Goal: Task Accomplishment & Management: Use online tool/utility

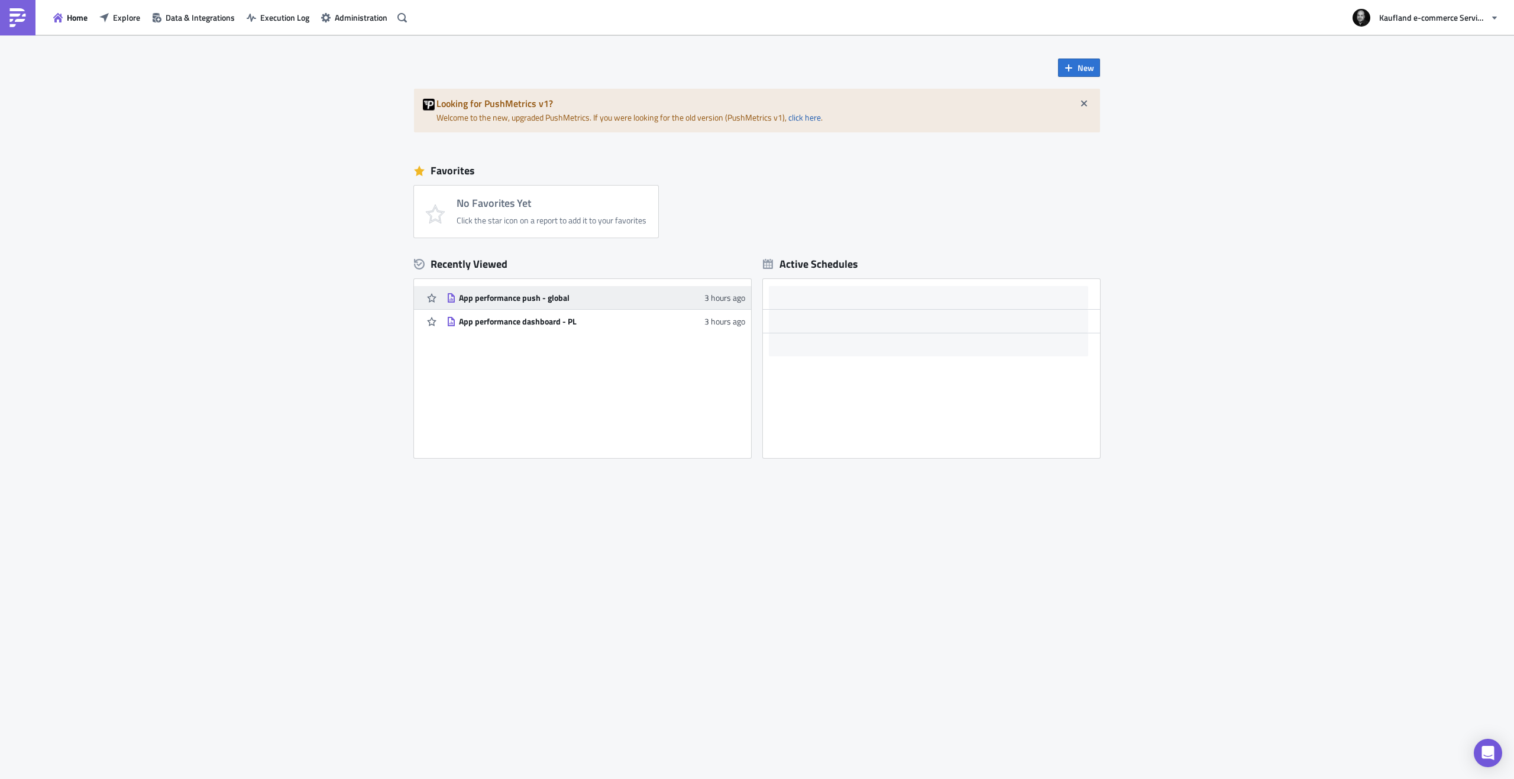
click at [551, 299] on div "App performance push - global" at bounding box center [562, 298] width 207 height 11
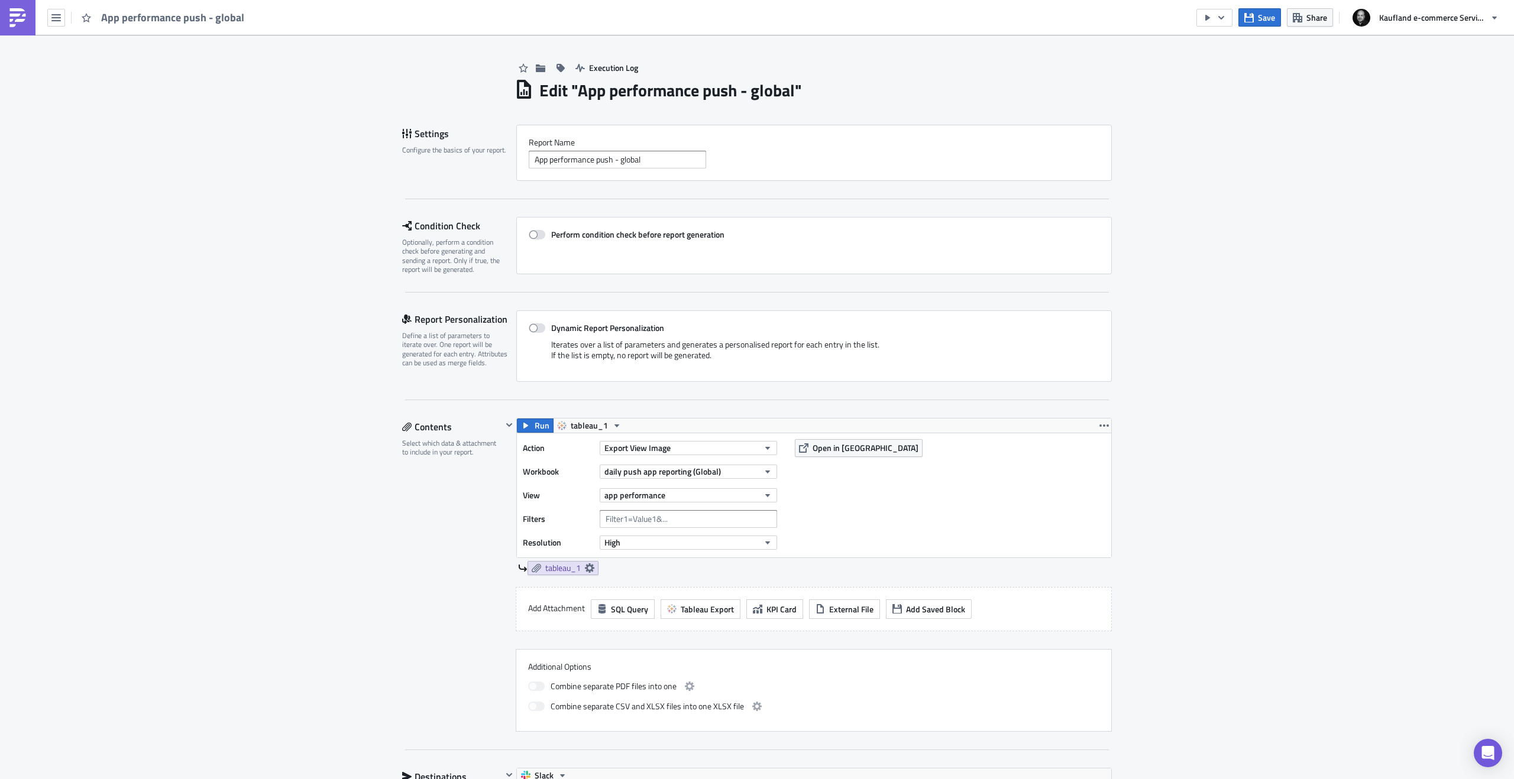
click at [183, 15] on span "App performance push - global" at bounding box center [173, 18] width 144 height 14
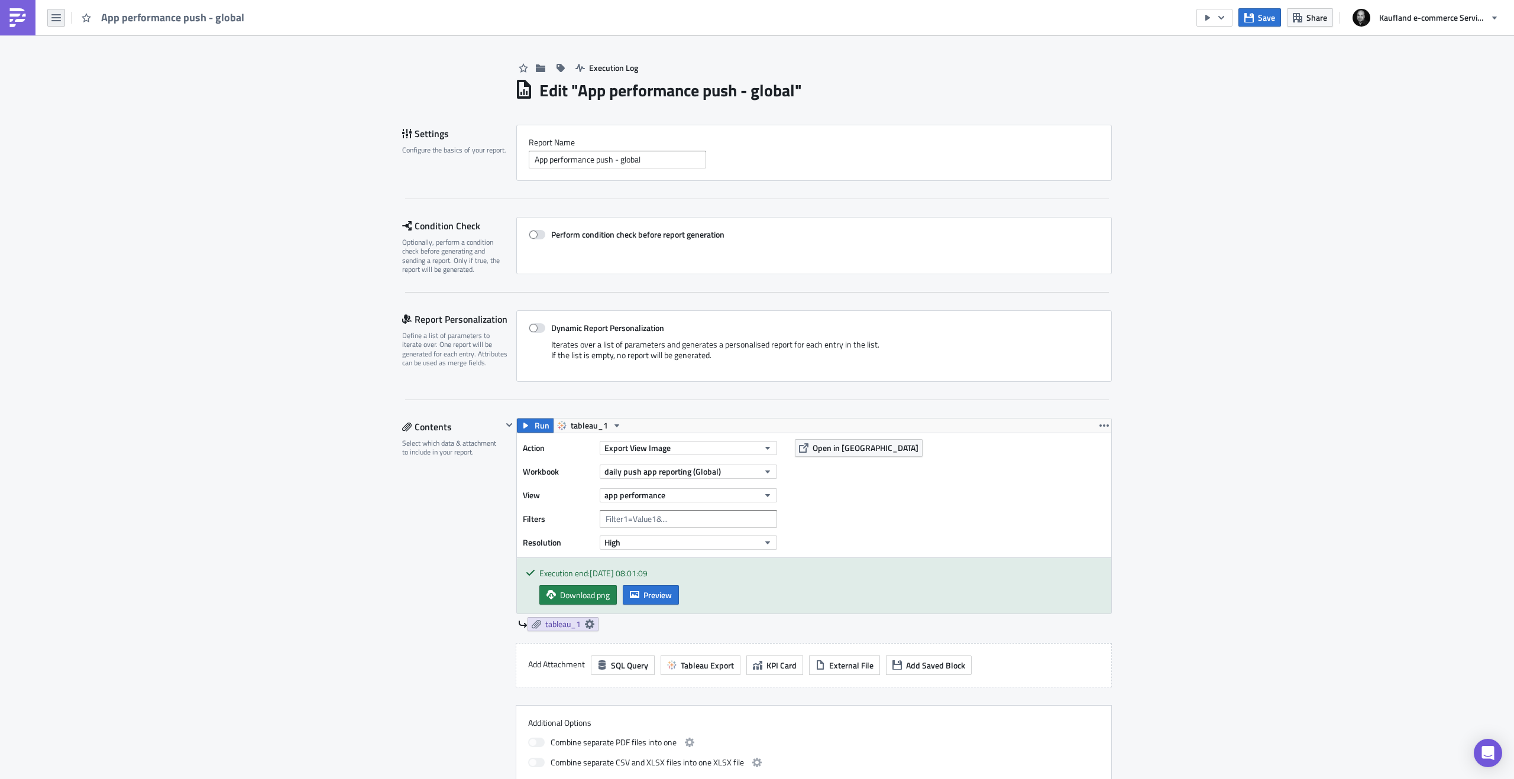
click at [51, 22] on button "button" at bounding box center [56, 18] width 18 height 18
click at [93, 85] on div "Explore" at bounding box center [107, 83] width 79 height 12
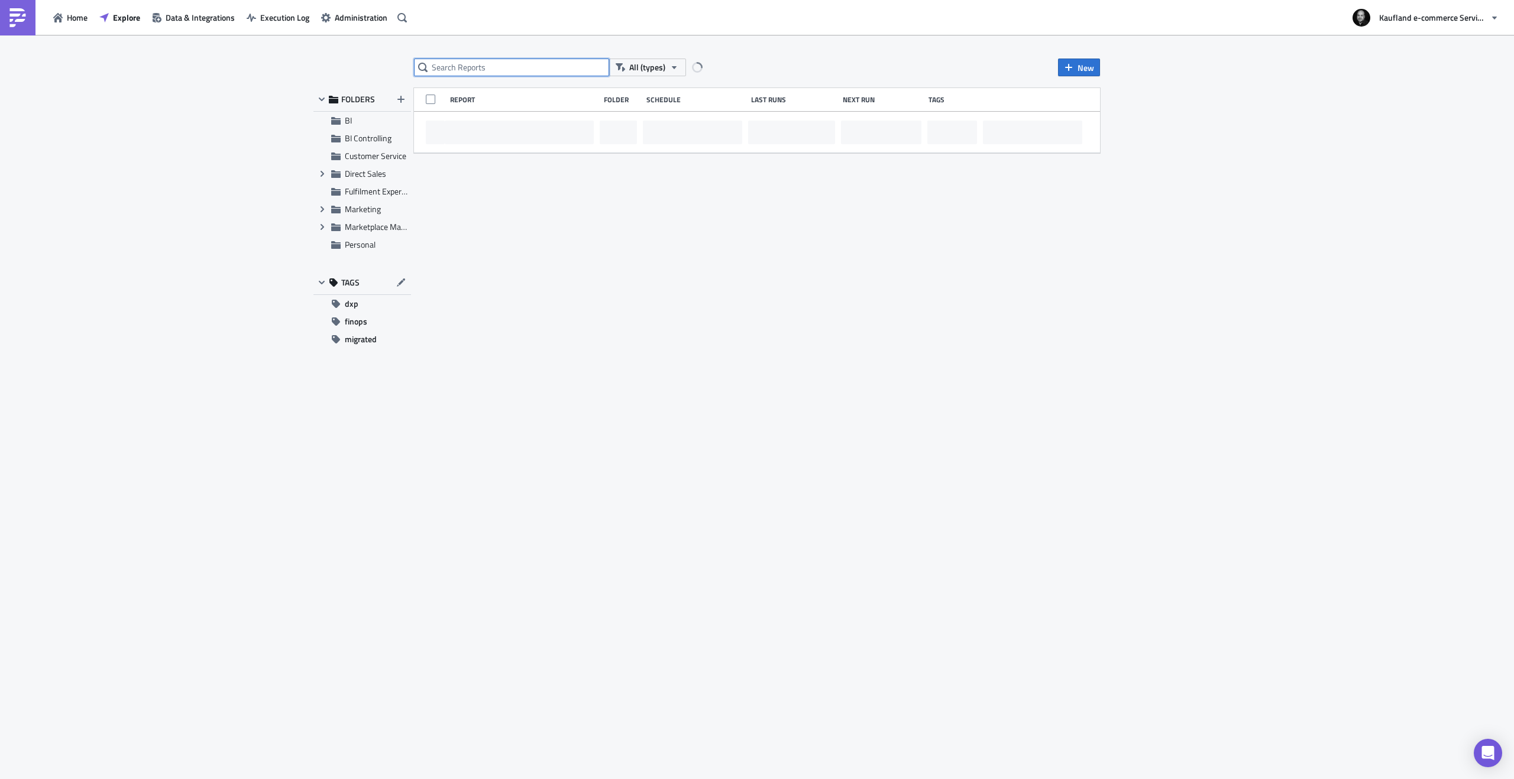
click at [513, 71] on input "text" at bounding box center [511, 68] width 195 height 18
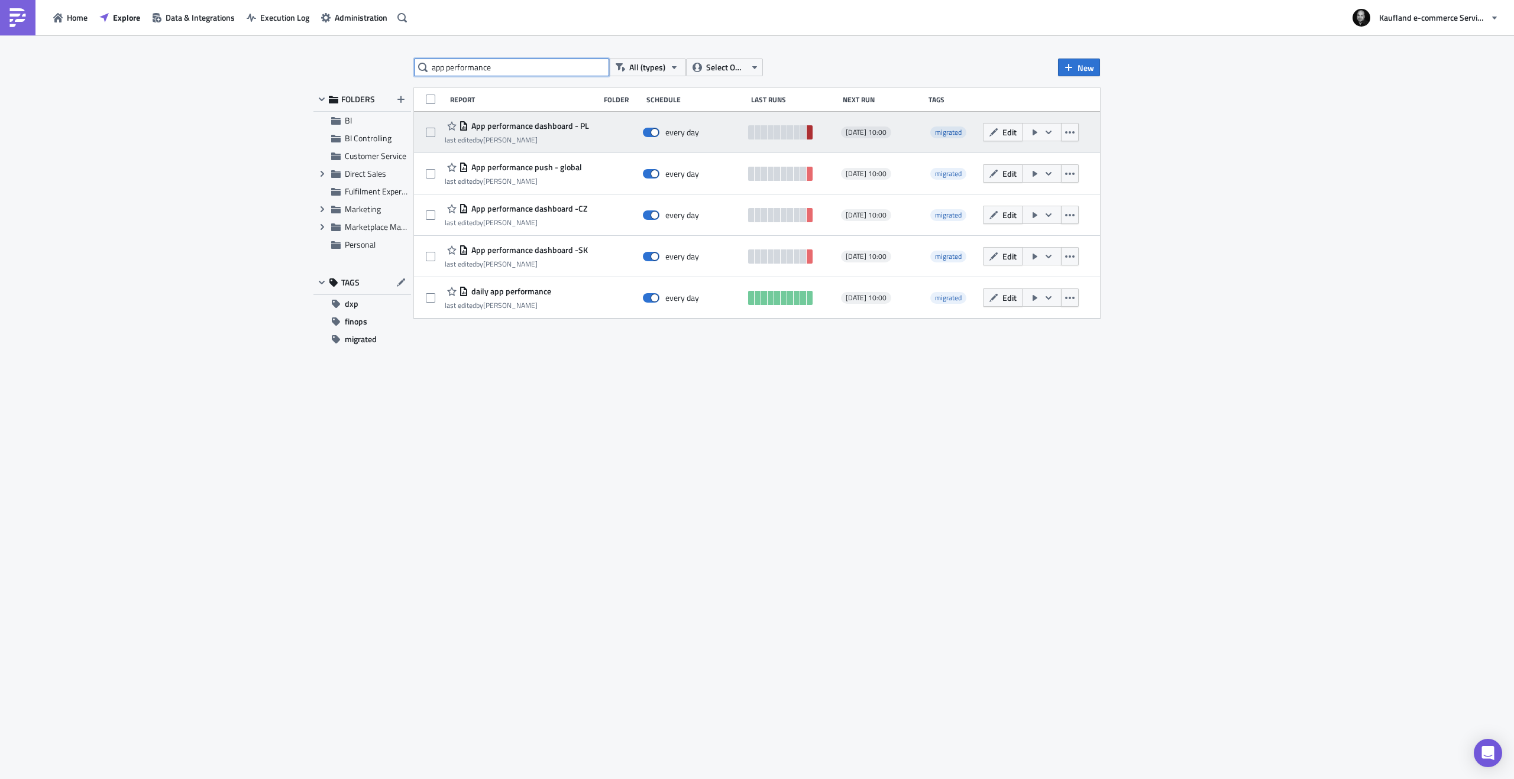
type input "app performance"
click at [808, 131] on link at bounding box center [810, 132] width 6 height 14
click at [527, 129] on span "App performance dashboard - PL" at bounding box center [528, 126] width 121 height 11
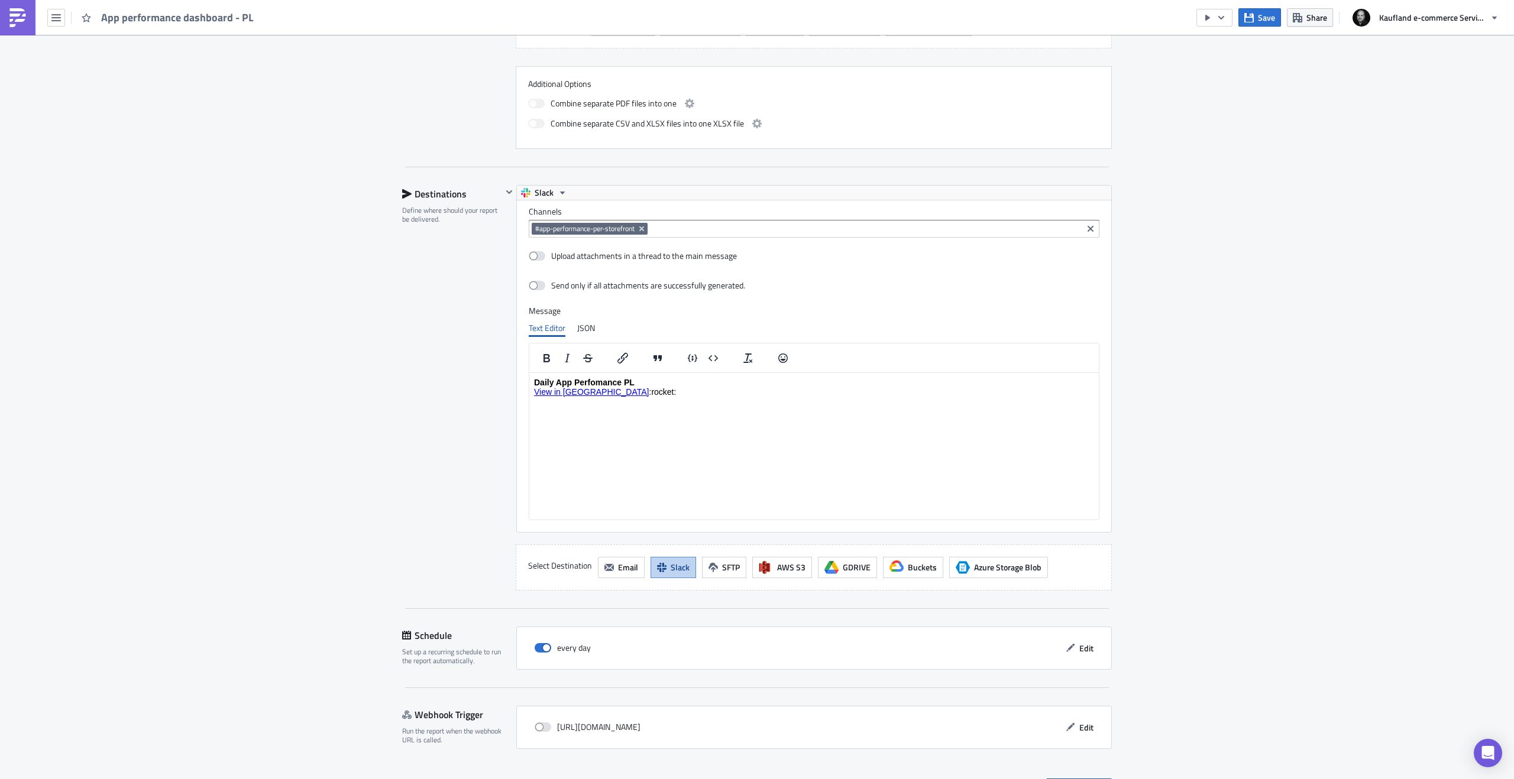
scroll to position [668, 0]
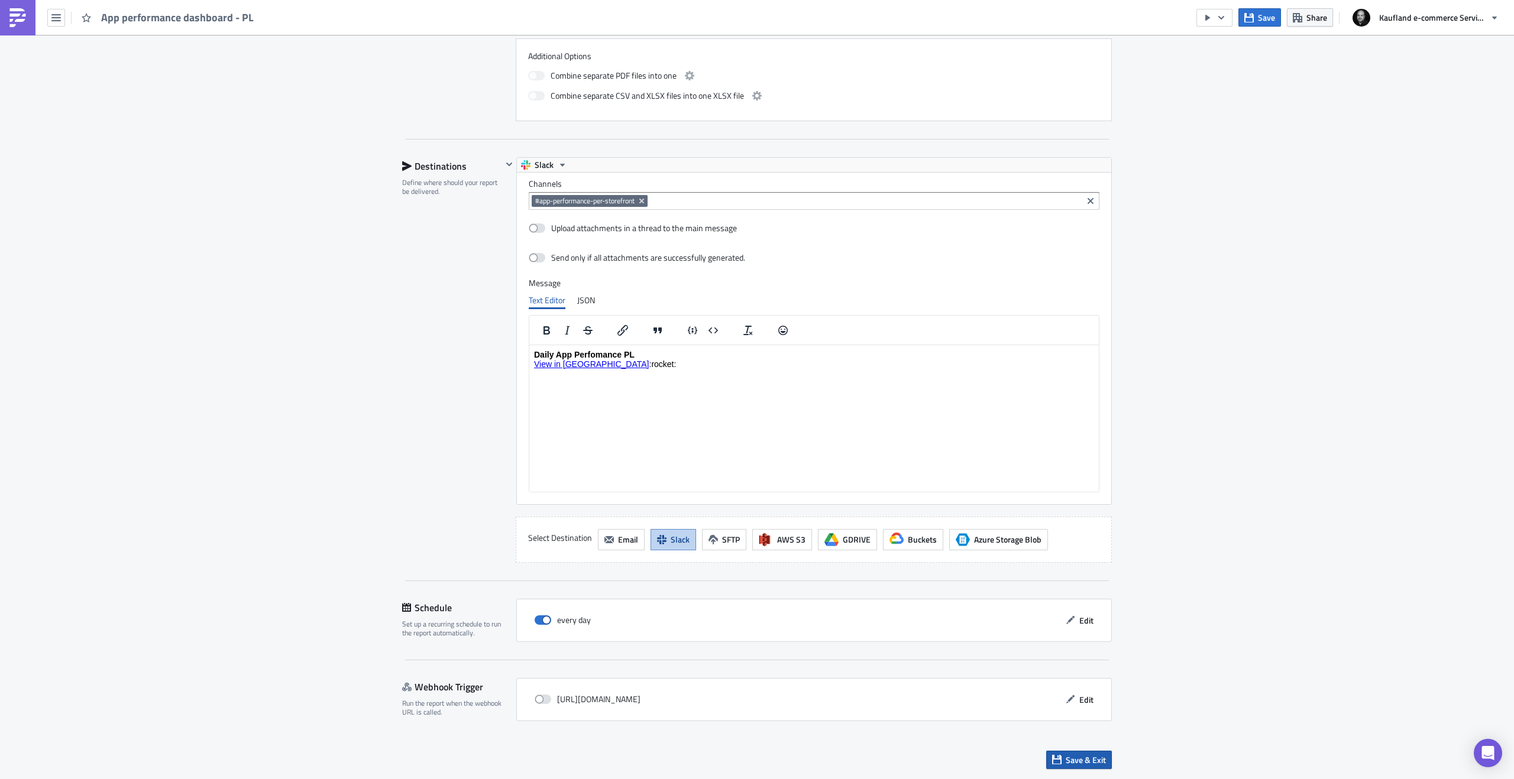
click at [1071, 760] on span "Save & Exit" at bounding box center [1085, 760] width 40 height 12
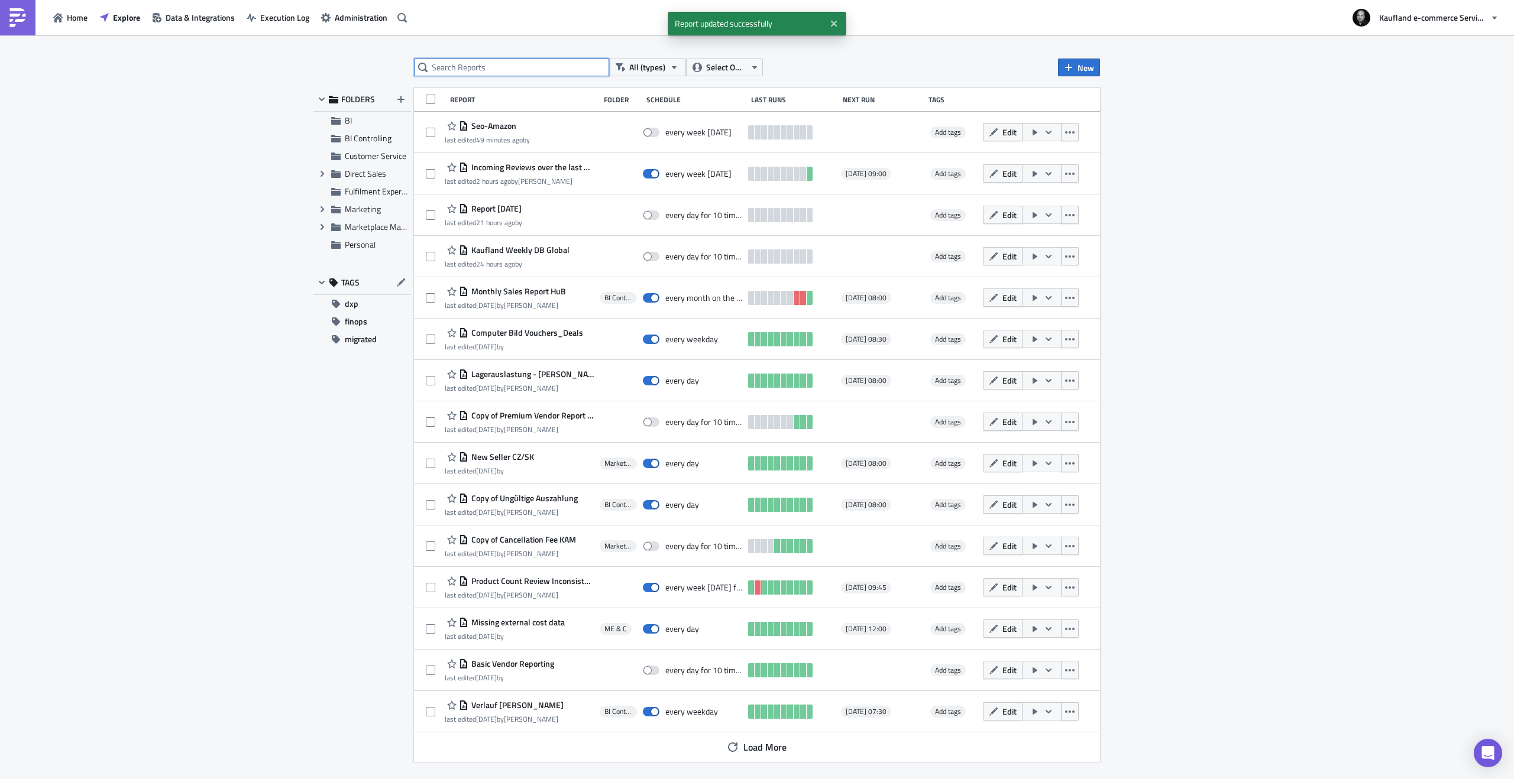
click at [496, 68] on input "text" at bounding box center [511, 68] width 195 height 18
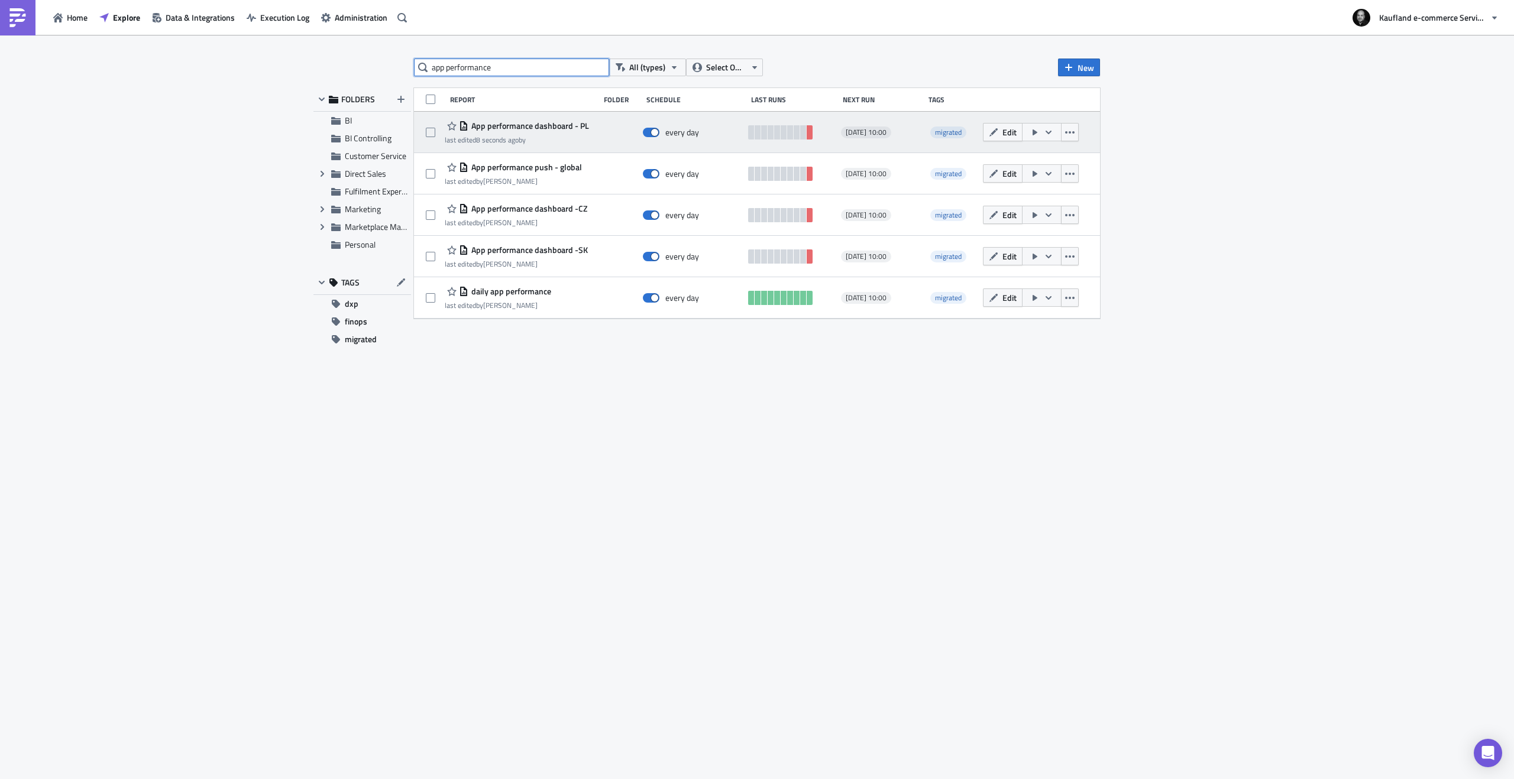
type input "app performance"
click at [1037, 132] on icon "button" at bounding box center [1034, 132] width 9 height 9
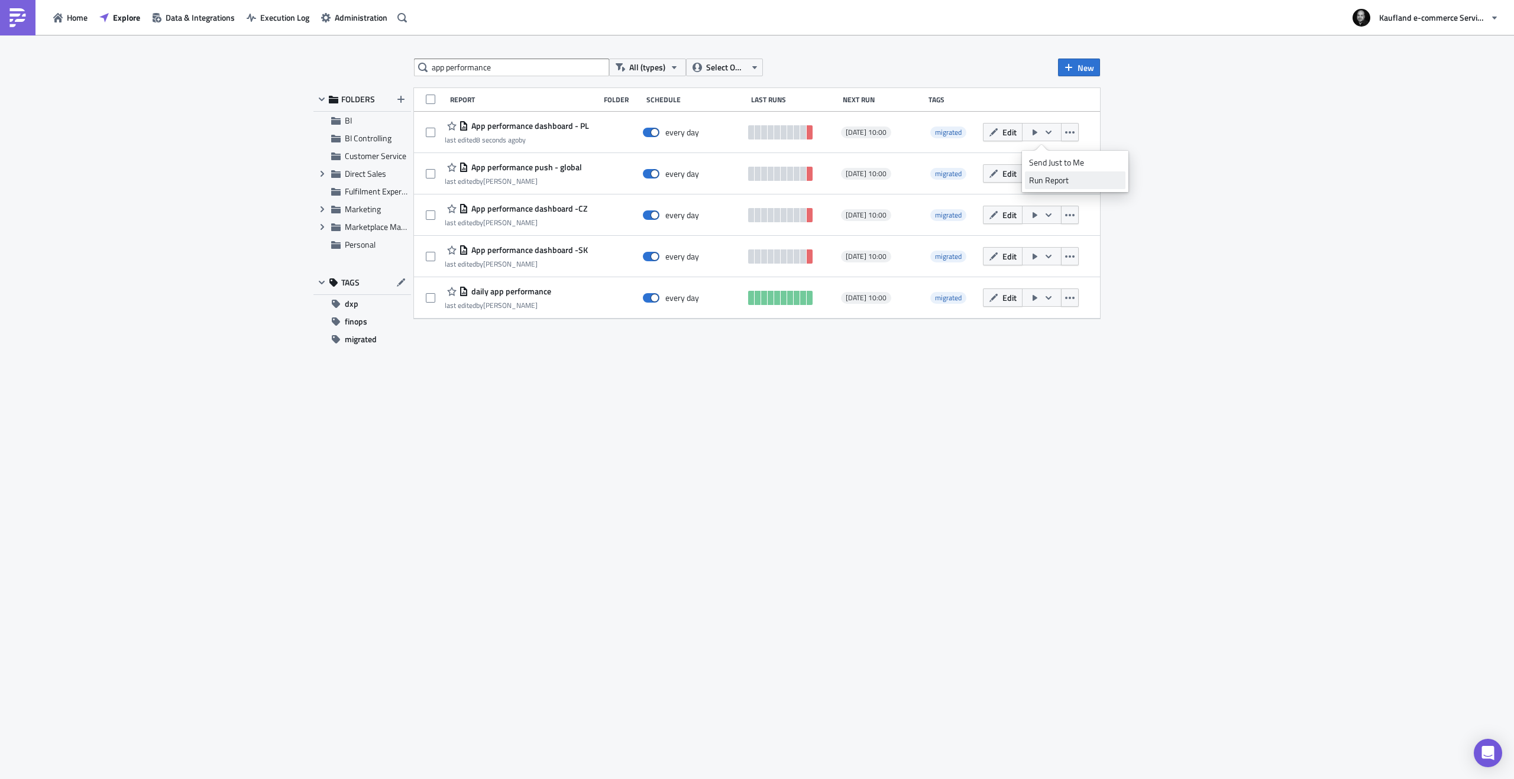
click at [1052, 182] on div "Run Report" at bounding box center [1075, 180] width 92 height 12
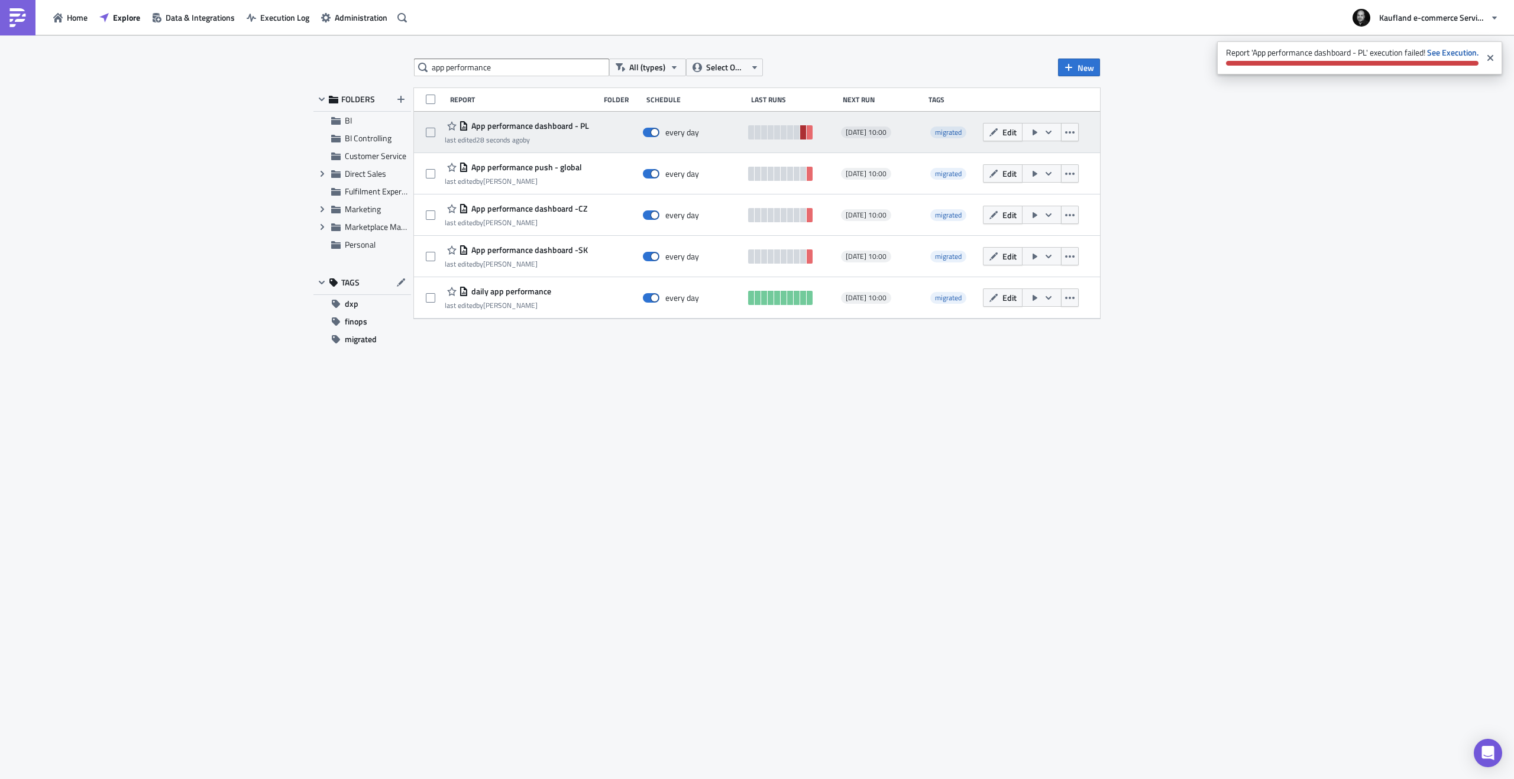
click at [804, 133] on link at bounding box center [803, 132] width 6 height 14
click at [504, 129] on span "App performance dashboard - PL" at bounding box center [528, 126] width 121 height 11
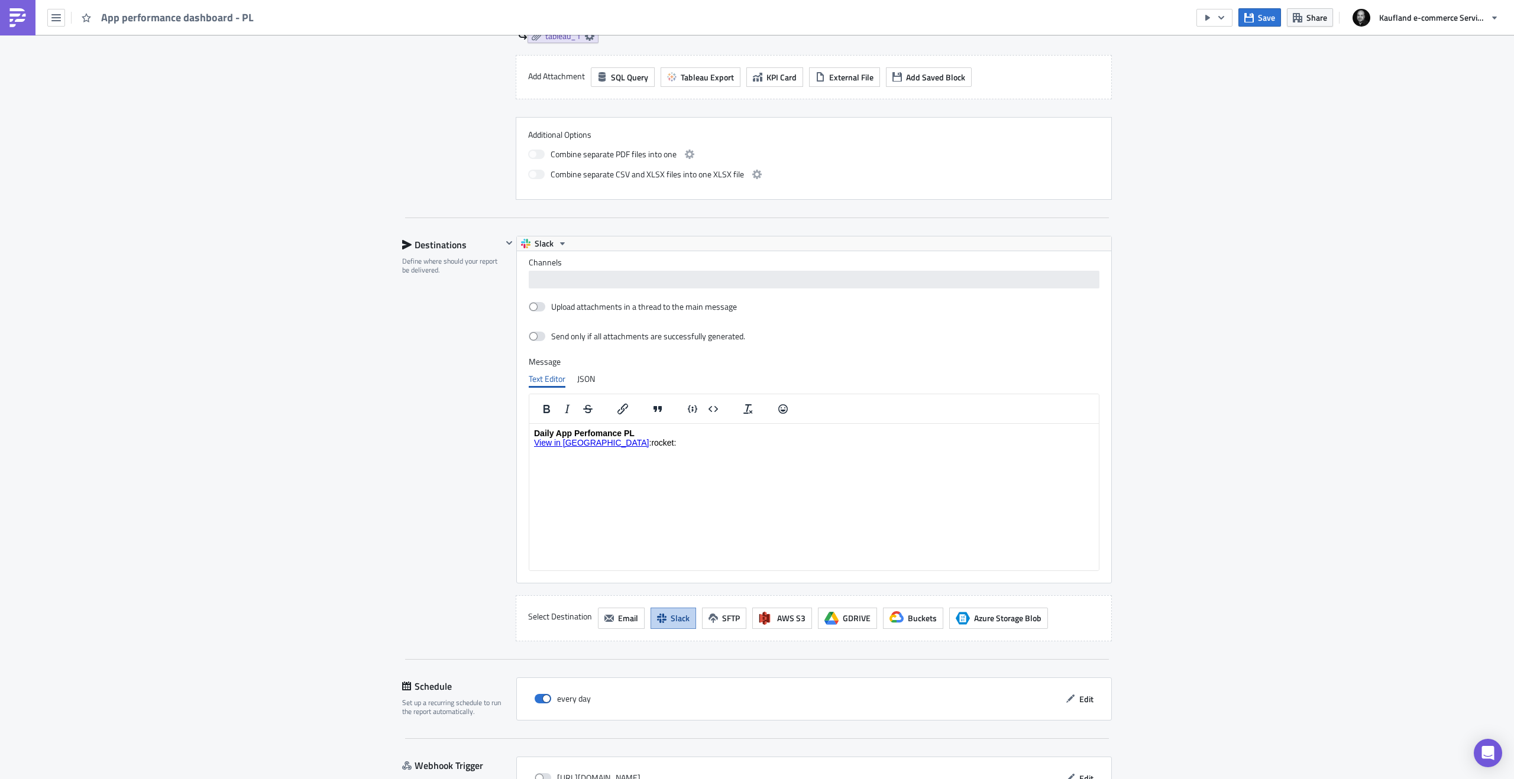
scroll to position [547, 0]
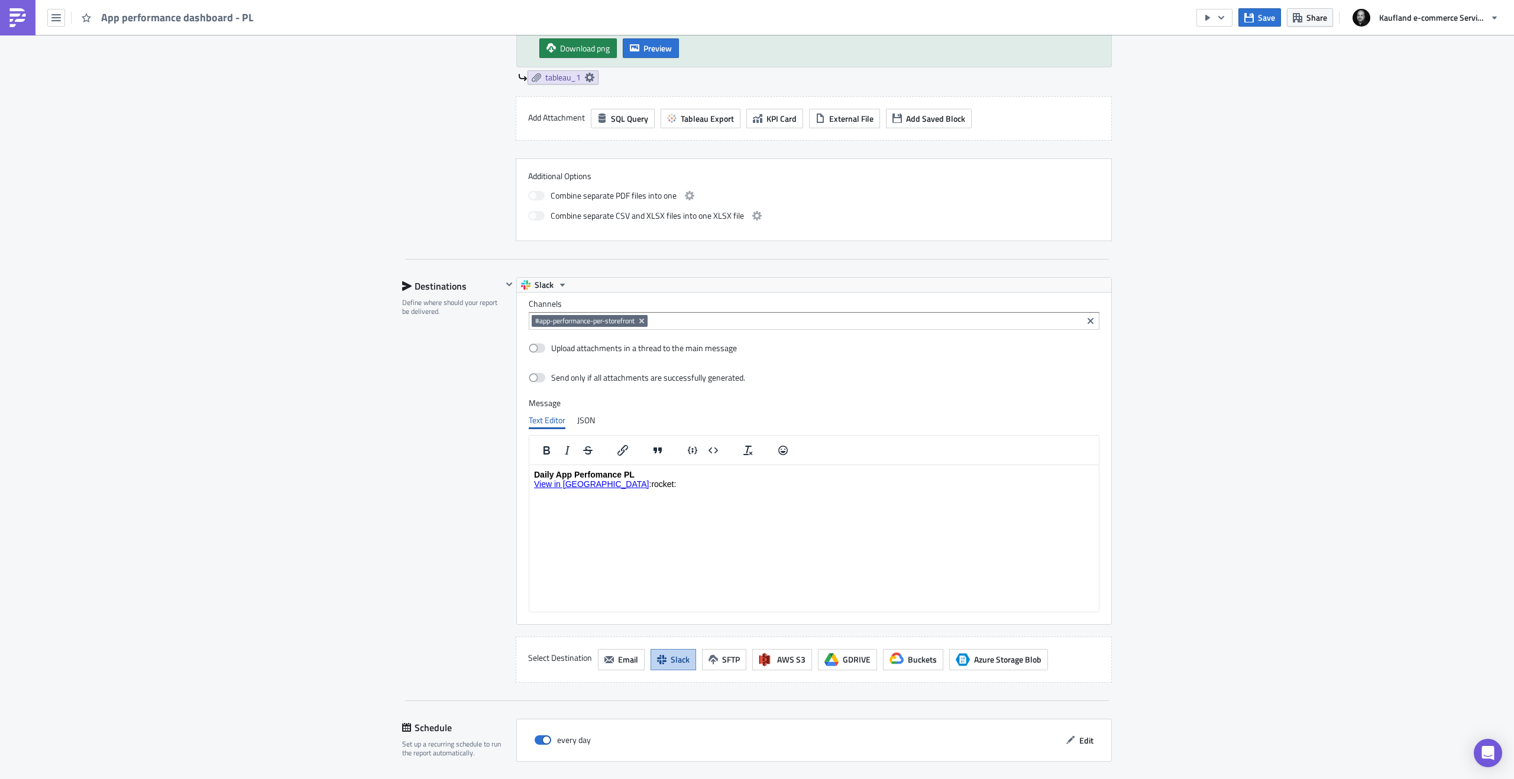
drag, startPoint x: 639, startPoint y: 320, endPoint x: 624, endPoint y: 322, distance: 14.9
click at [639, 320] on icon "Remove Tag" at bounding box center [641, 321] width 5 height 5
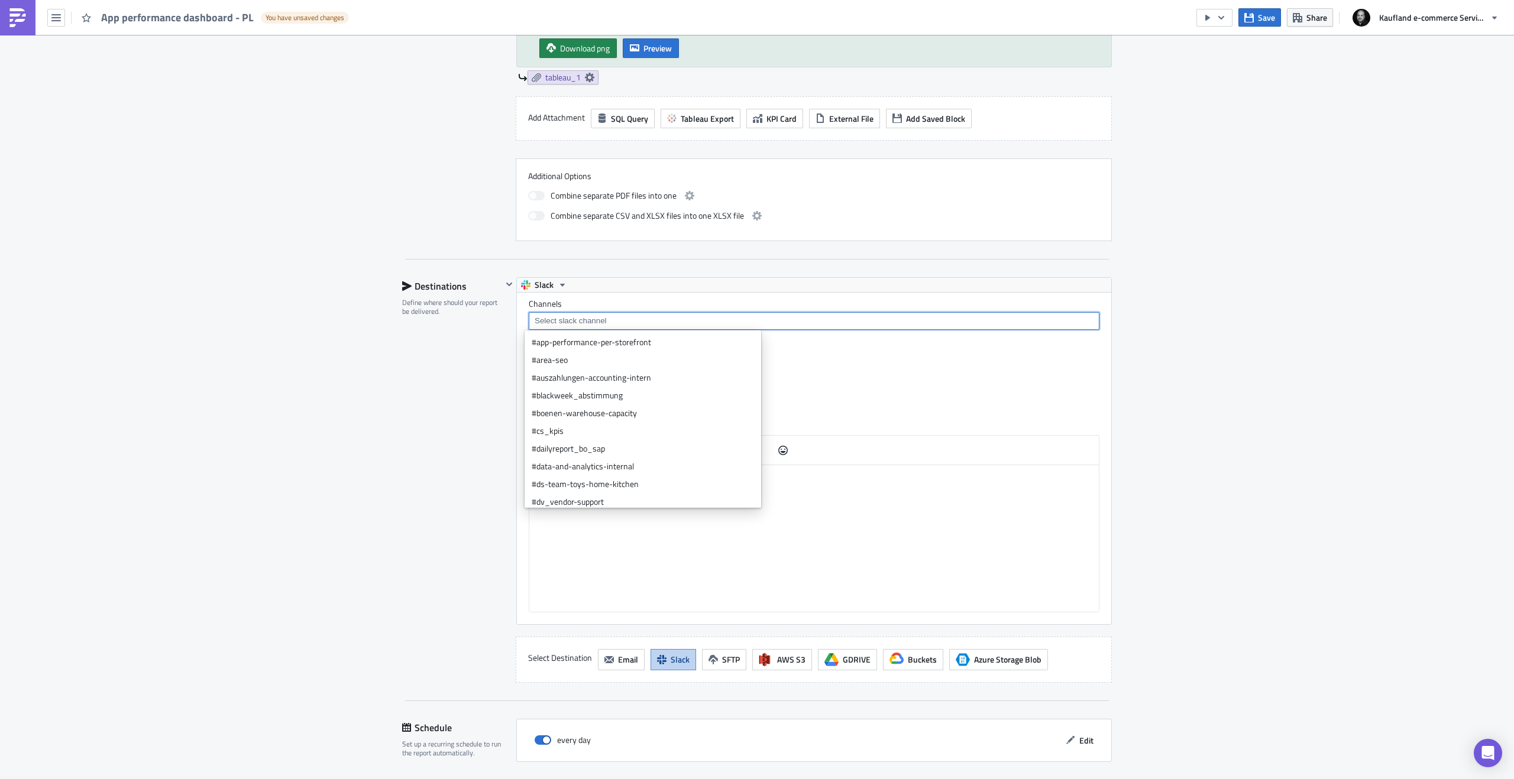
paste input "C0554UR0P33"
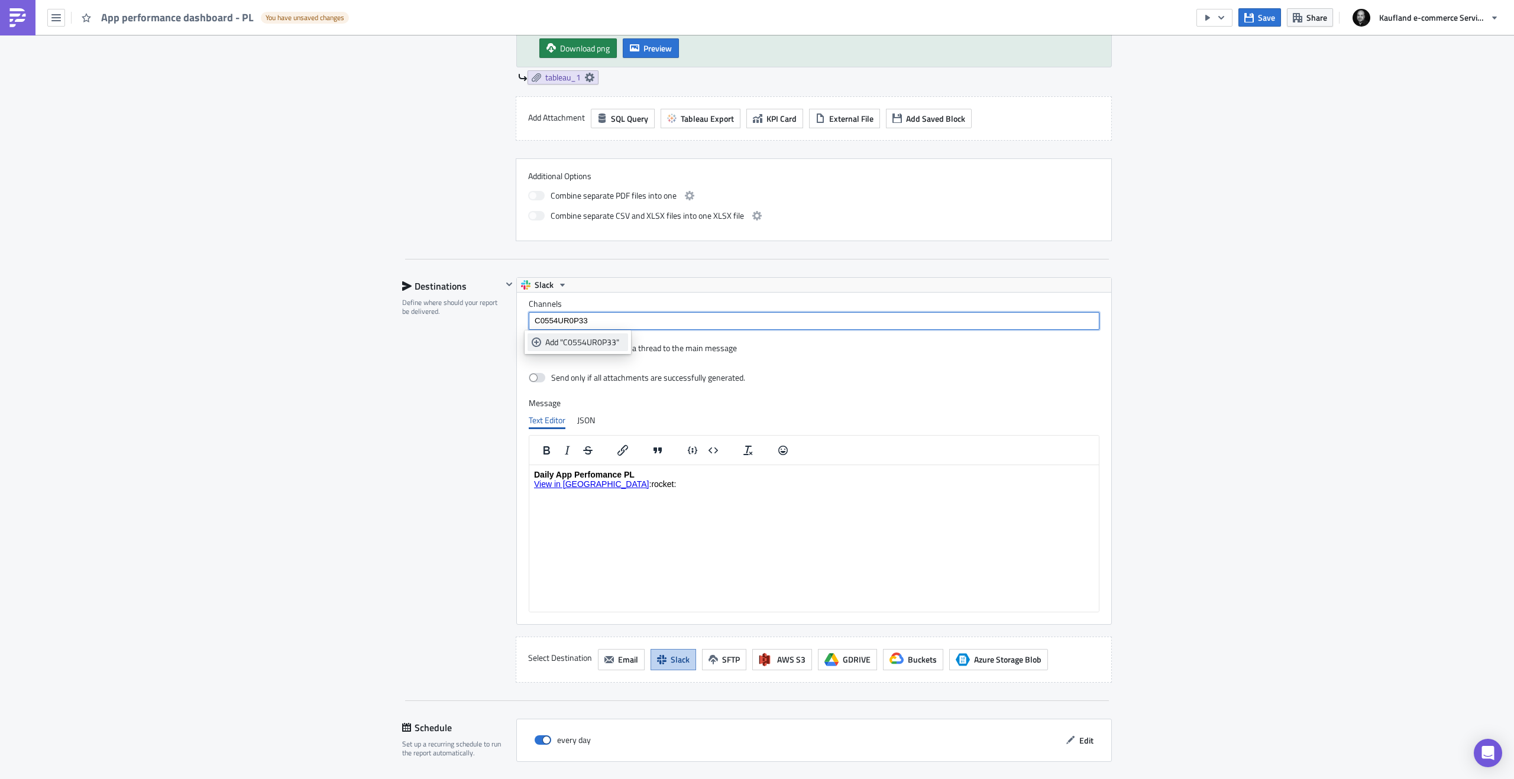
type input "C0554UR0P33"
click at [593, 341] on div "Add "C0554UR0P33"" at bounding box center [584, 342] width 79 height 12
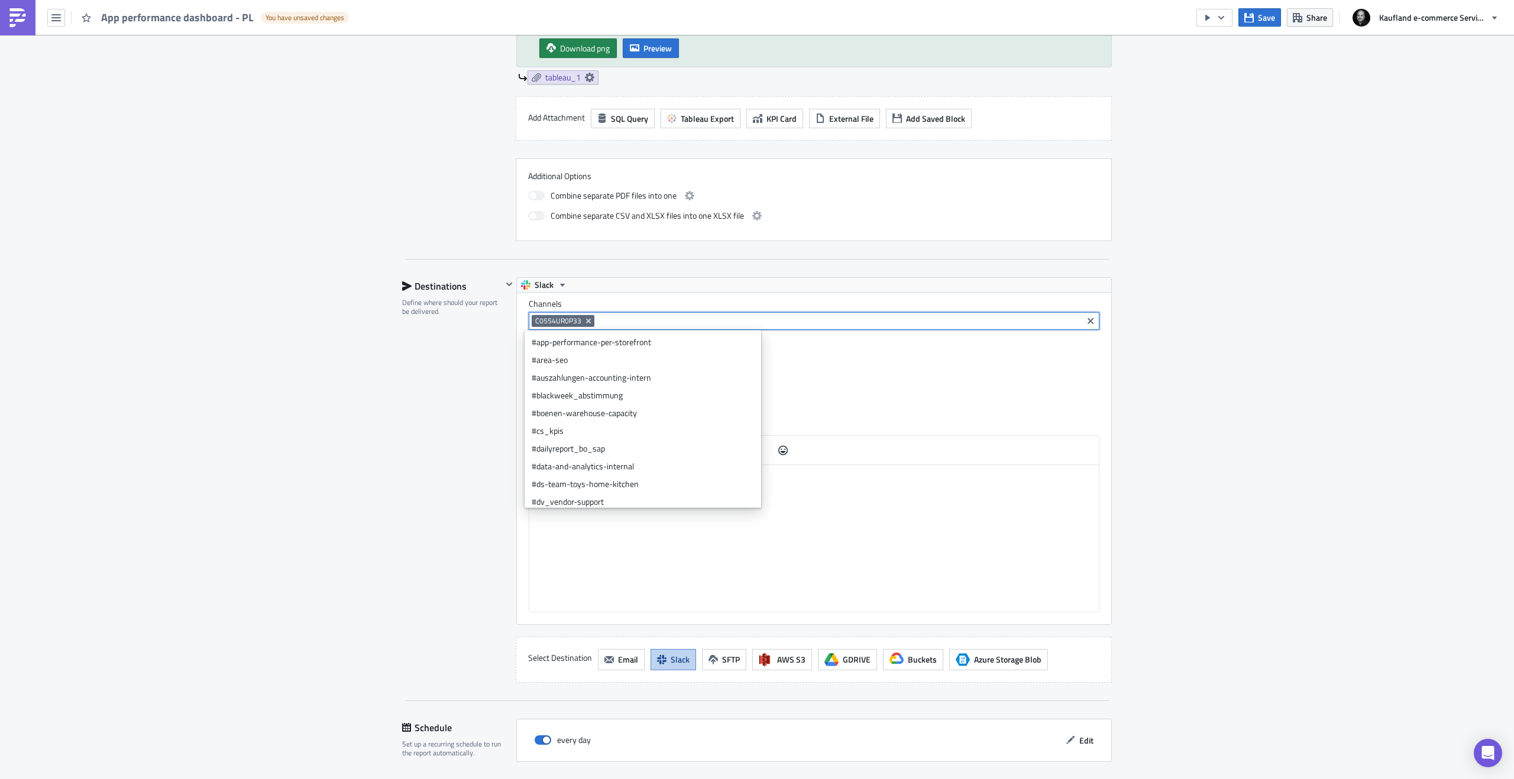
click at [1240, 319] on div "Execution Log Edit " App performance dashboard - PL " Draft Settings Configure …" at bounding box center [757, 194] width 1514 height 1413
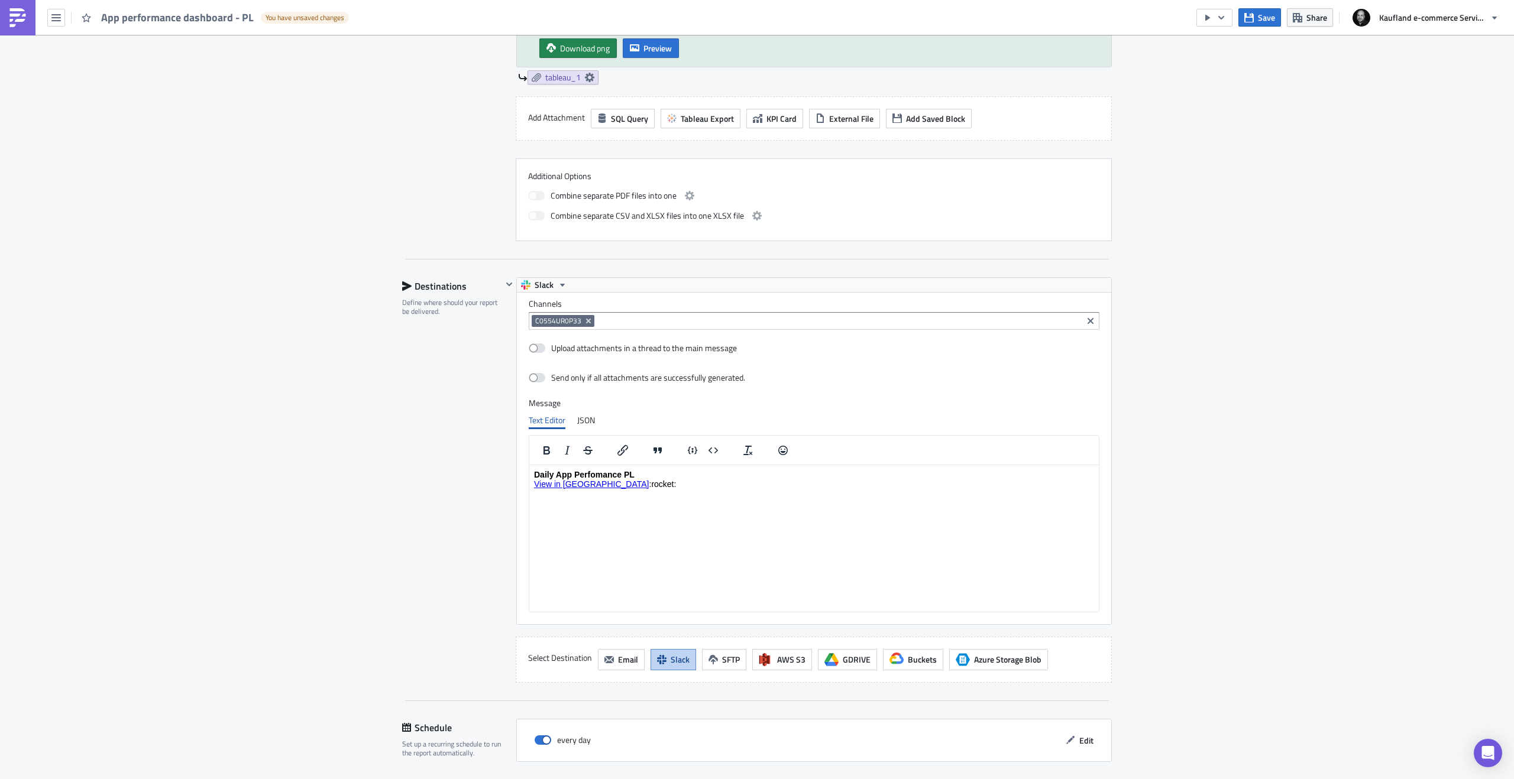
scroll to position [668, 0]
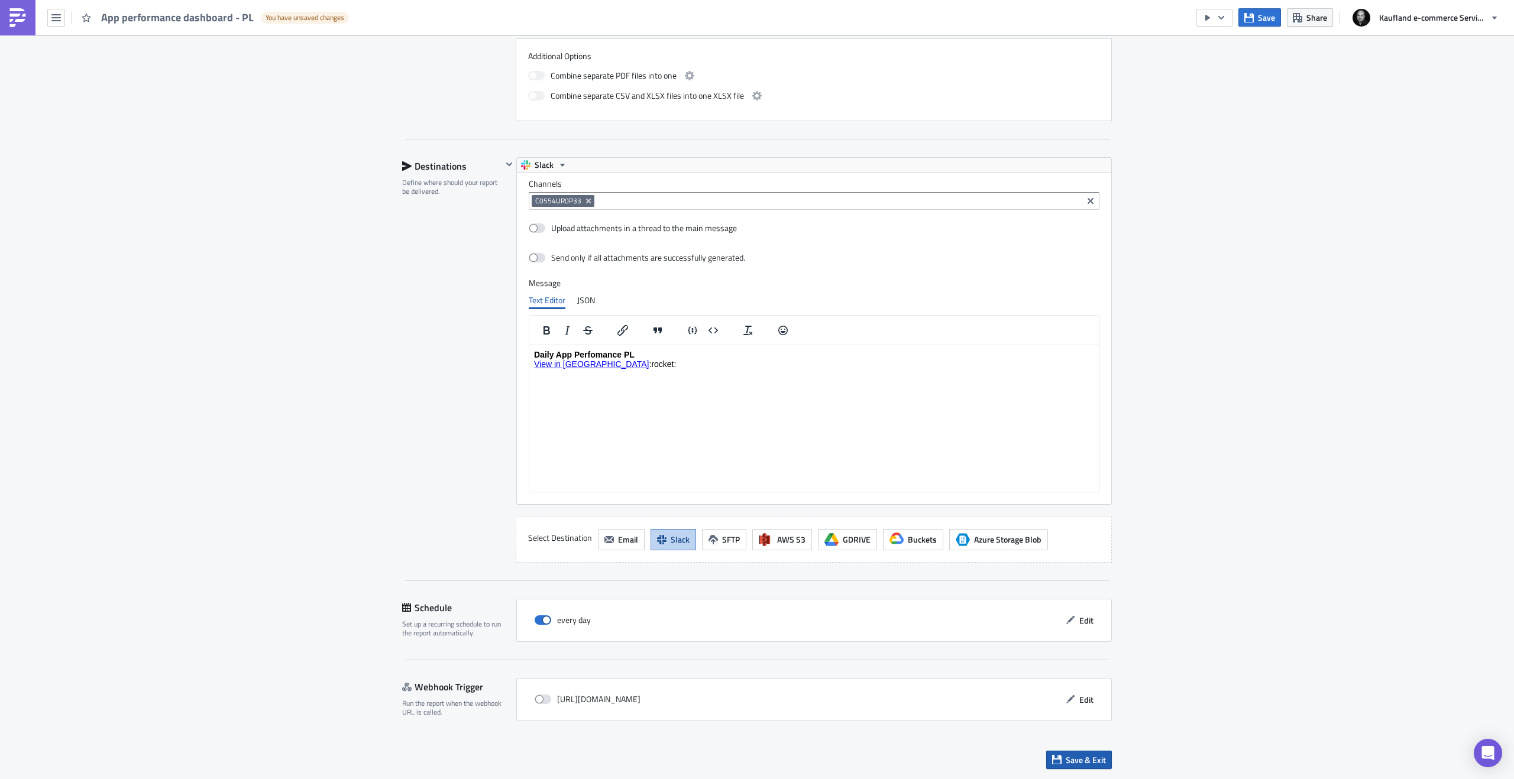
click at [1076, 765] on span "Save & Exit" at bounding box center [1085, 760] width 40 height 12
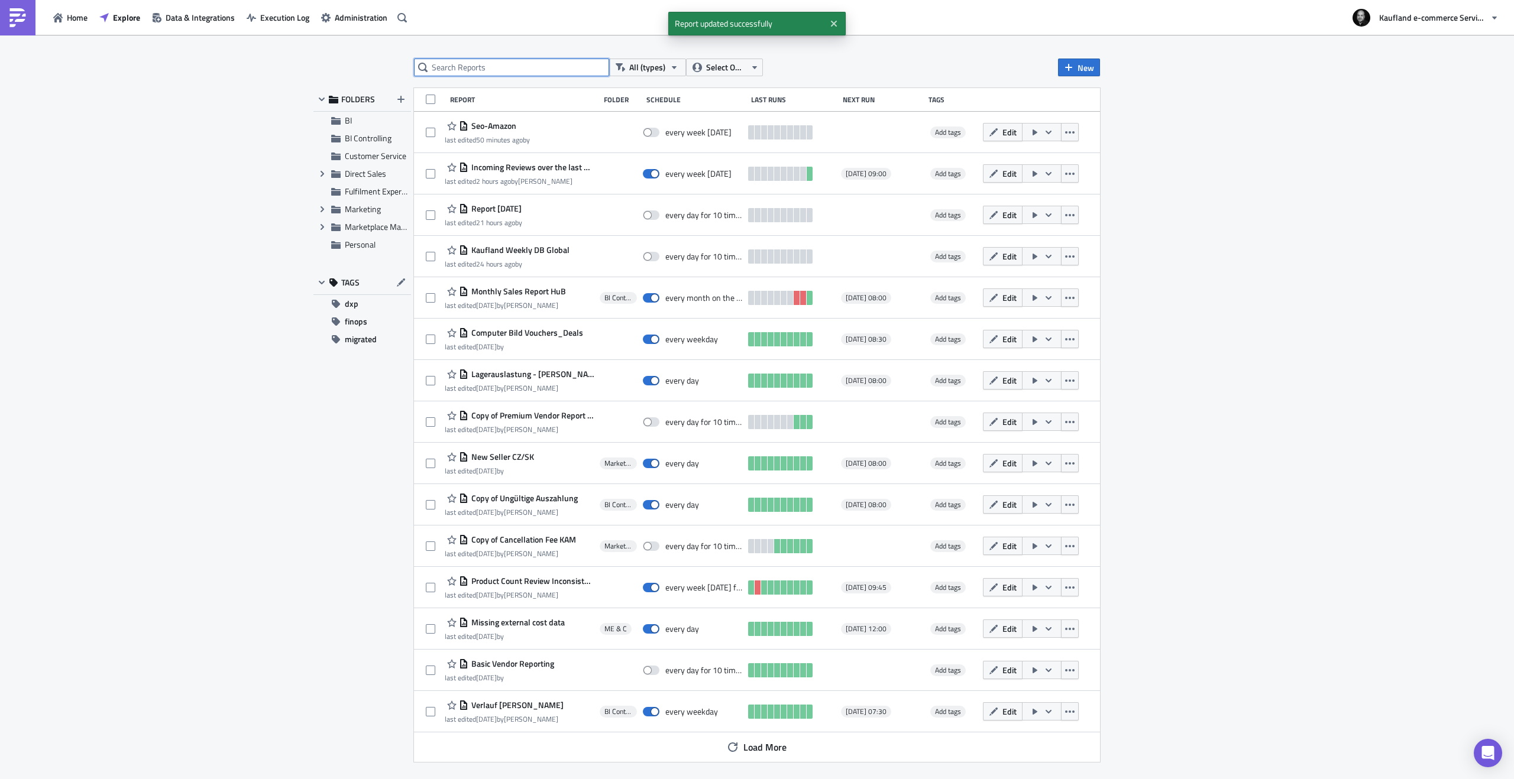
click at [499, 66] on input "text" at bounding box center [511, 68] width 195 height 18
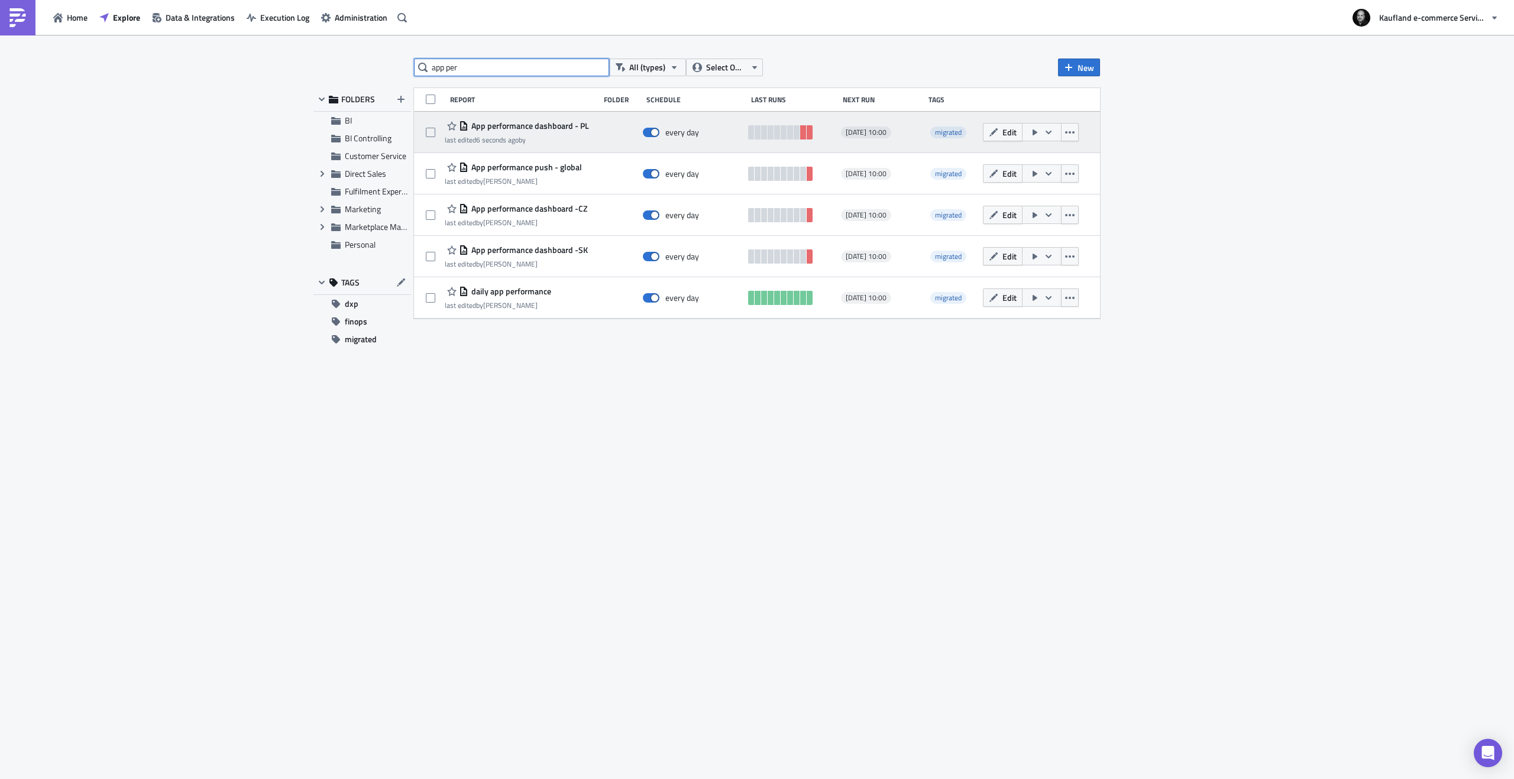
type input "app per"
click at [1028, 135] on button "button" at bounding box center [1042, 132] width 40 height 18
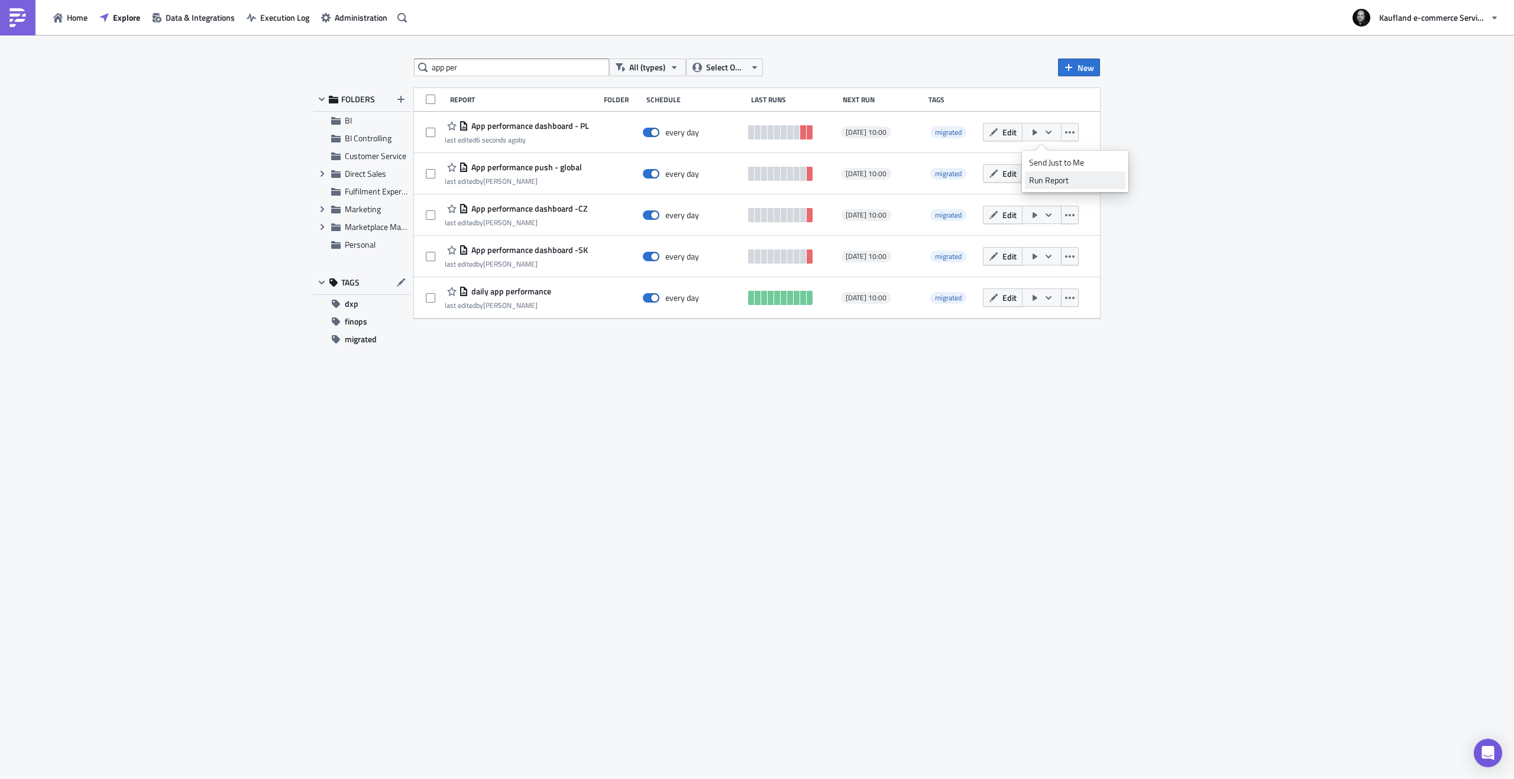
click at [1055, 181] on div "Run Report" at bounding box center [1075, 180] width 92 height 12
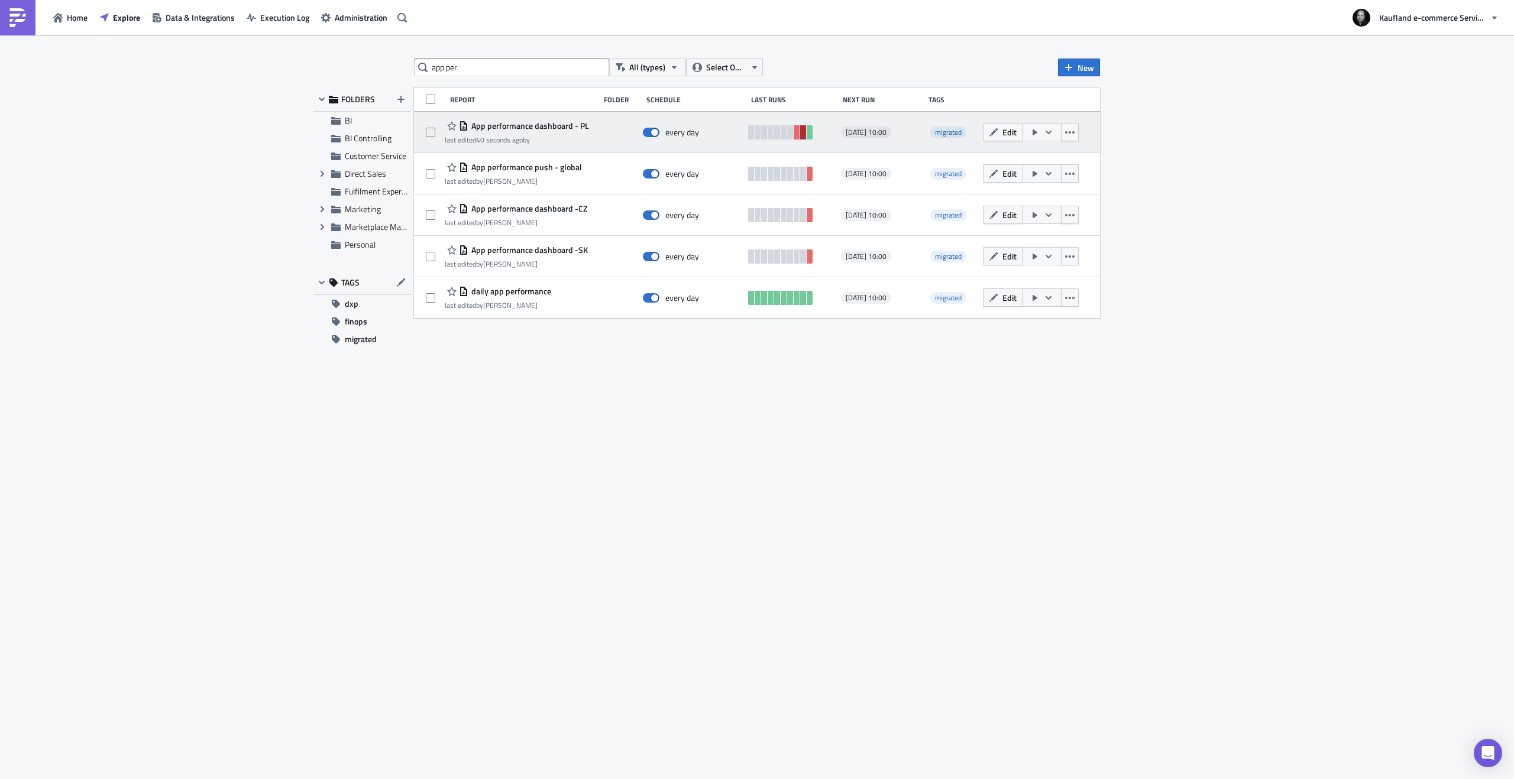
click at [801, 134] on link at bounding box center [803, 132] width 6 height 14
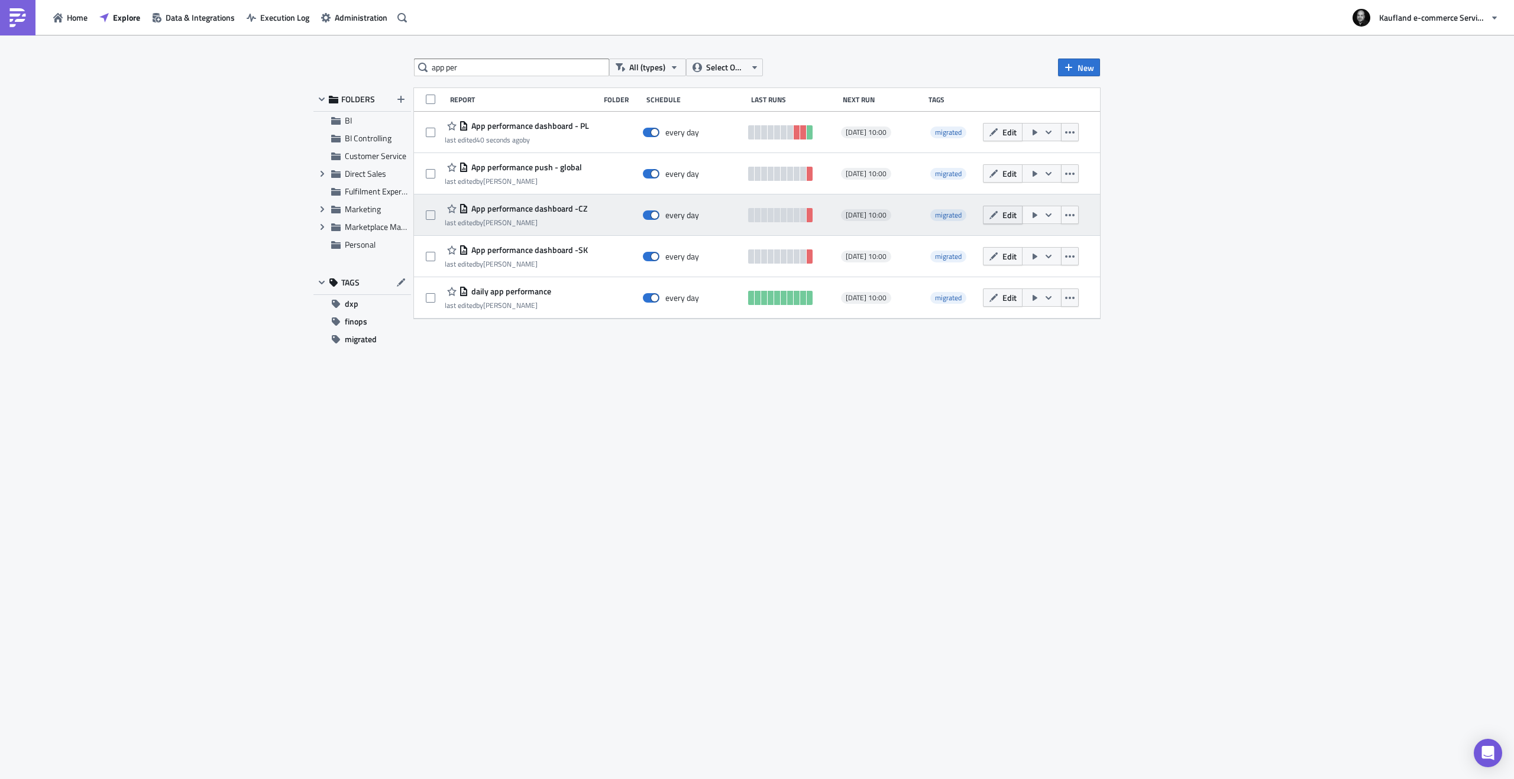
click at [1002, 214] on button "Edit" at bounding box center [1003, 215] width 40 height 18
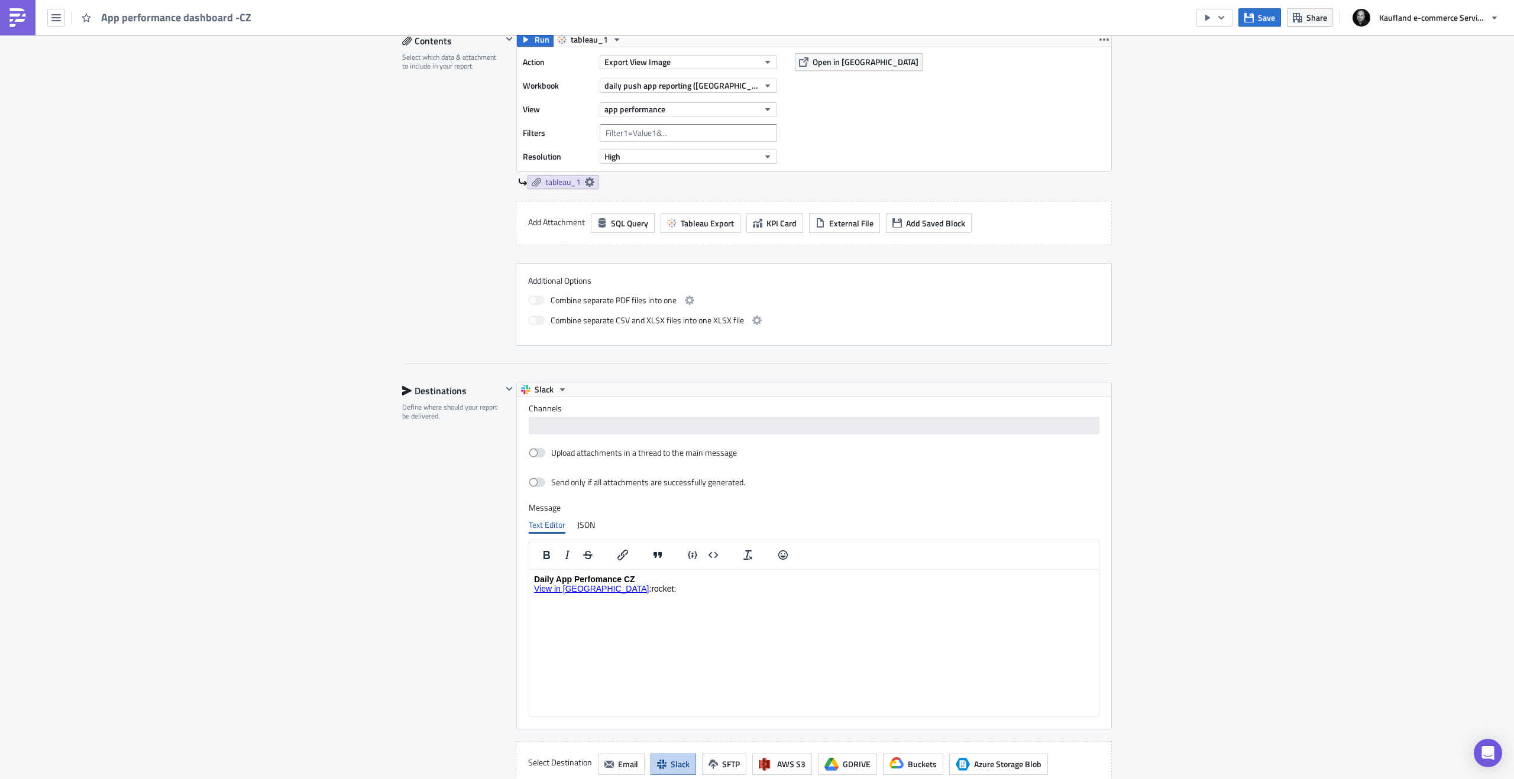
scroll to position [612, 0]
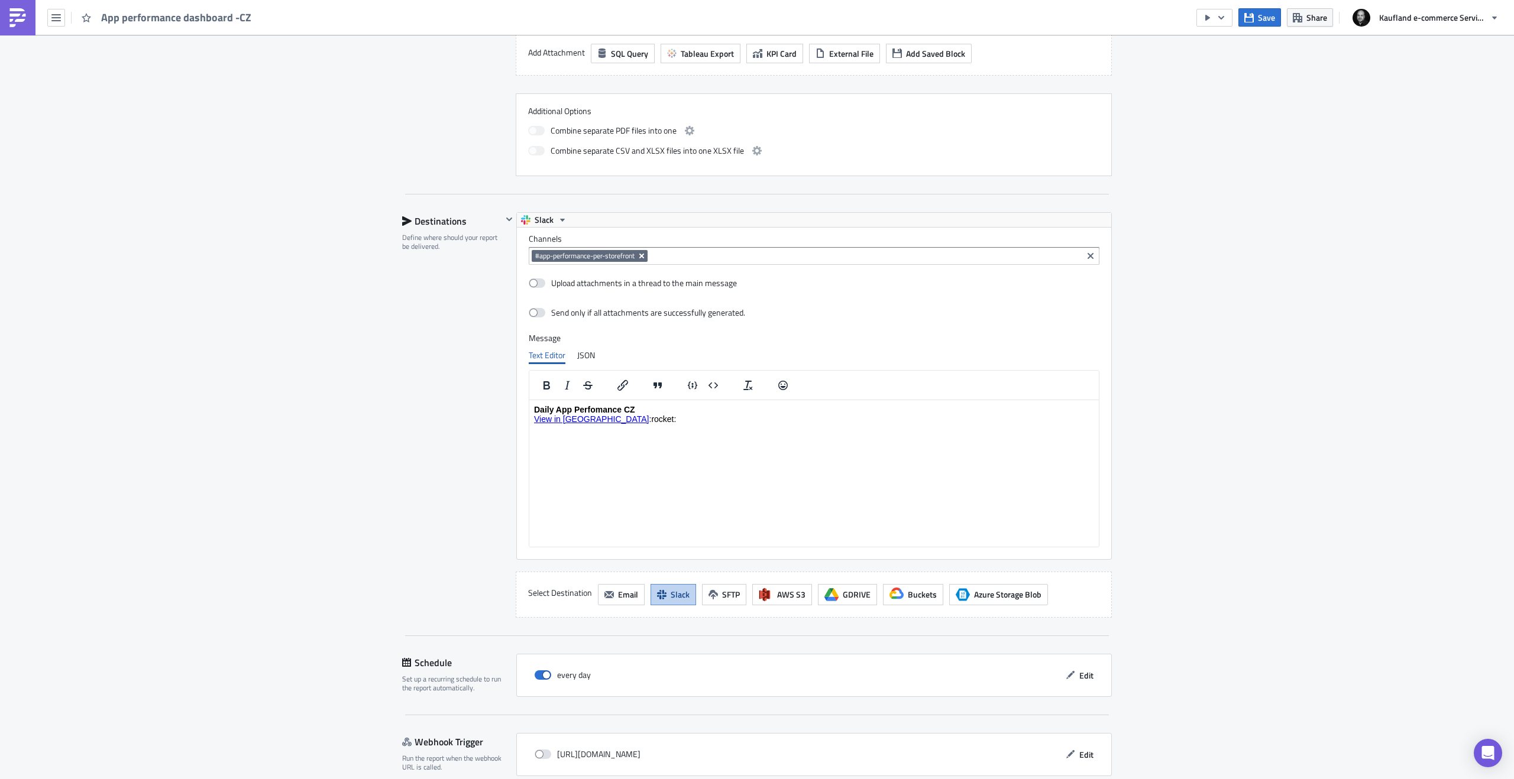
click at [640, 258] on icon "Remove Tag" at bounding box center [641, 256] width 5 height 5
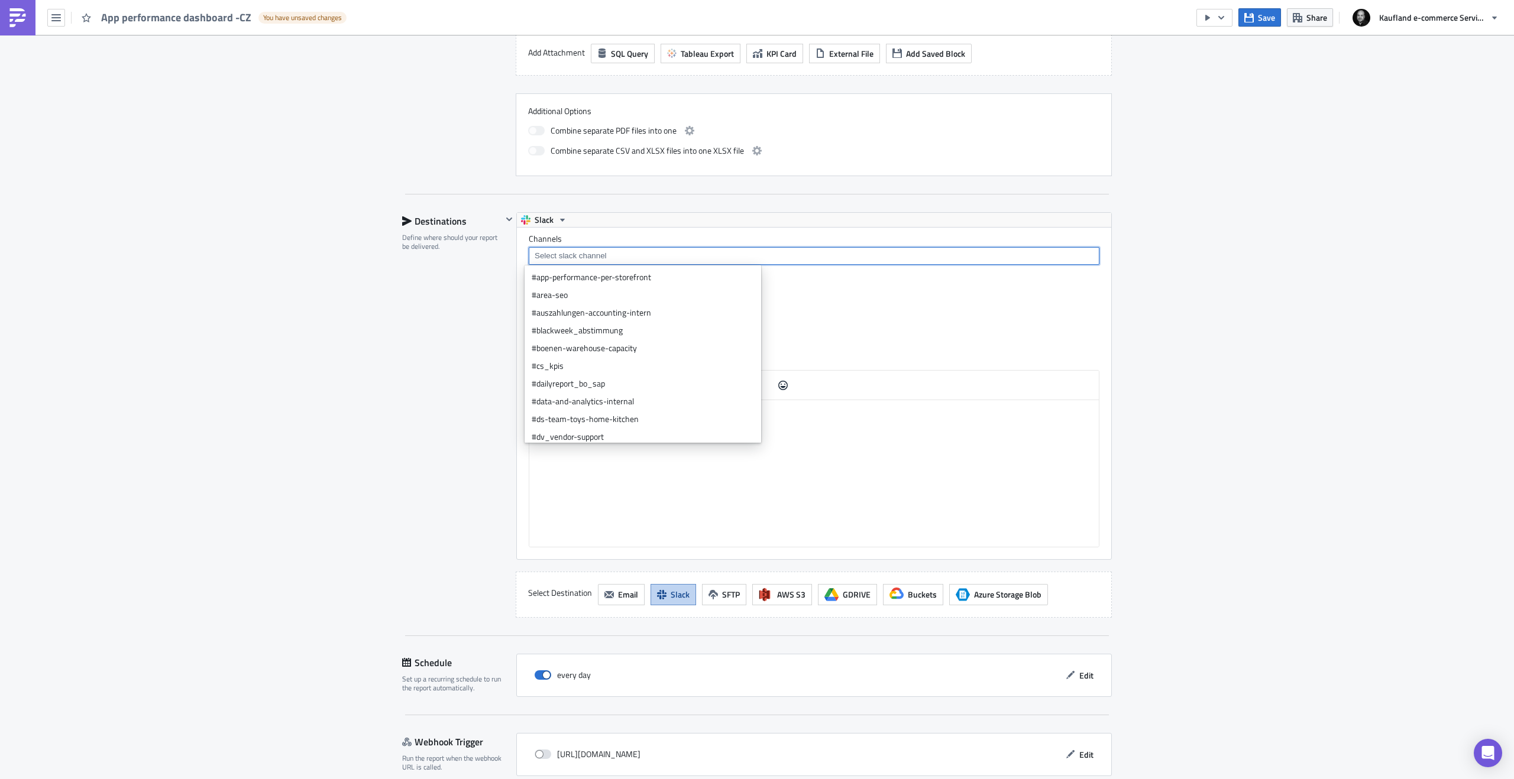
paste input "C0554UR0P33"
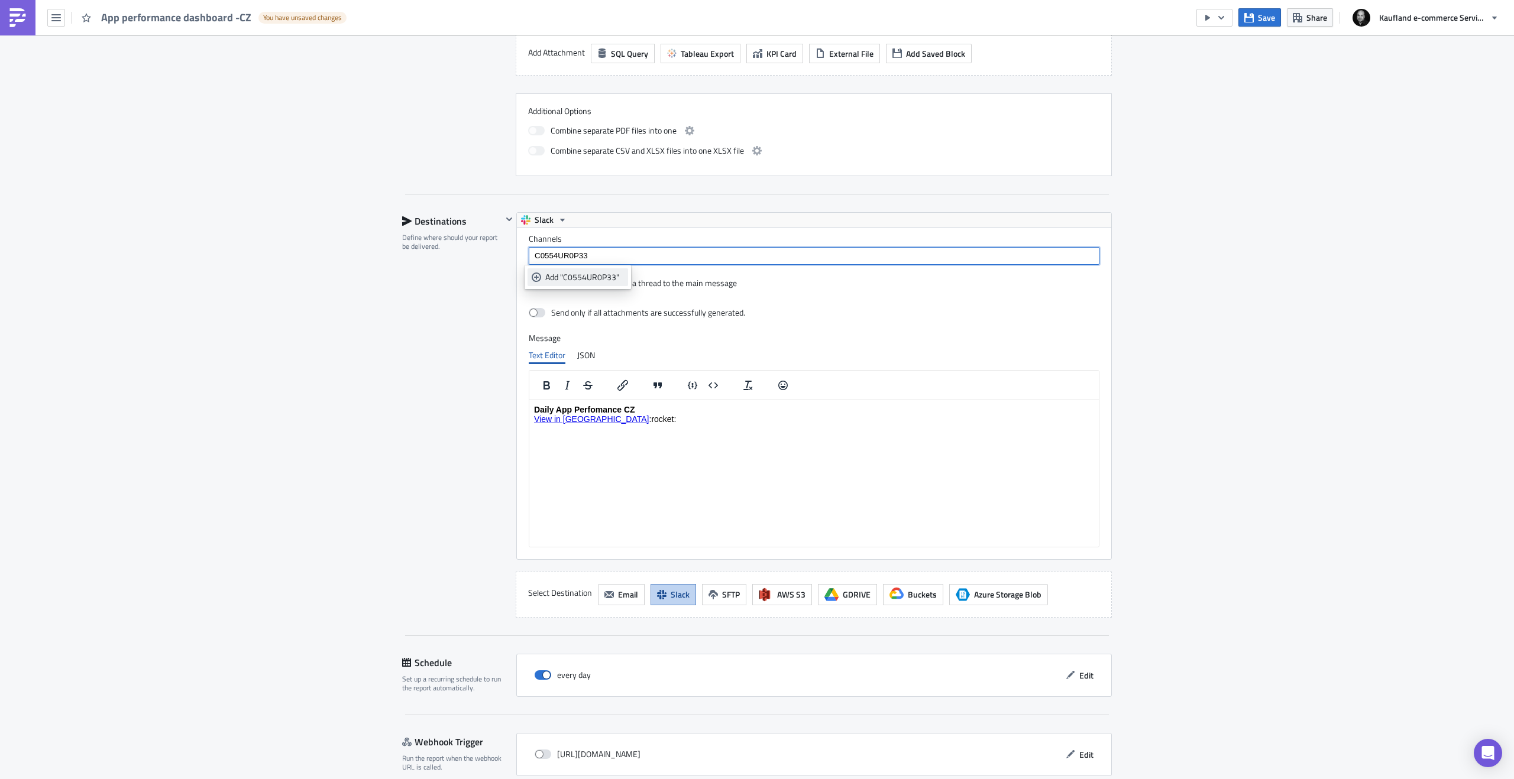
type input "C0554UR0P33"
click at [580, 283] on div "Add "C0554UR0P33"" at bounding box center [584, 277] width 79 height 12
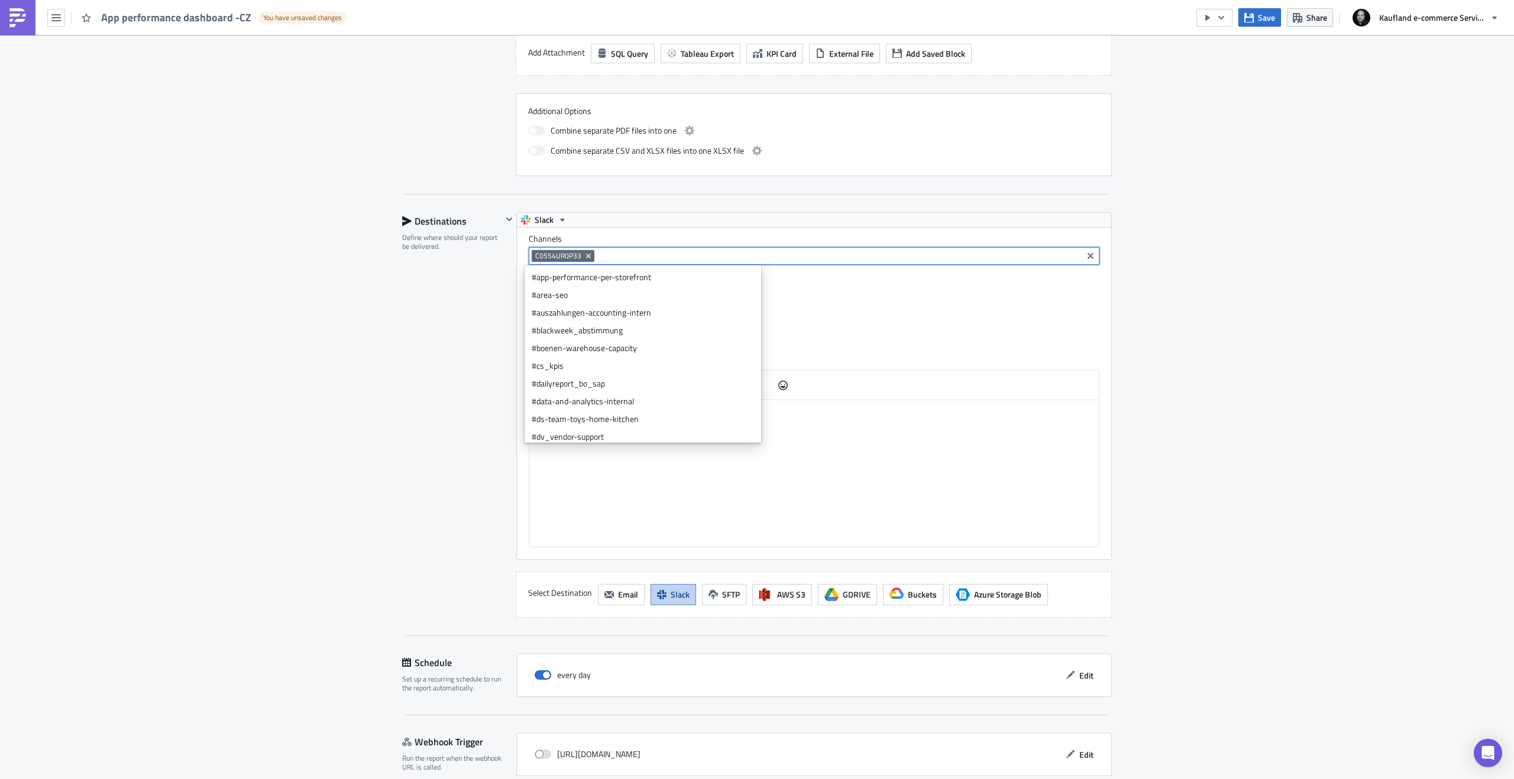
click at [1229, 316] on div "Execution Log Edit " App performance dashboard -CZ " Draft Settings Configure t…" at bounding box center [757, 129] width 1514 height 1413
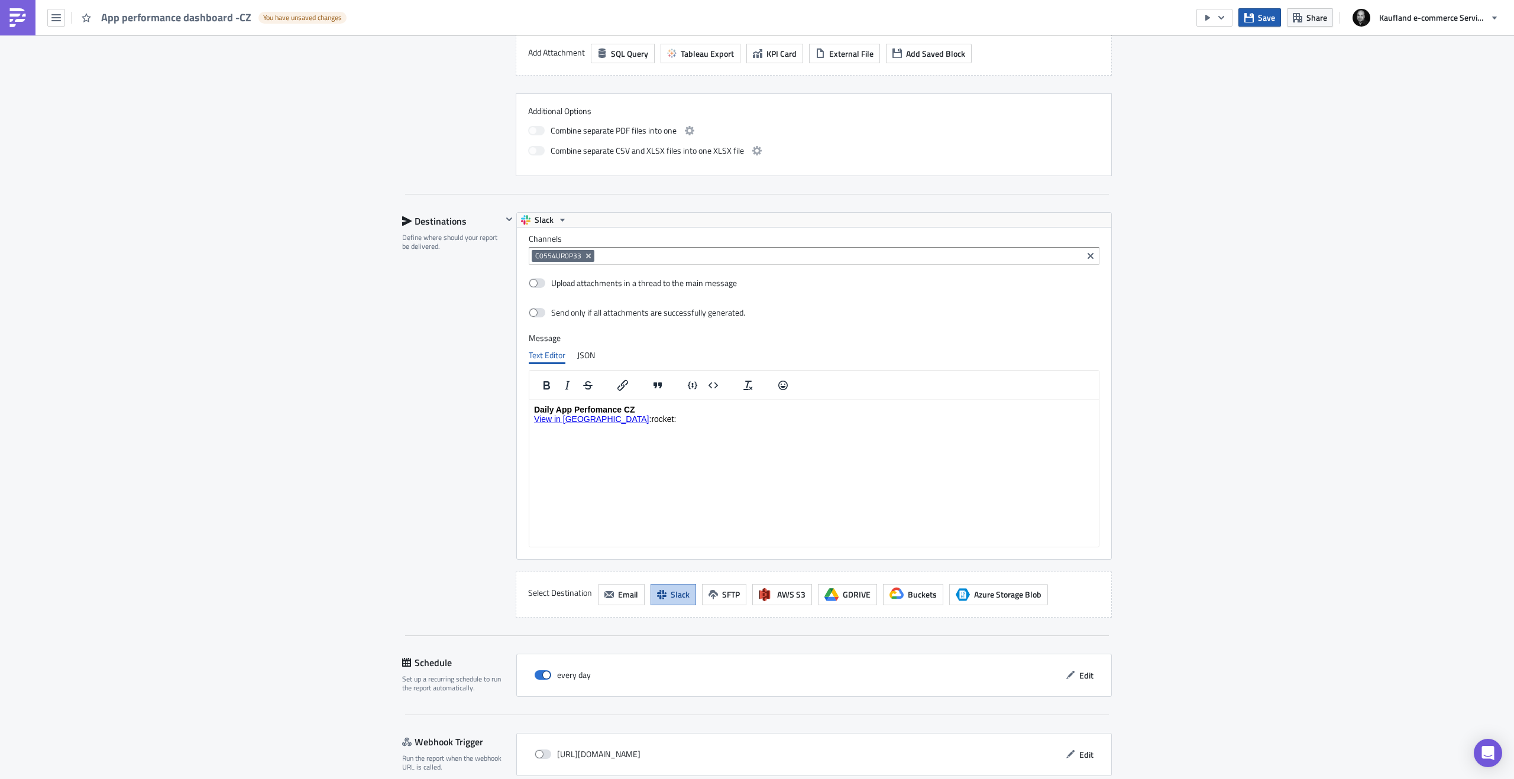
click at [1262, 17] on span "Save" at bounding box center [1266, 17] width 17 height 12
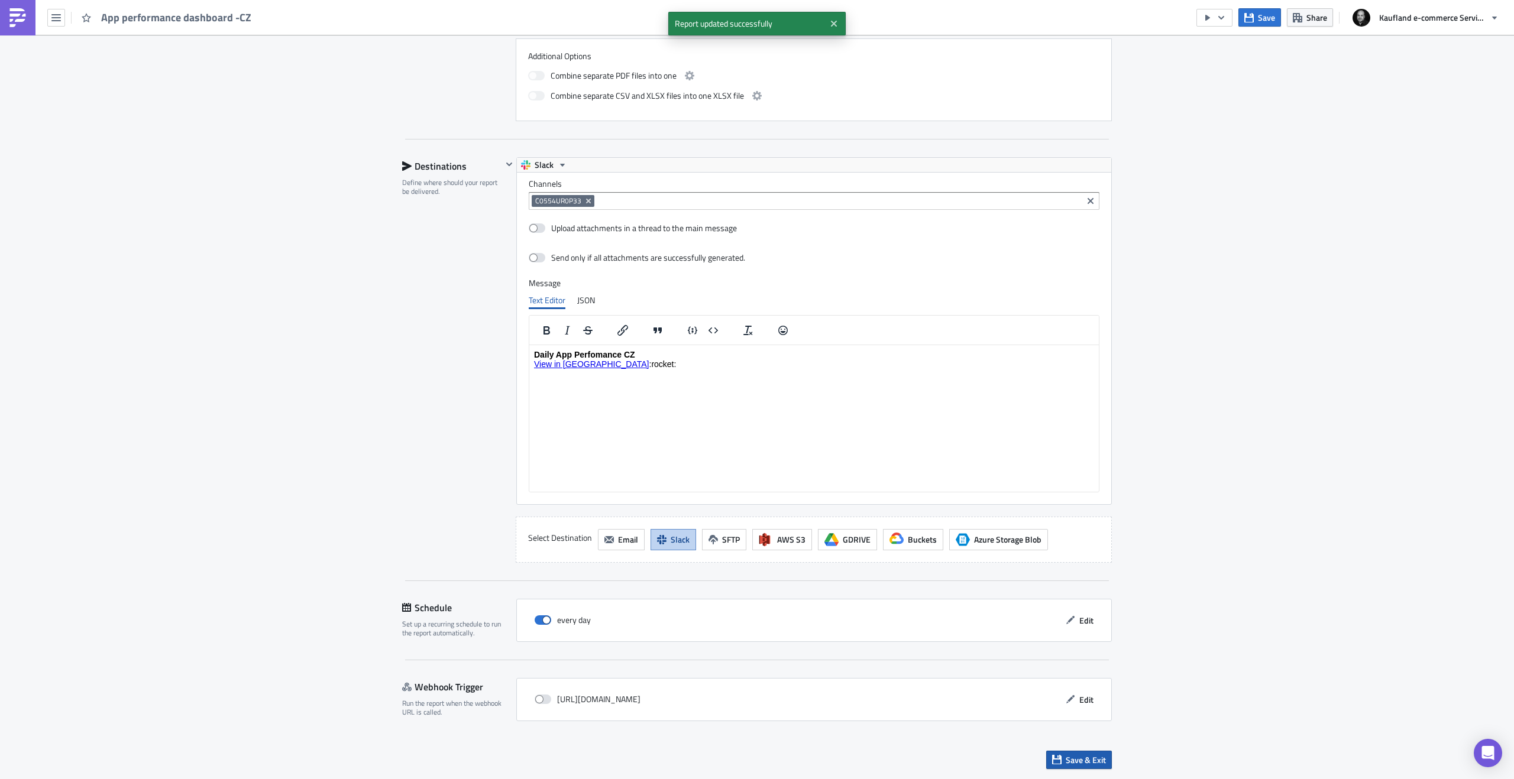
click at [1090, 765] on span "Save & Exit" at bounding box center [1085, 760] width 40 height 12
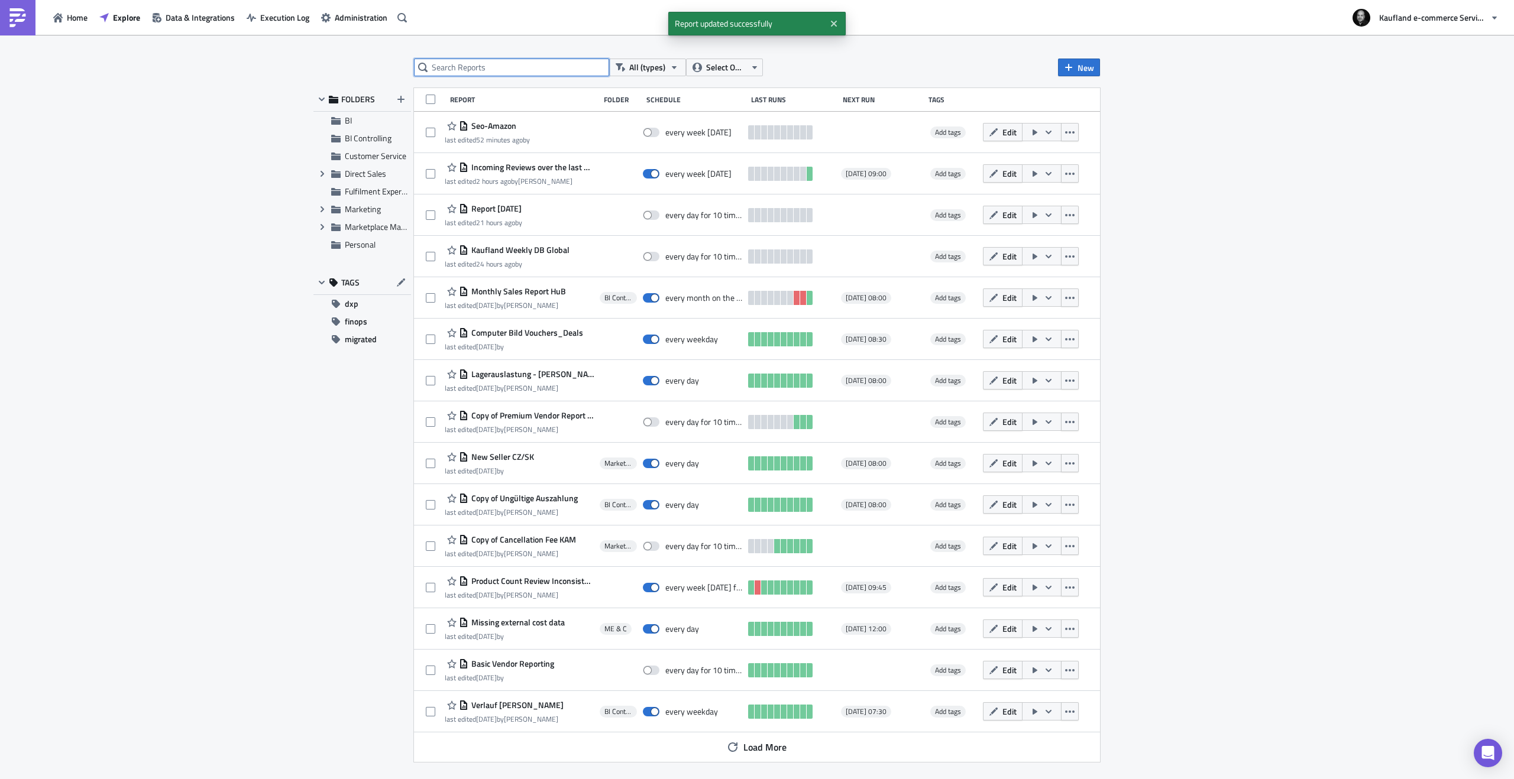
click at [519, 67] on input "text" at bounding box center [511, 68] width 195 height 18
type input "app performance"
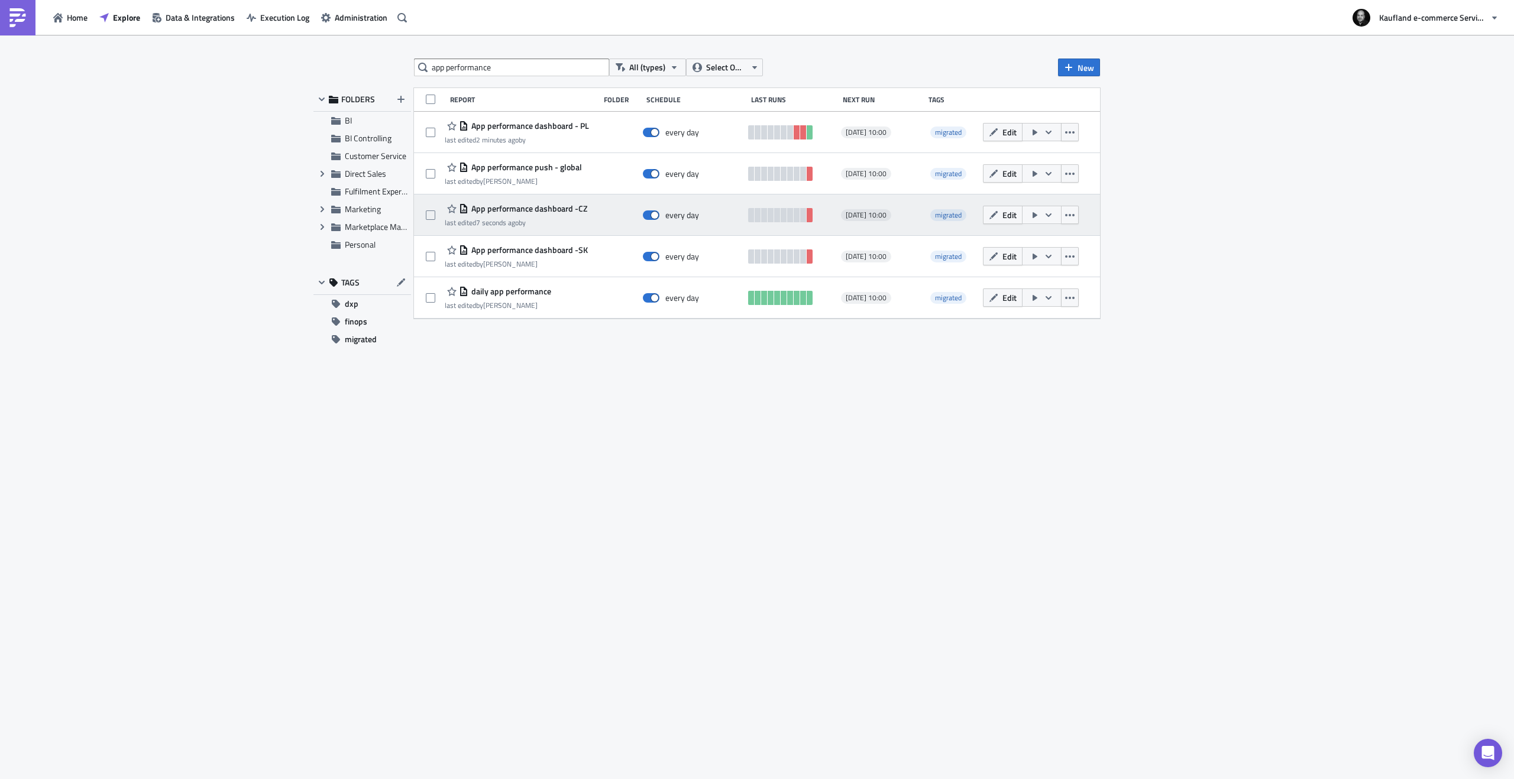
click at [1032, 215] on icon "button" at bounding box center [1034, 215] width 5 height 6
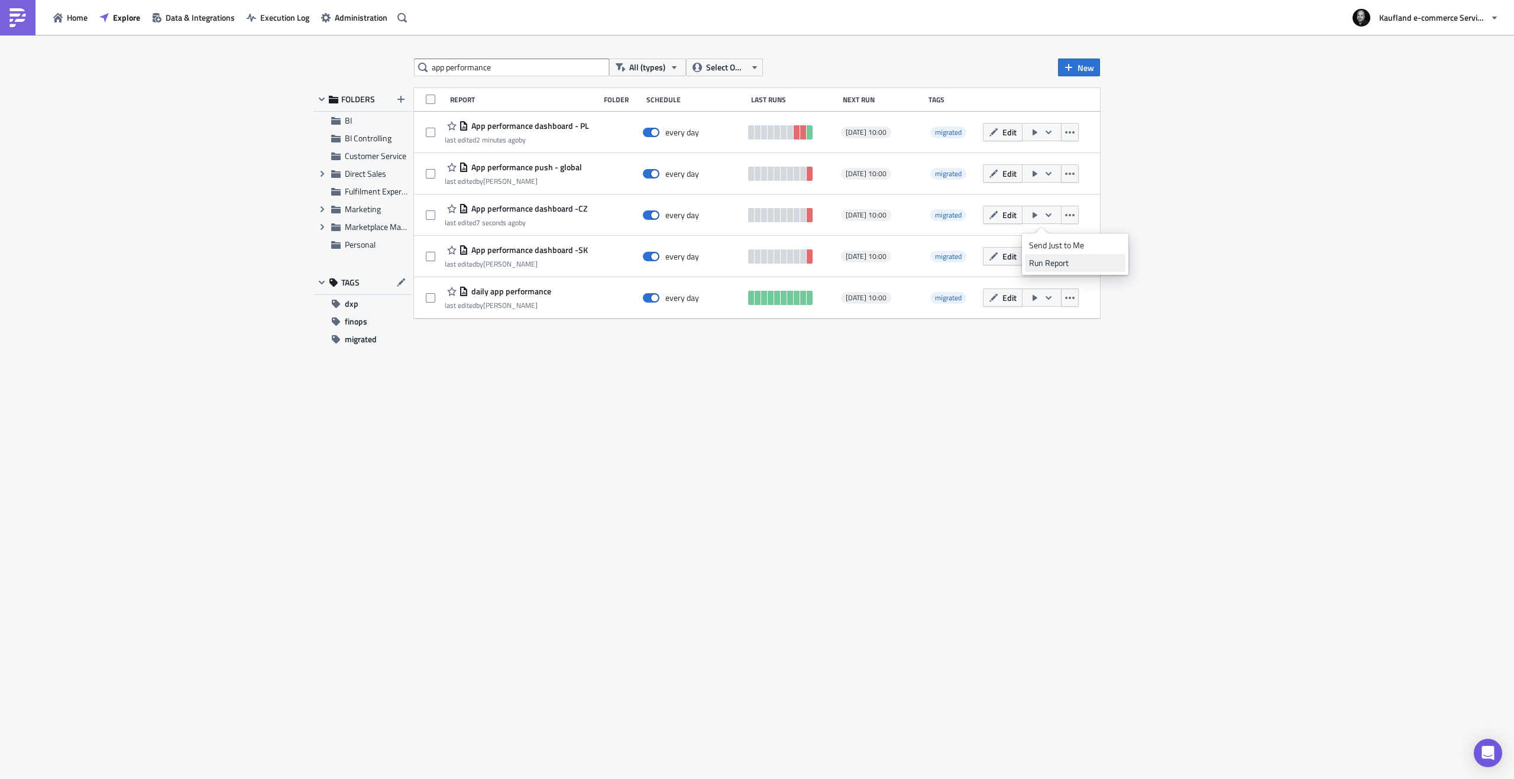
click at [1058, 259] on div "Run Report" at bounding box center [1075, 263] width 92 height 12
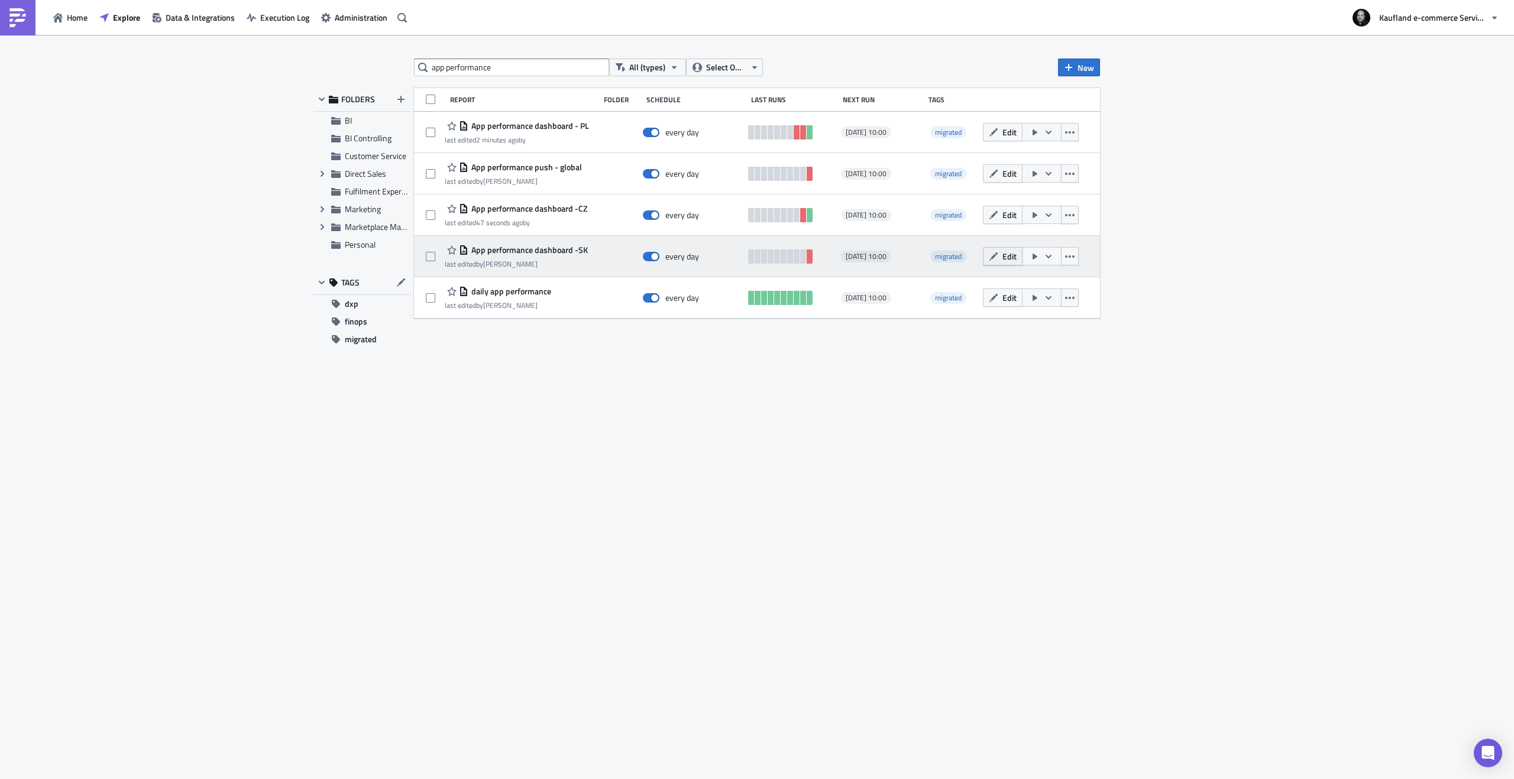
click at [1005, 257] on span "Edit" at bounding box center [1009, 256] width 14 height 12
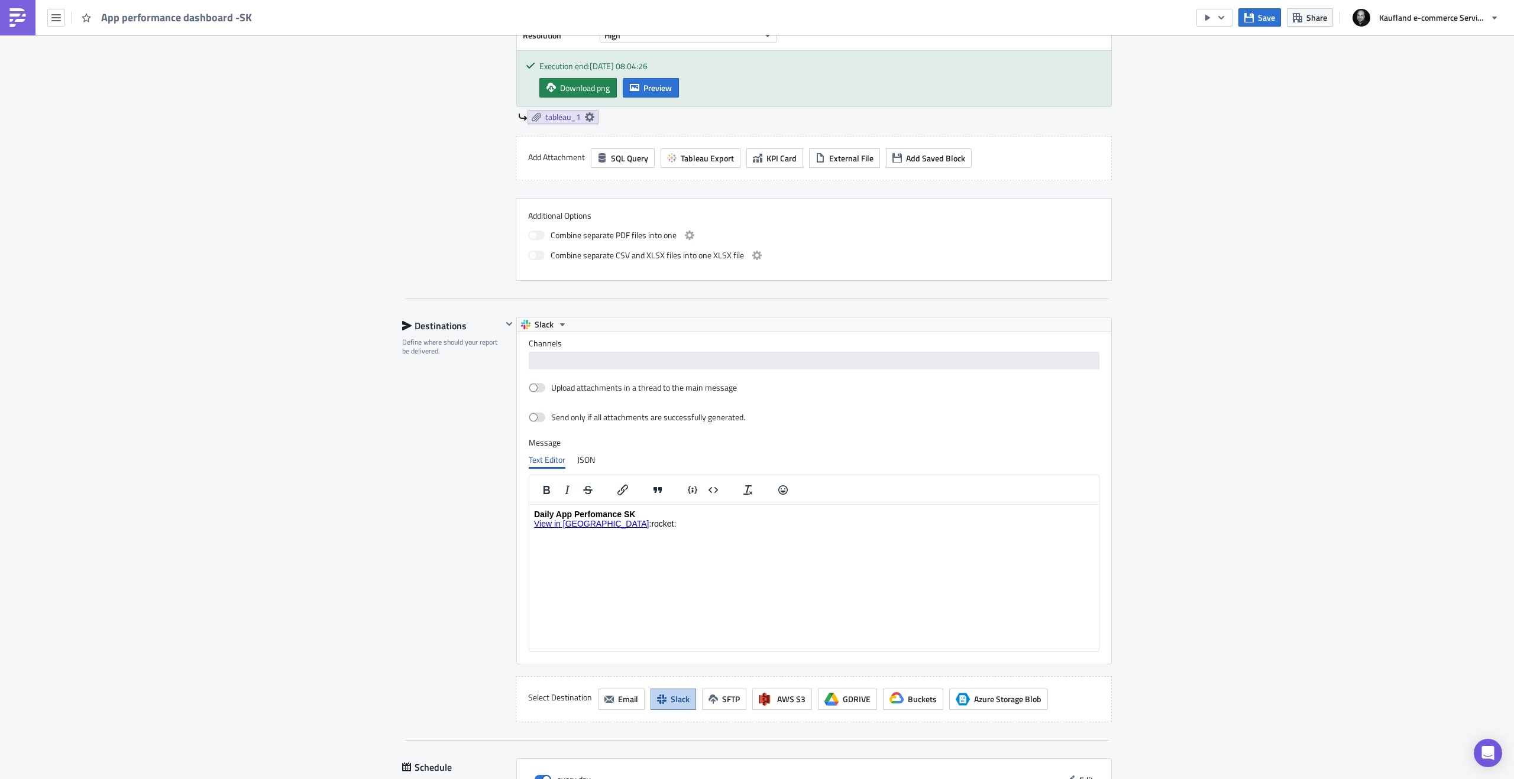
scroll to position [668, 0]
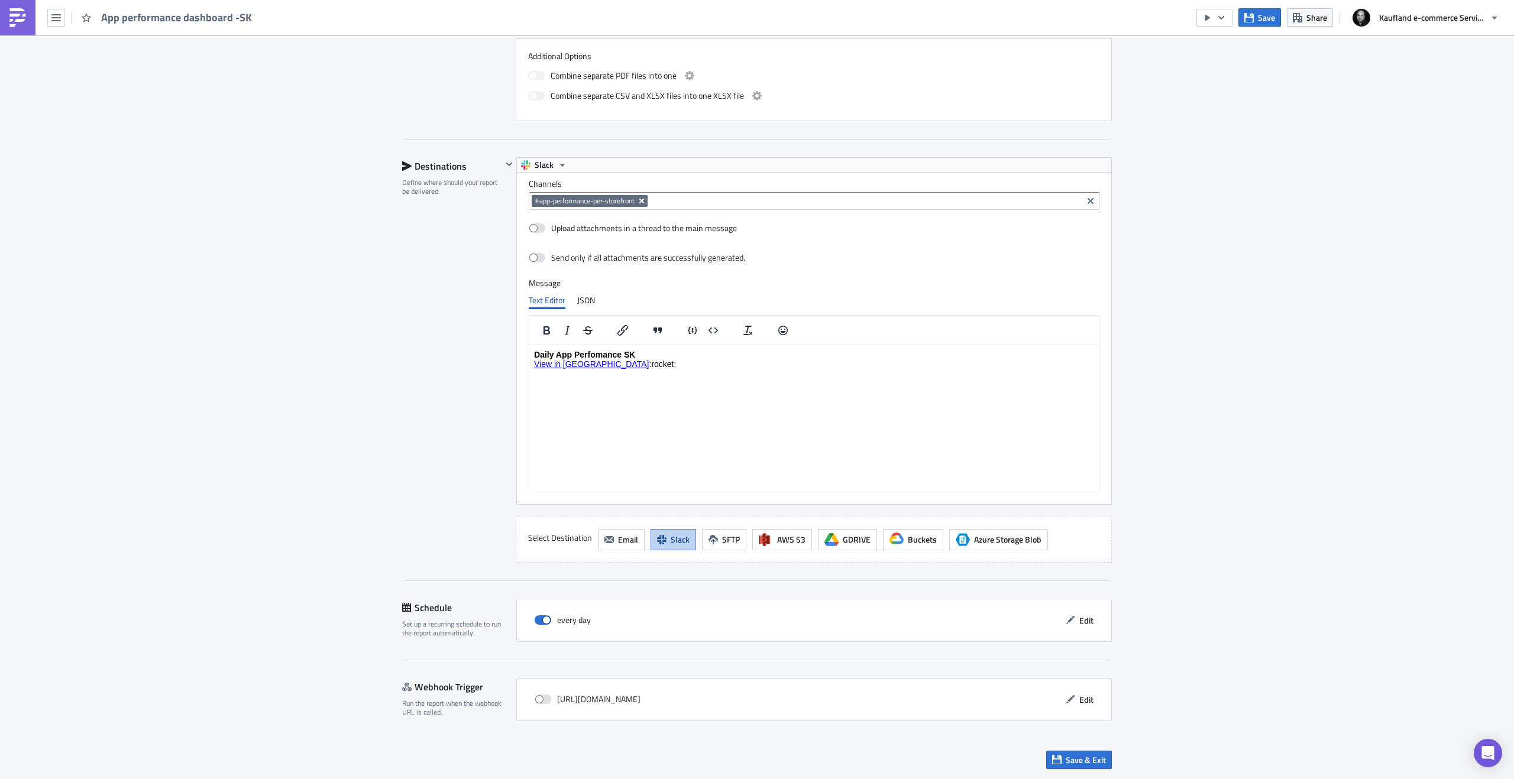
click at [640, 200] on icon "Remove Tag" at bounding box center [641, 201] width 5 height 5
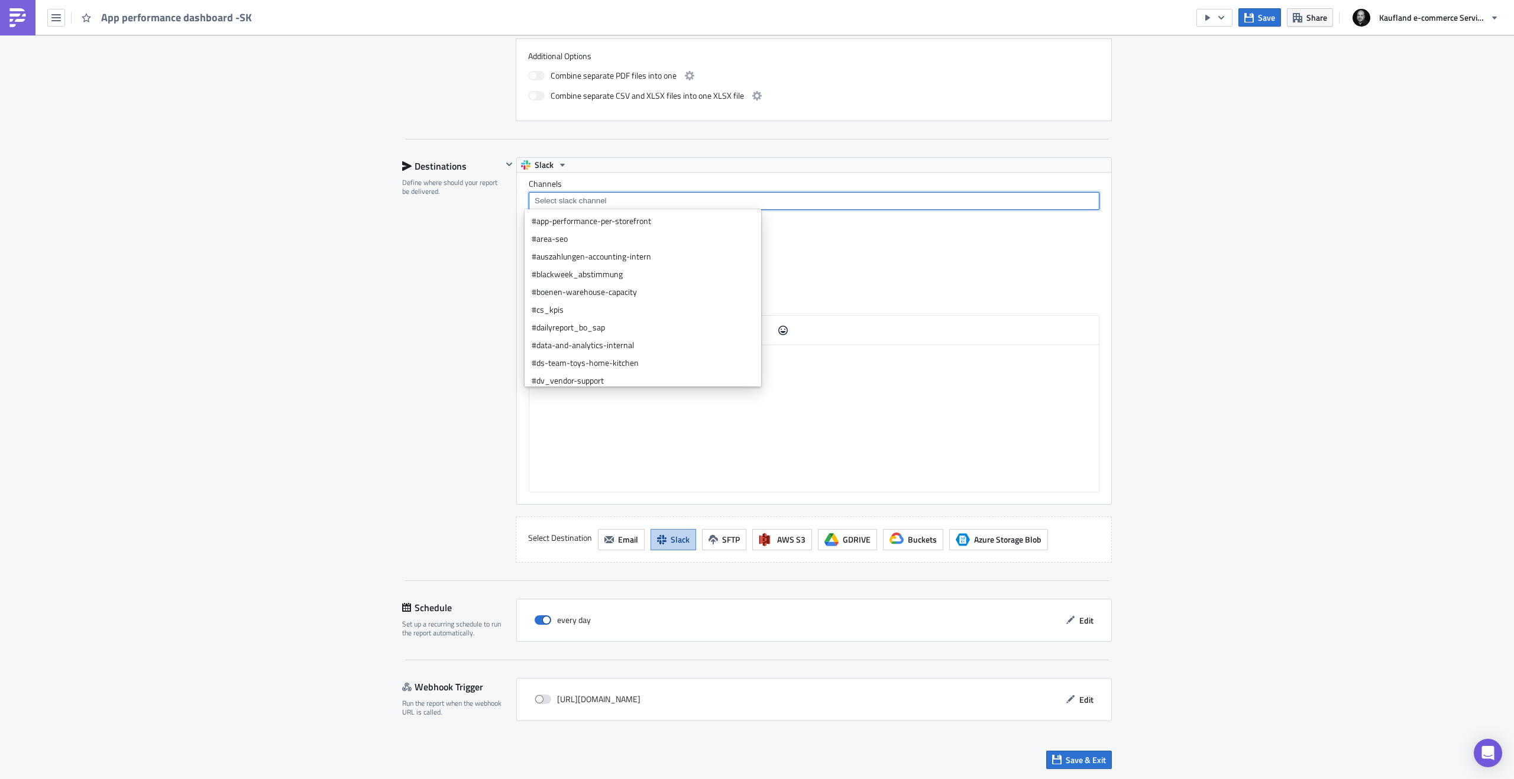
click at [574, 202] on input at bounding box center [813, 201] width 563 height 12
paste input "C0554UR0P33"
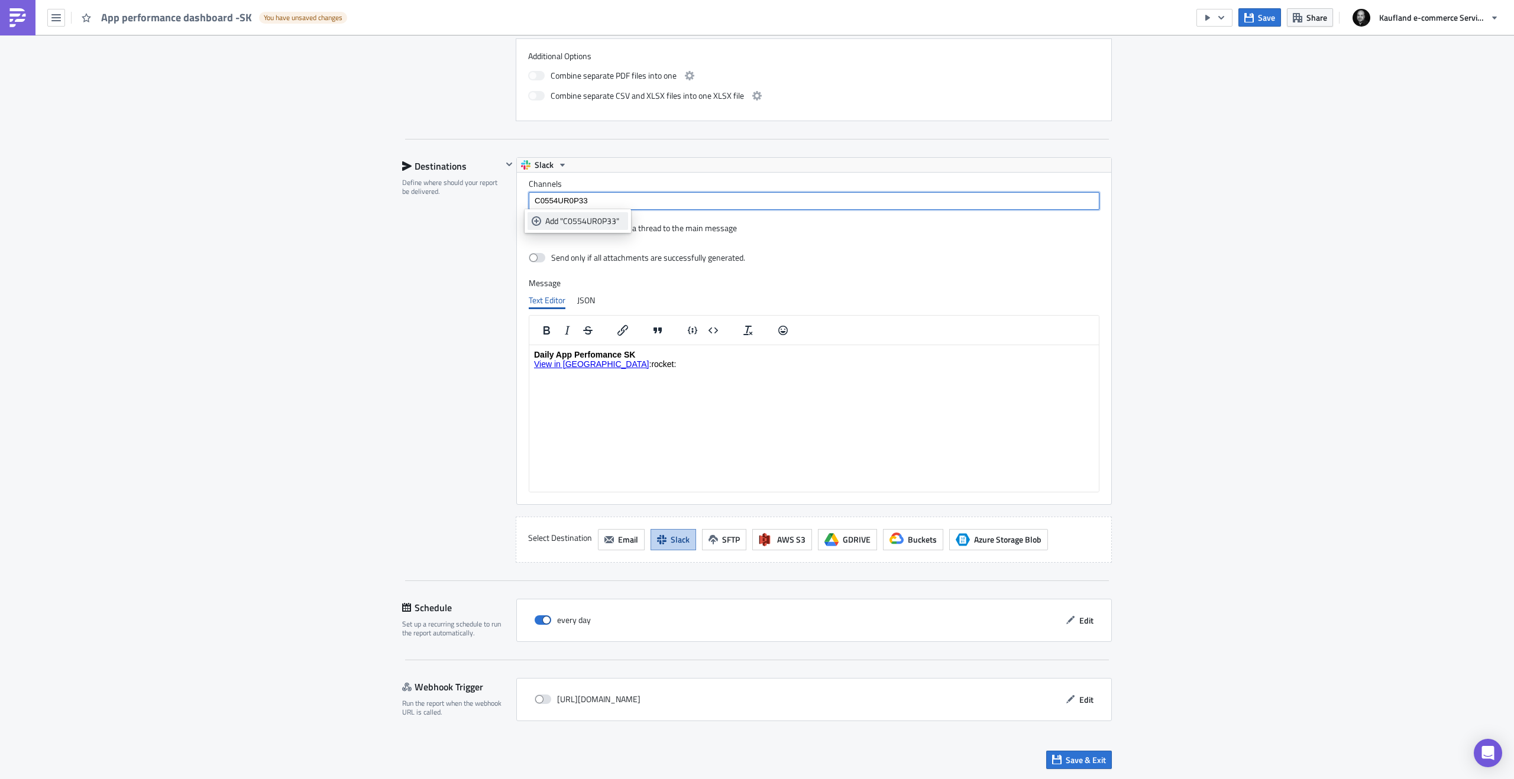
type input "C0554UR0P33"
click at [590, 224] on div "Add "C0554UR0P33"" at bounding box center [584, 221] width 79 height 12
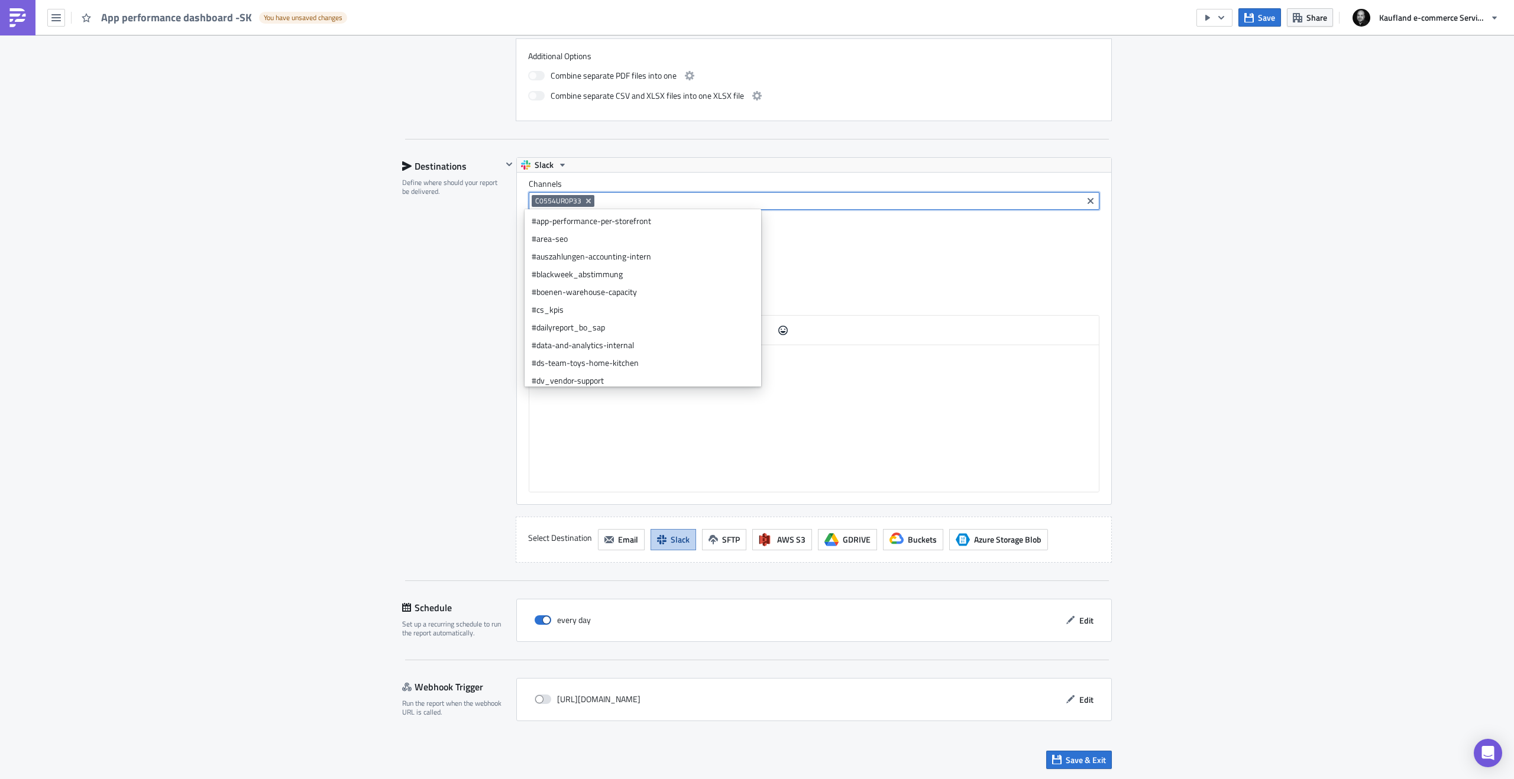
click at [1249, 503] on div "Execution Log Edit " App performance dashboard -SK " Draft Settings Configure t…" at bounding box center [757, 74] width 1514 height 1413
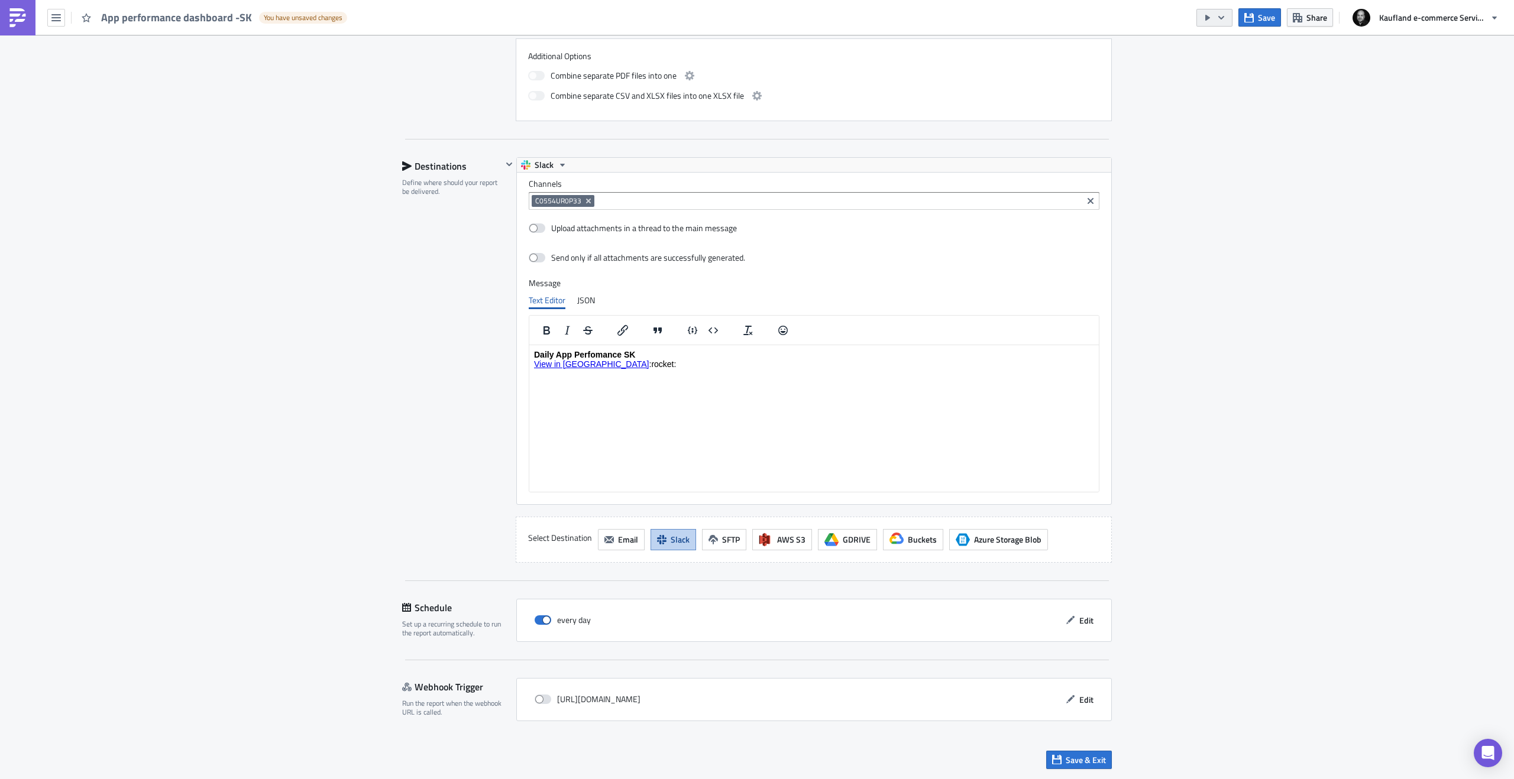
click at [1225, 17] on icon "button" at bounding box center [1220, 17] width 9 height 9
click at [1175, 296] on div "Execution Log Edit " App performance dashboard -SK " Draft Settings Configure t…" at bounding box center [757, 74] width 1514 height 1413
click at [1255, 17] on button "Save" at bounding box center [1259, 17] width 43 height 18
click at [1225, 17] on icon "button" at bounding box center [1220, 17] width 9 height 9
click at [1228, 63] on div "Run Report" at bounding box center [1250, 65] width 92 height 12
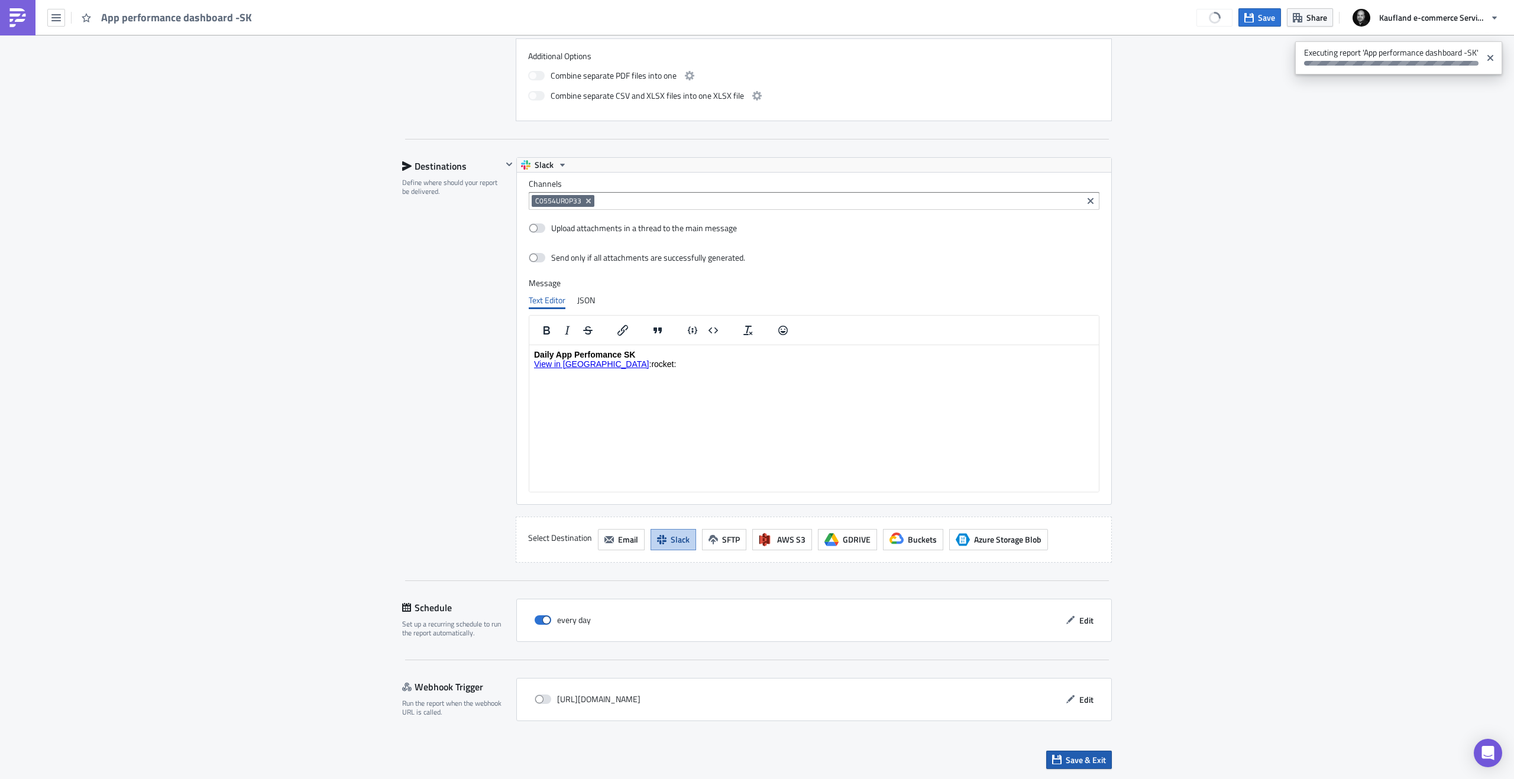
click at [1068, 764] on span "Save & Exit" at bounding box center [1085, 760] width 40 height 12
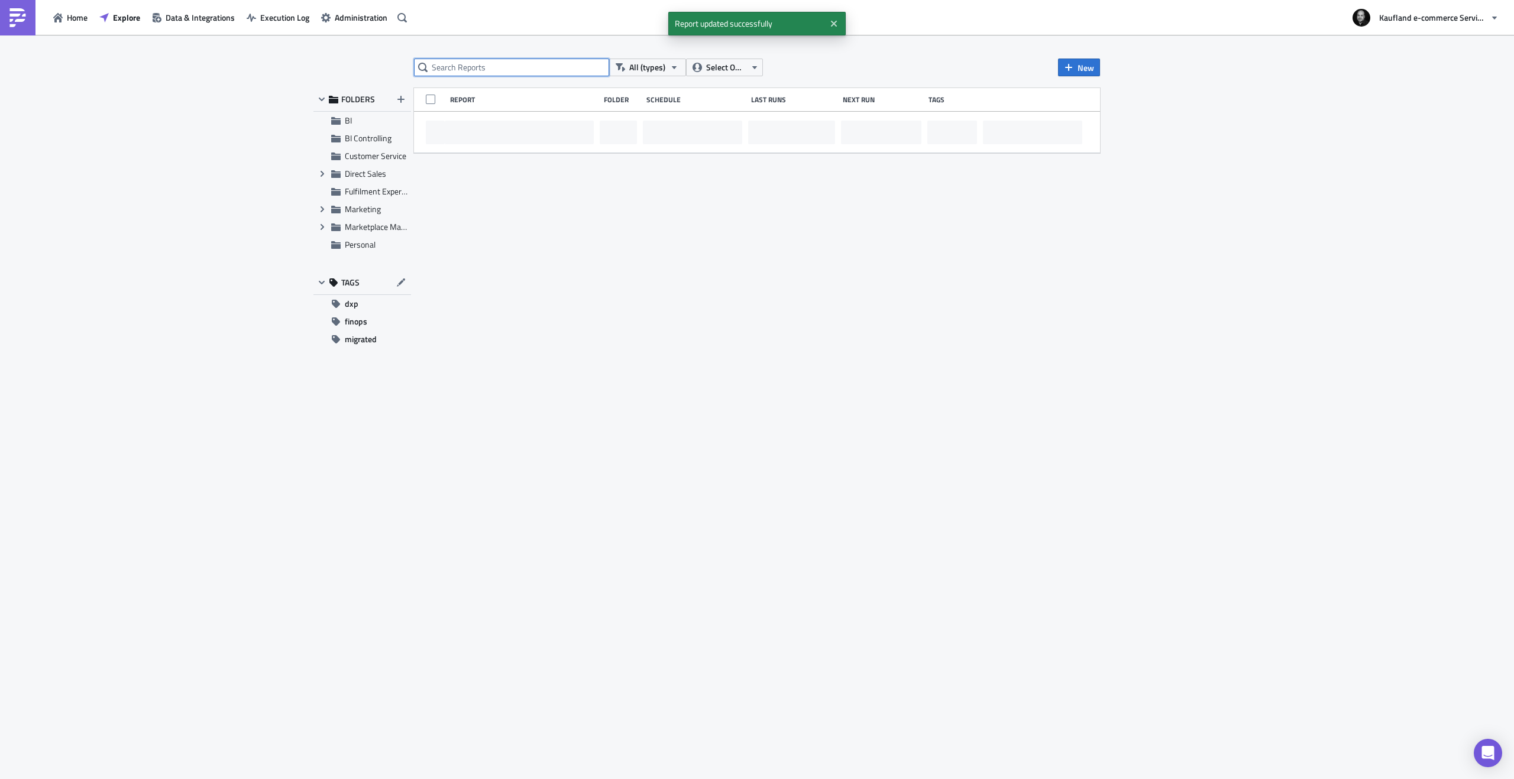
click at [523, 70] on input "text" at bounding box center [511, 68] width 195 height 18
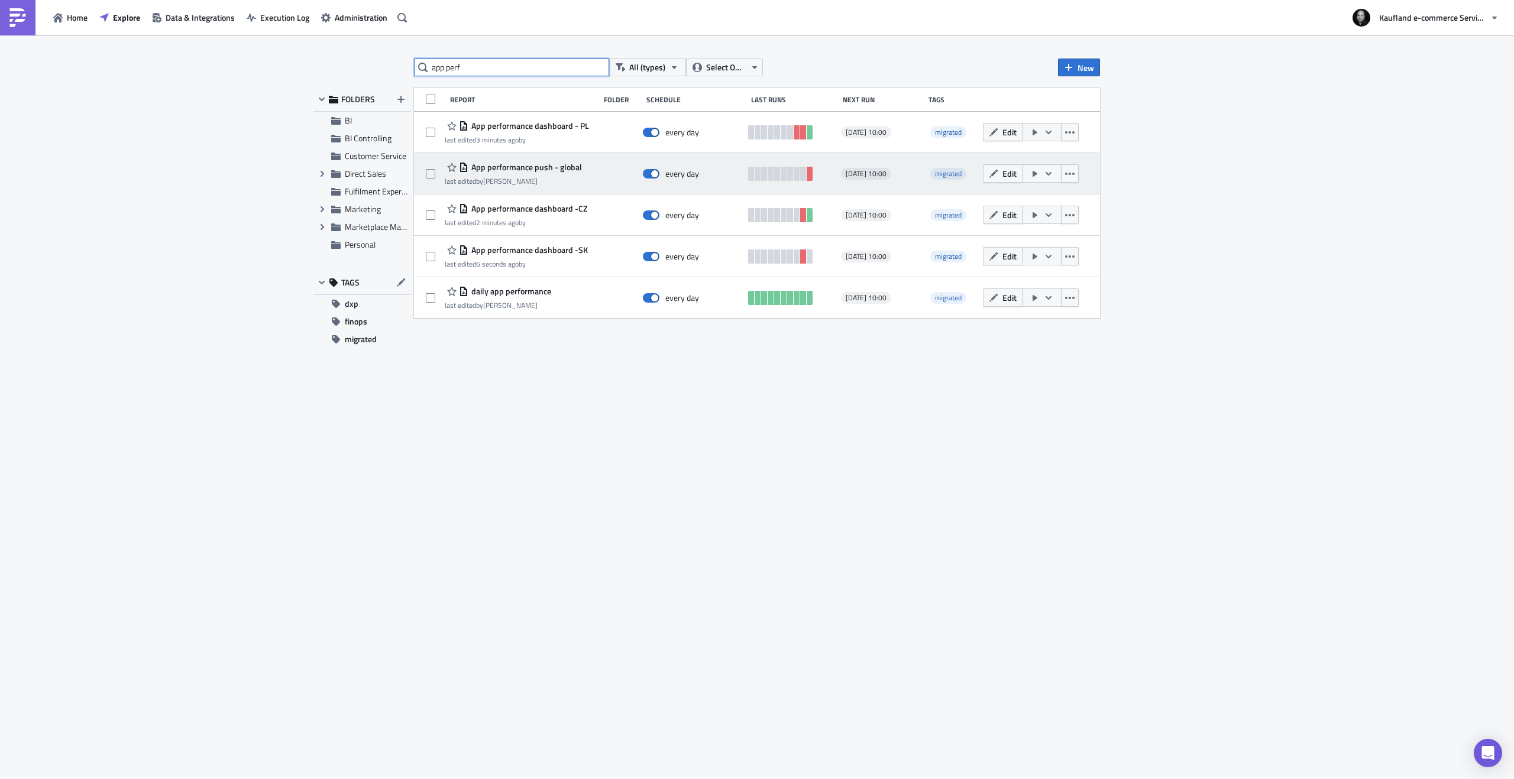
type input "app perf"
click at [1000, 171] on button "Edit" at bounding box center [1003, 173] width 40 height 18
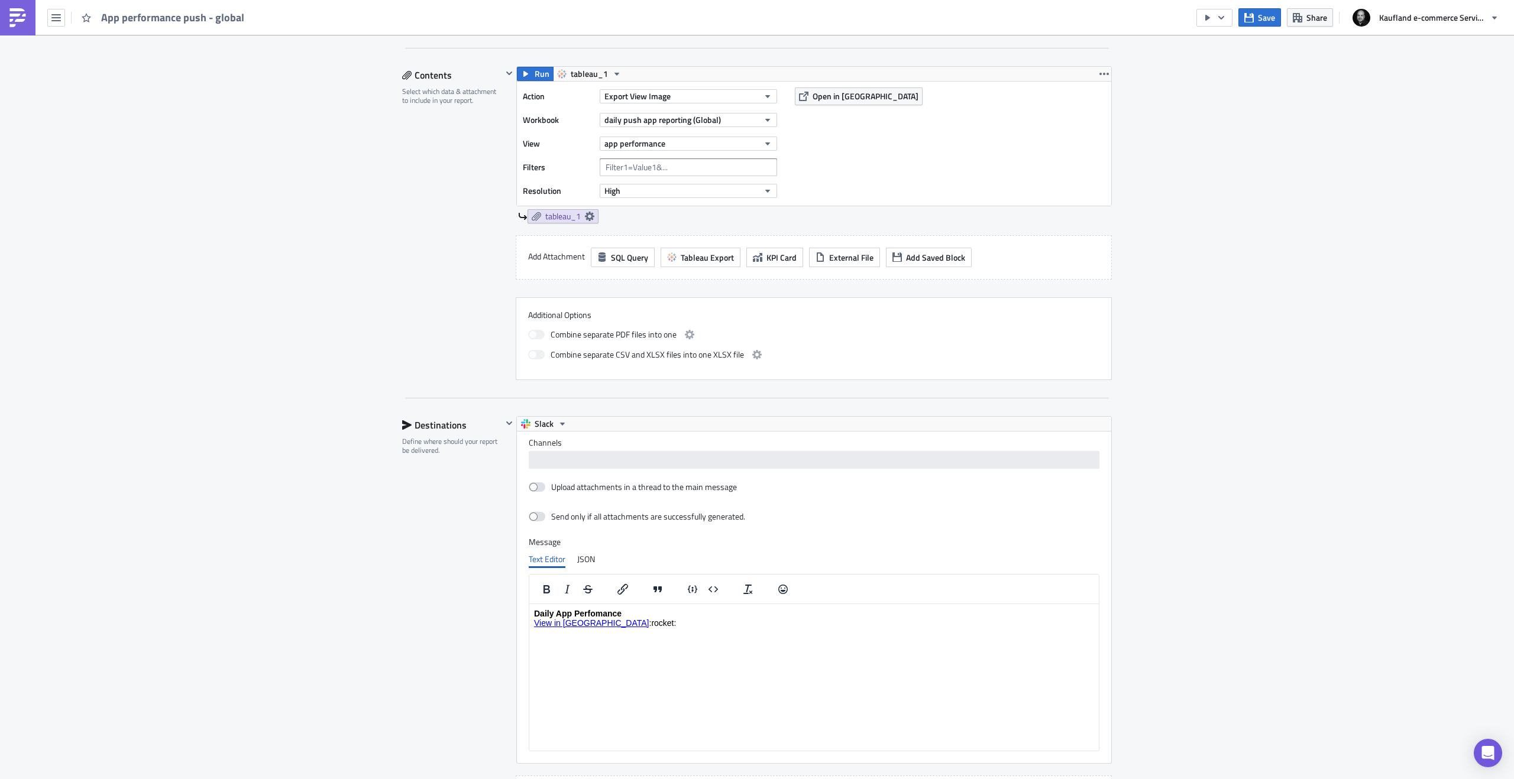
scroll to position [612, 0]
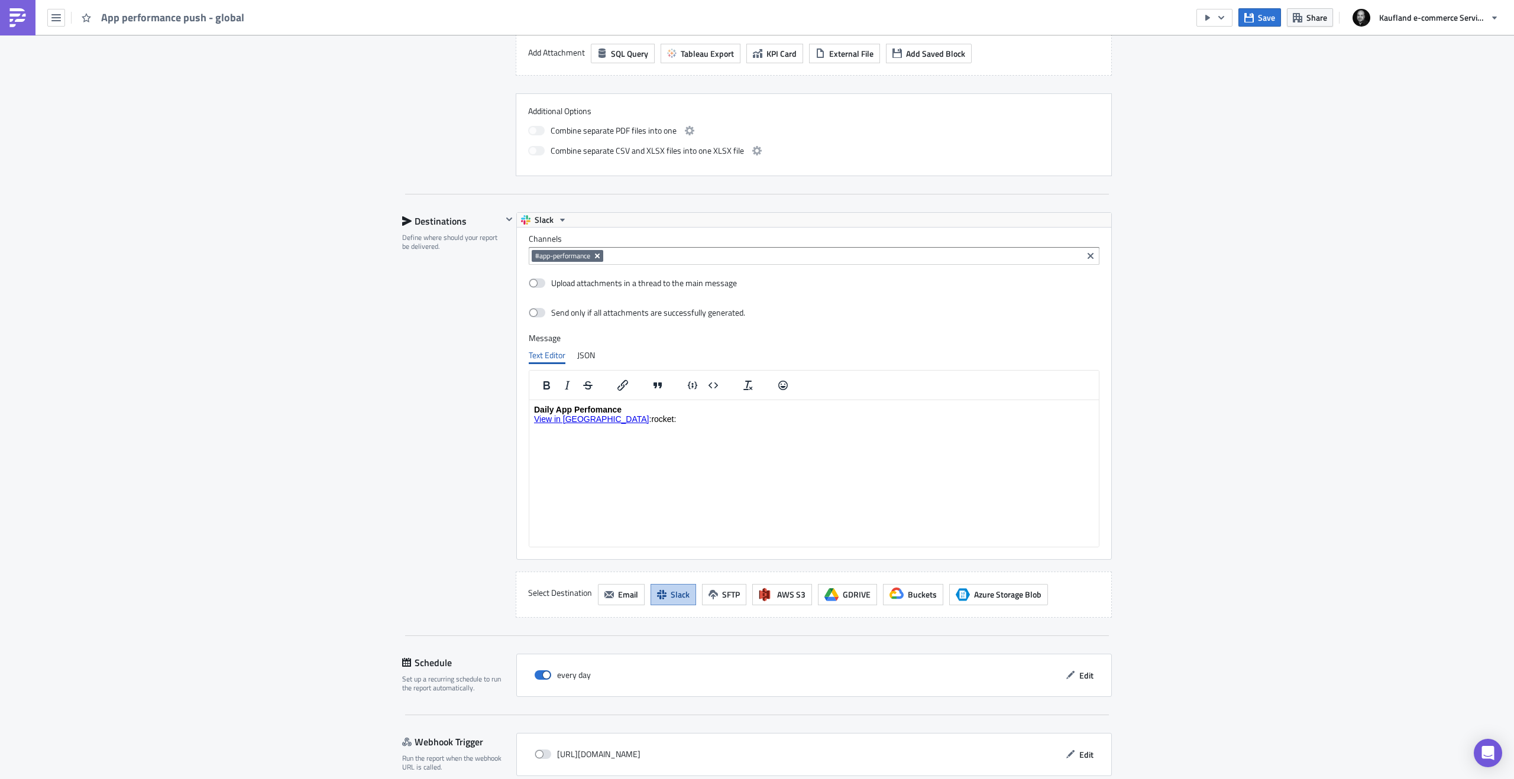
click at [596, 258] on icon "Remove Tag" at bounding box center [596, 255] width 9 height 9
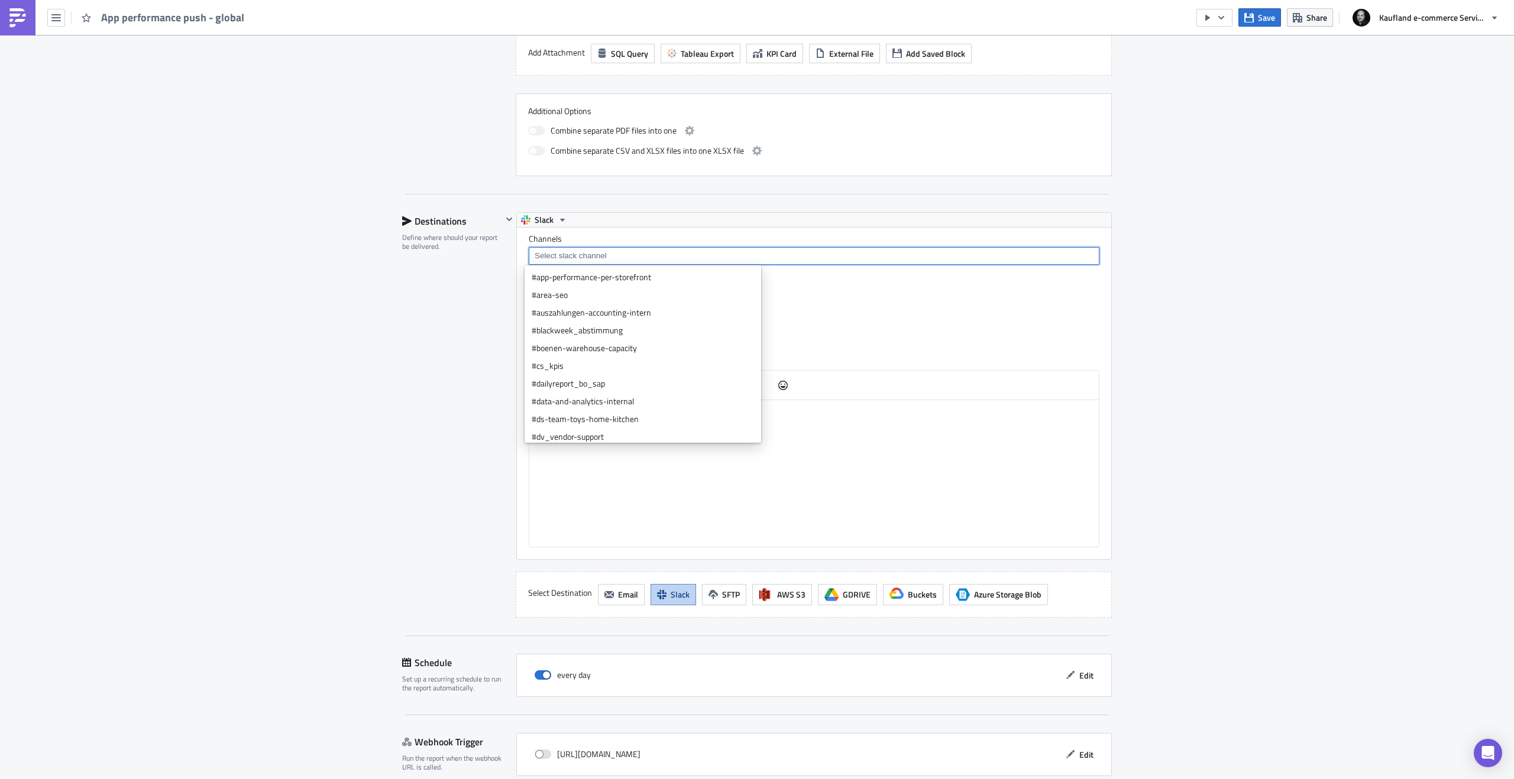
click at [572, 255] on input at bounding box center [813, 256] width 563 height 12
paste input "C02GUE2CK7D"
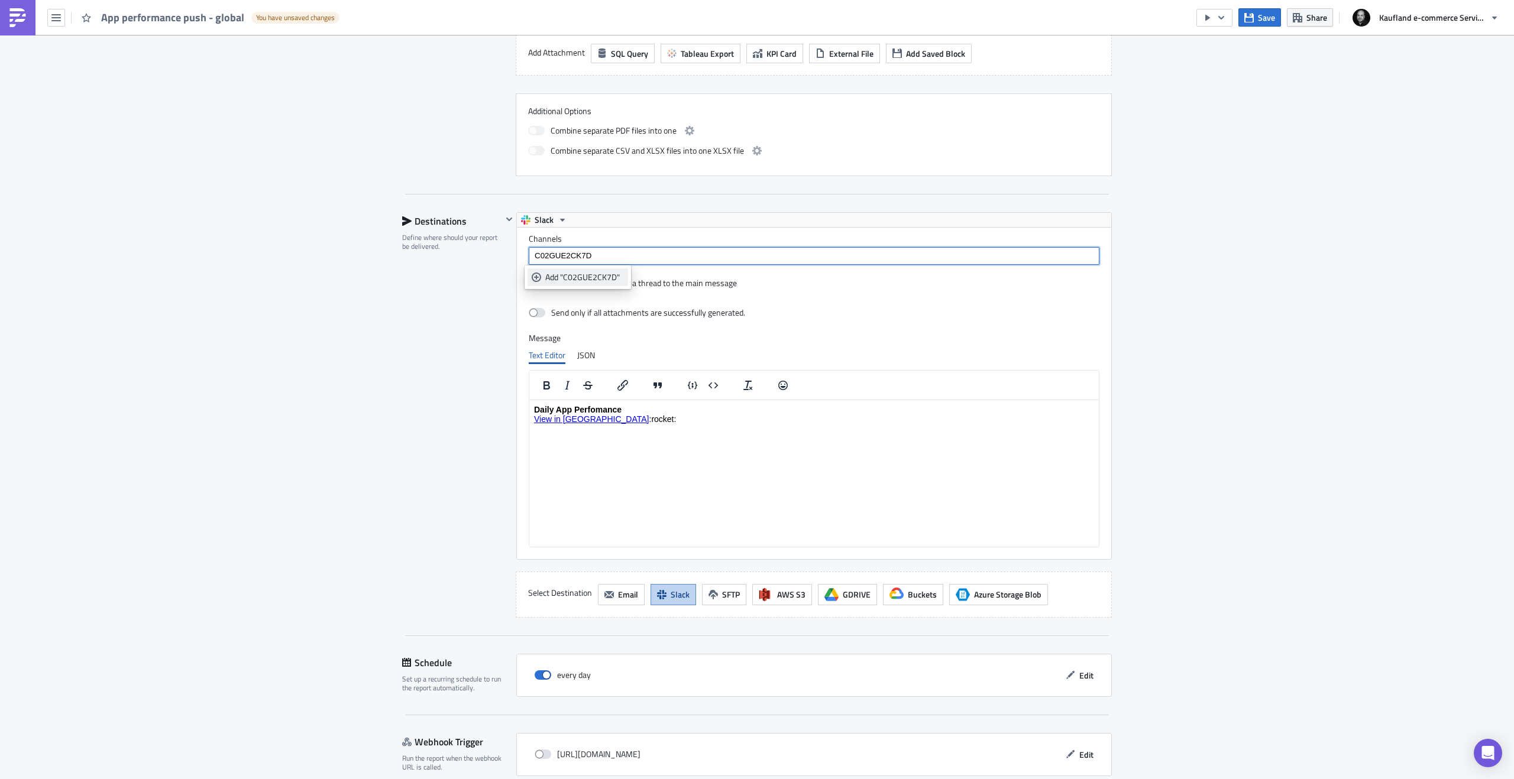
type input "C02GUE2CK7D"
click at [598, 278] on div "Add "C02GUE2CK7D"" at bounding box center [584, 277] width 79 height 12
click at [1229, 383] on div "Execution Log Edit " App performance push - global " Draft Settings Configure t…" at bounding box center [757, 129] width 1514 height 1413
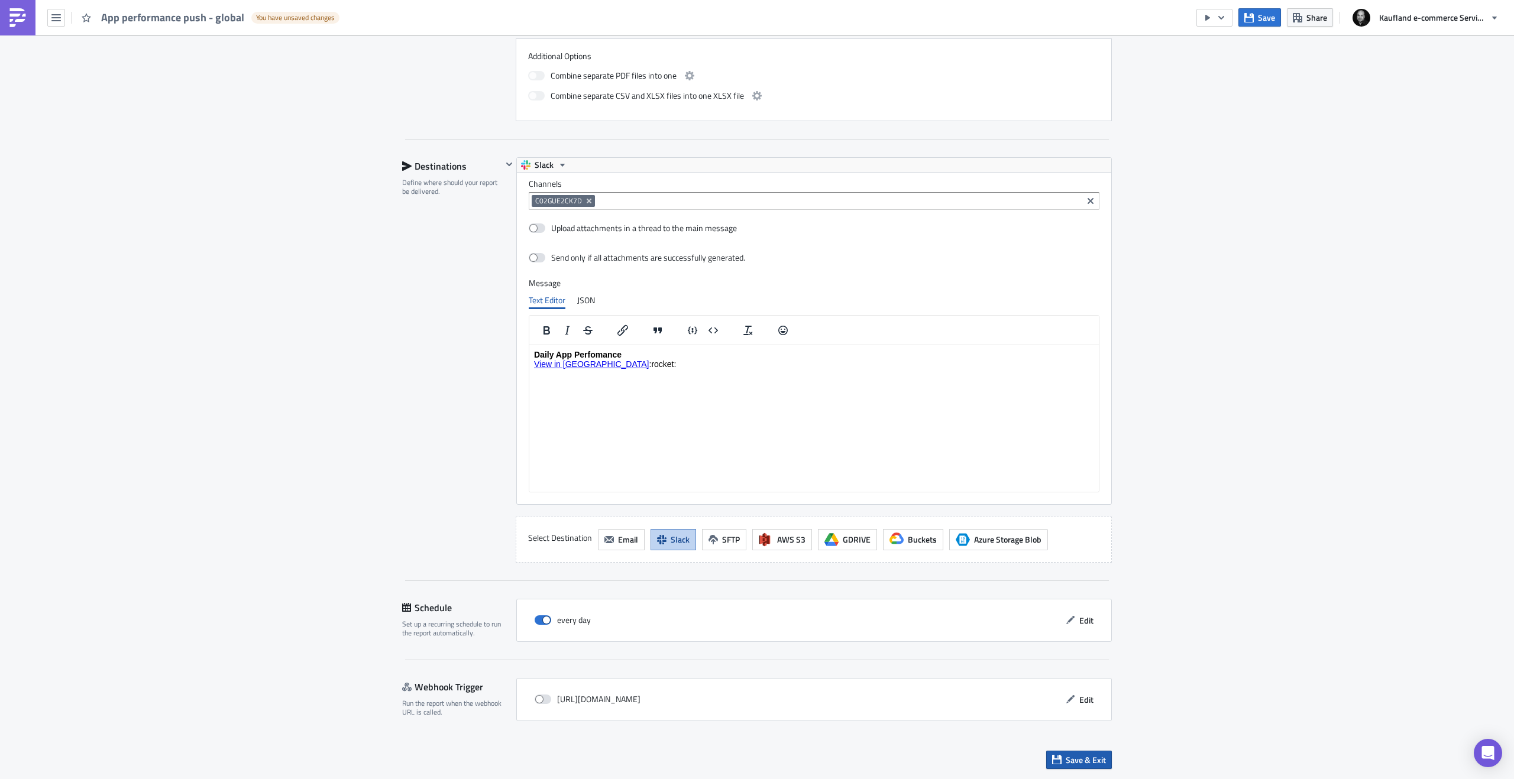
click at [1077, 757] on span "Save & Exit" at bounding box center [1085, 760] width 40 height 12
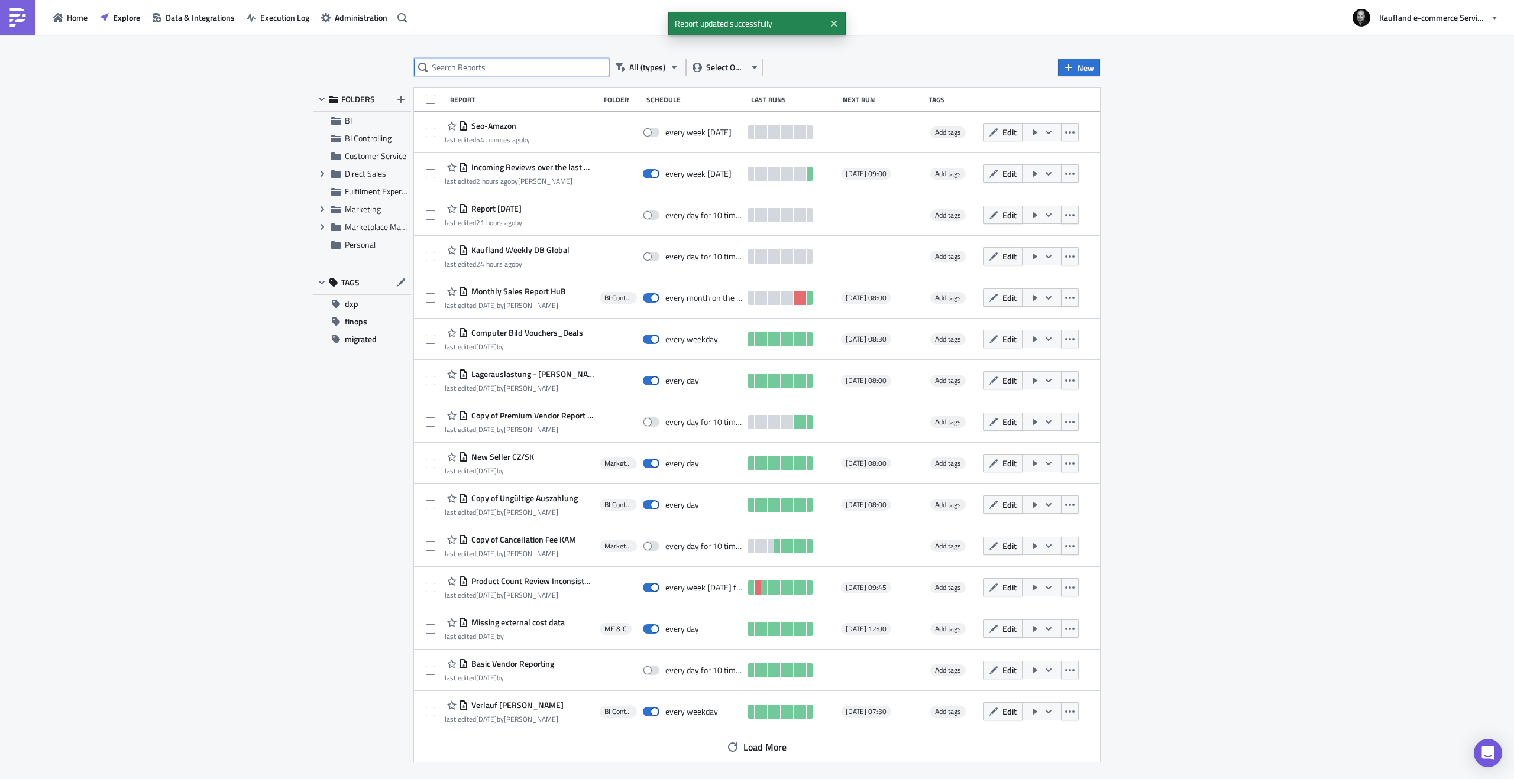
click at [523, 70] on input "text" at bounding box center [511, 68] width 195 height 18
type input "app performance"
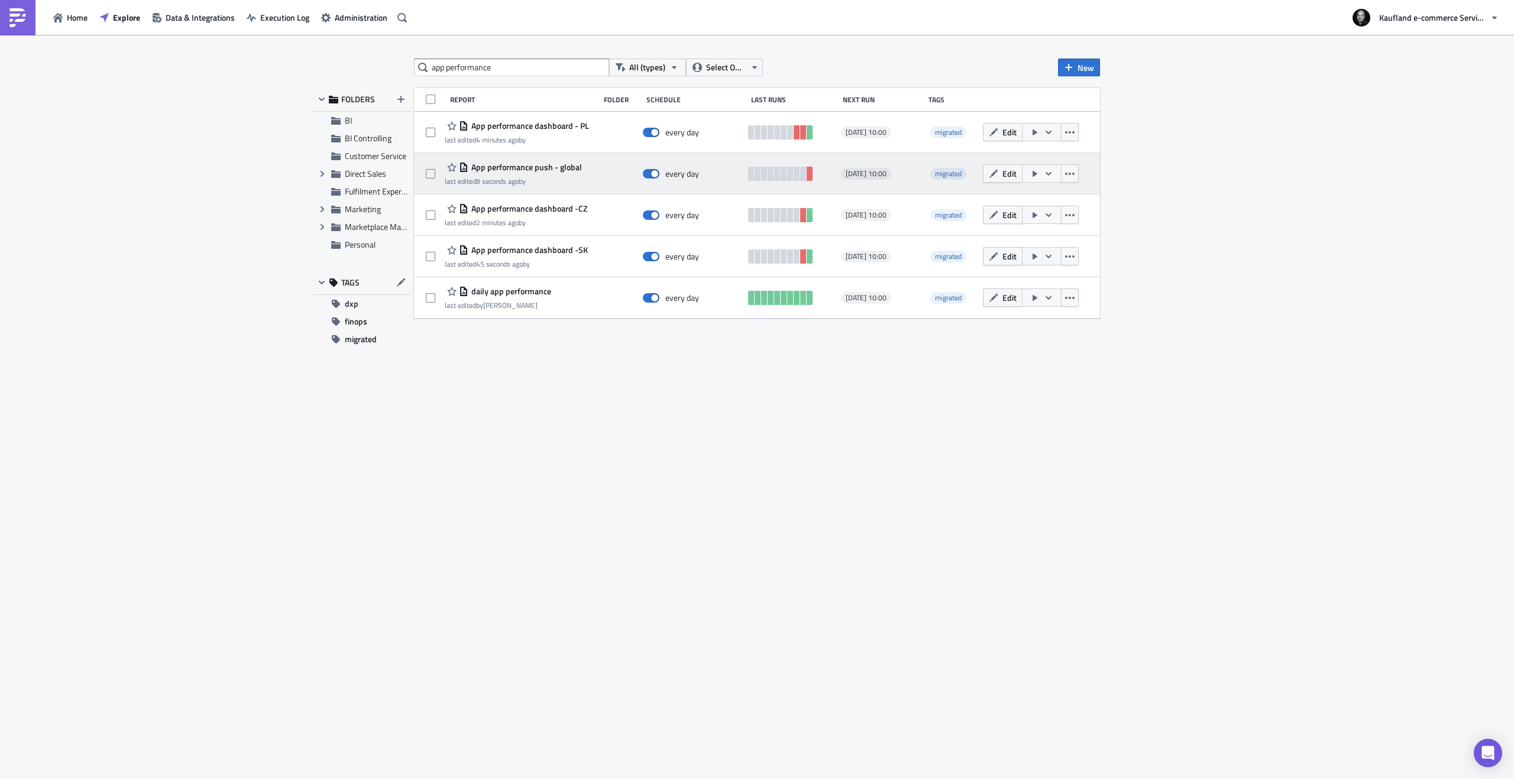
click at [1034, 173] on icon "button" at bounding box center [1034, 174] width 5 height 6
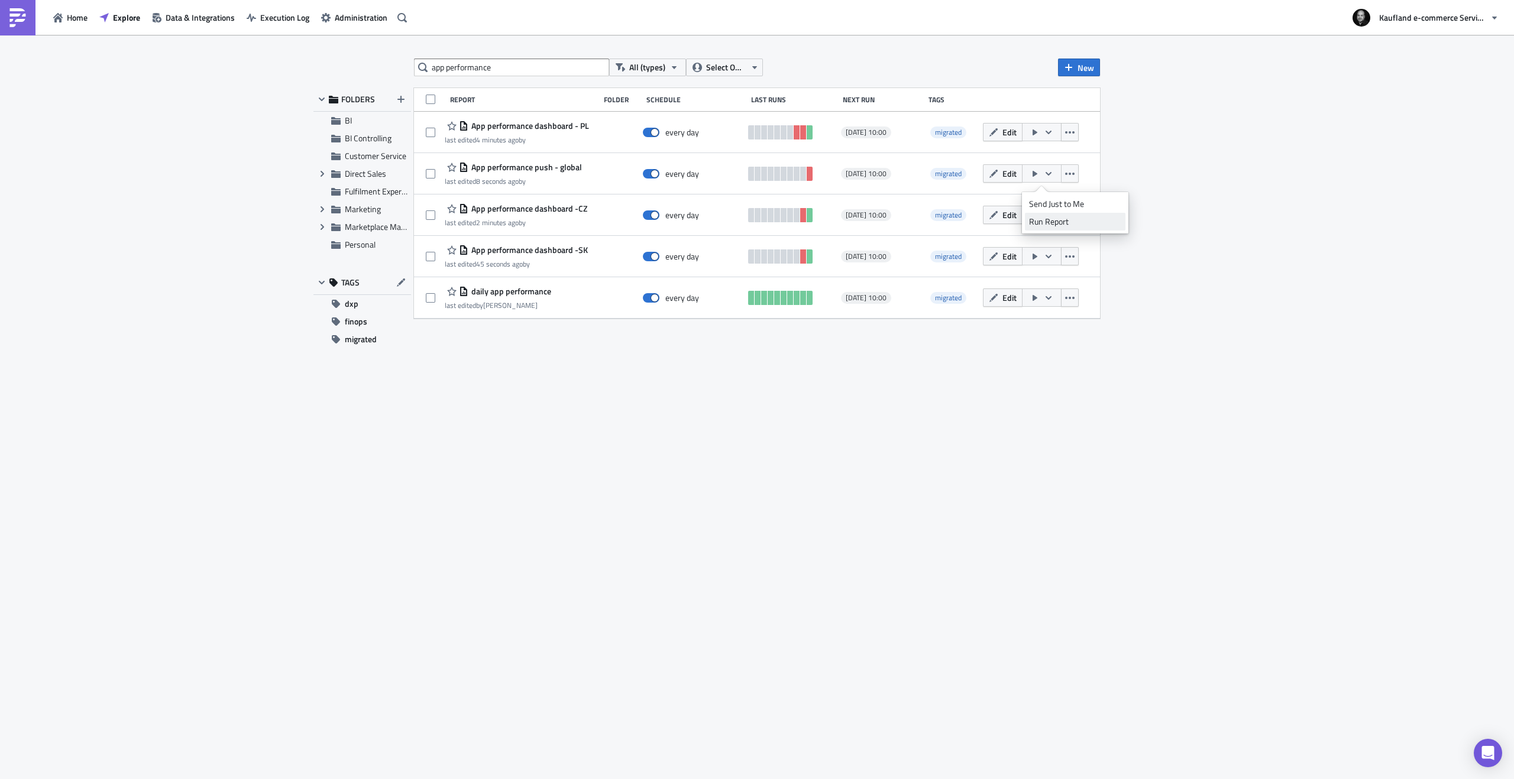
click at [1056, 221] on div "Run Report" at bounding box center [1075, 222] width 92 height 12
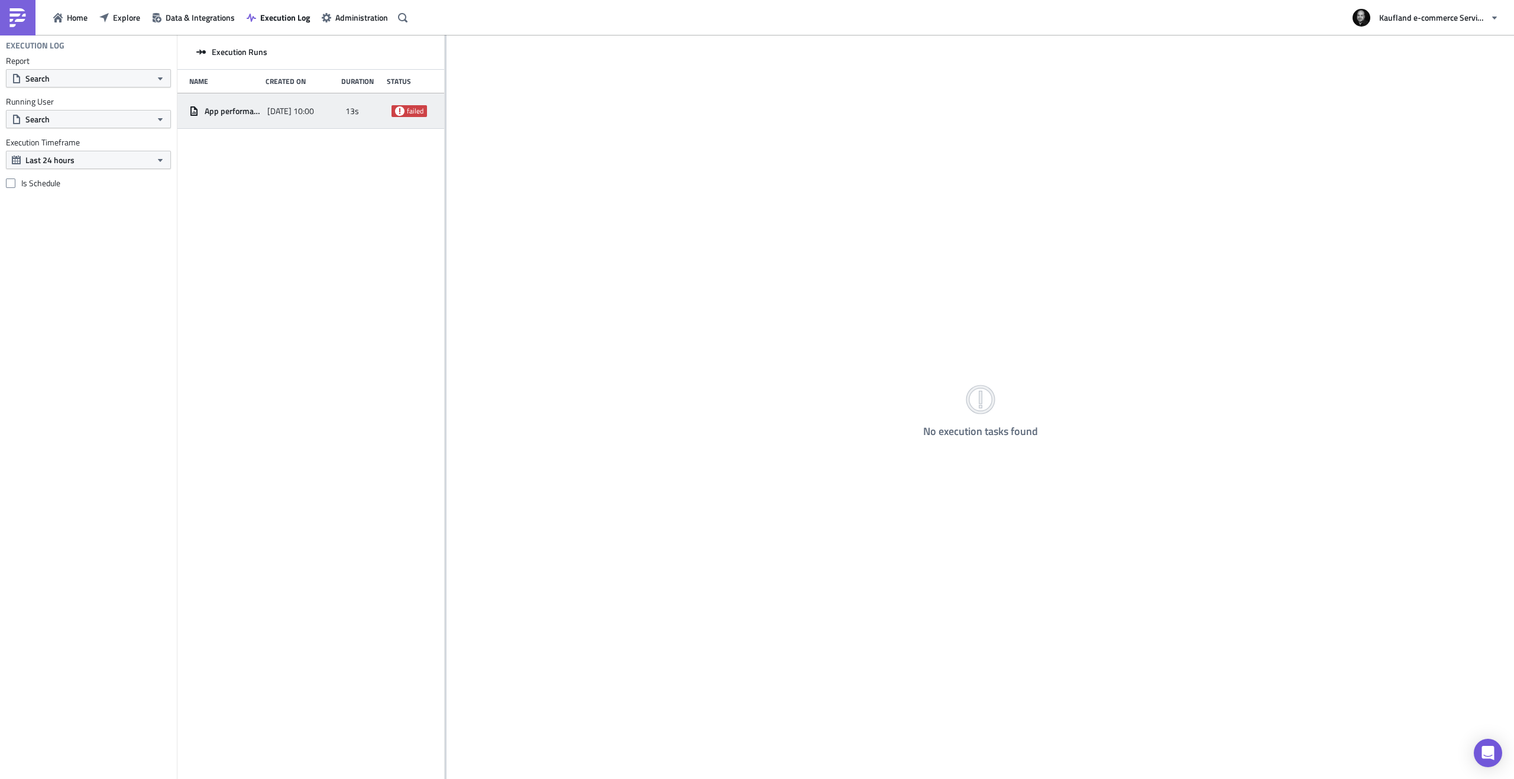
click at [281, 116] on div "2025-08-12 10:00" at bounding box center [303, 111] width 72 height 21
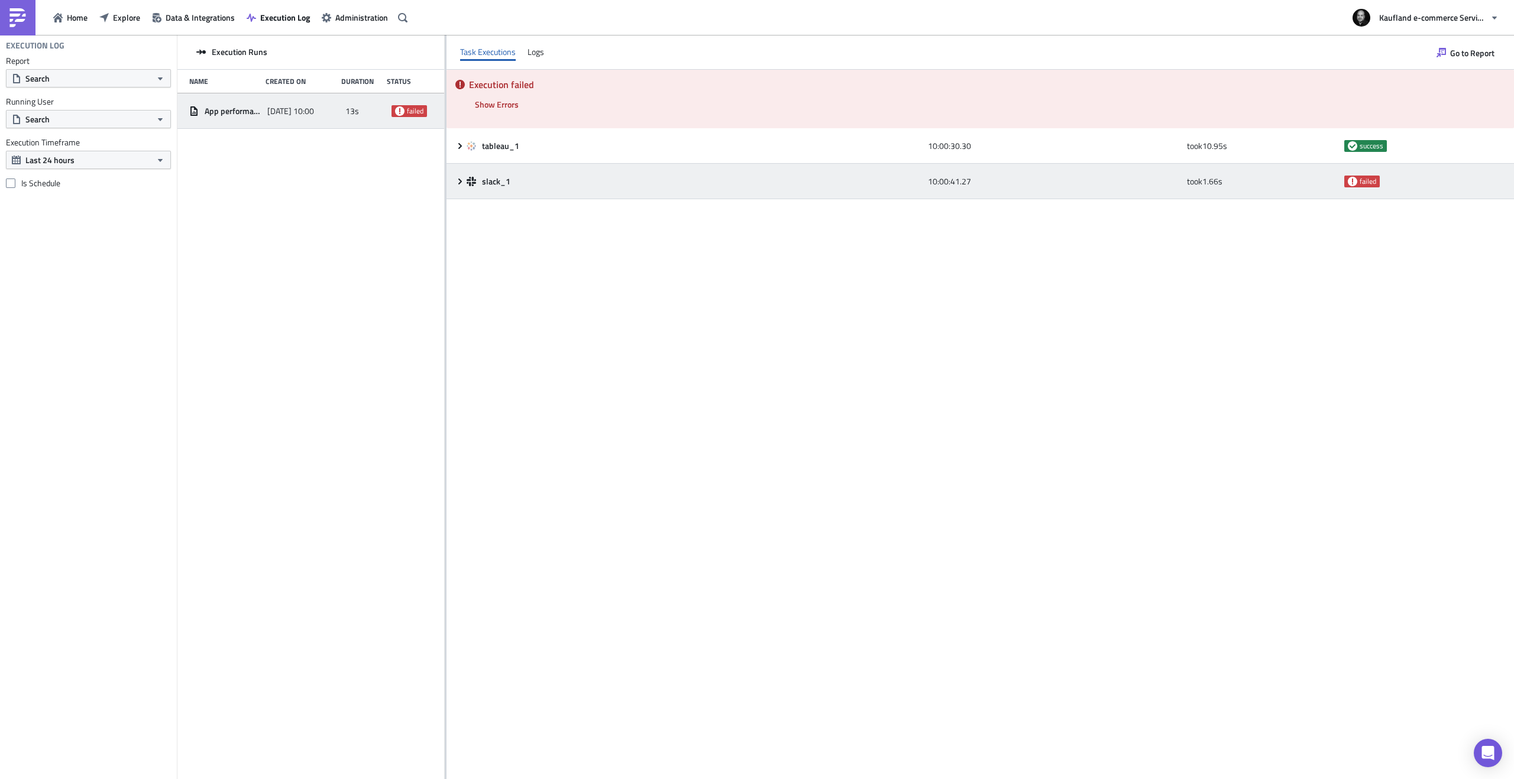
click at [457, 182] on icon at bounding box center [459, 181] width 9 height 9
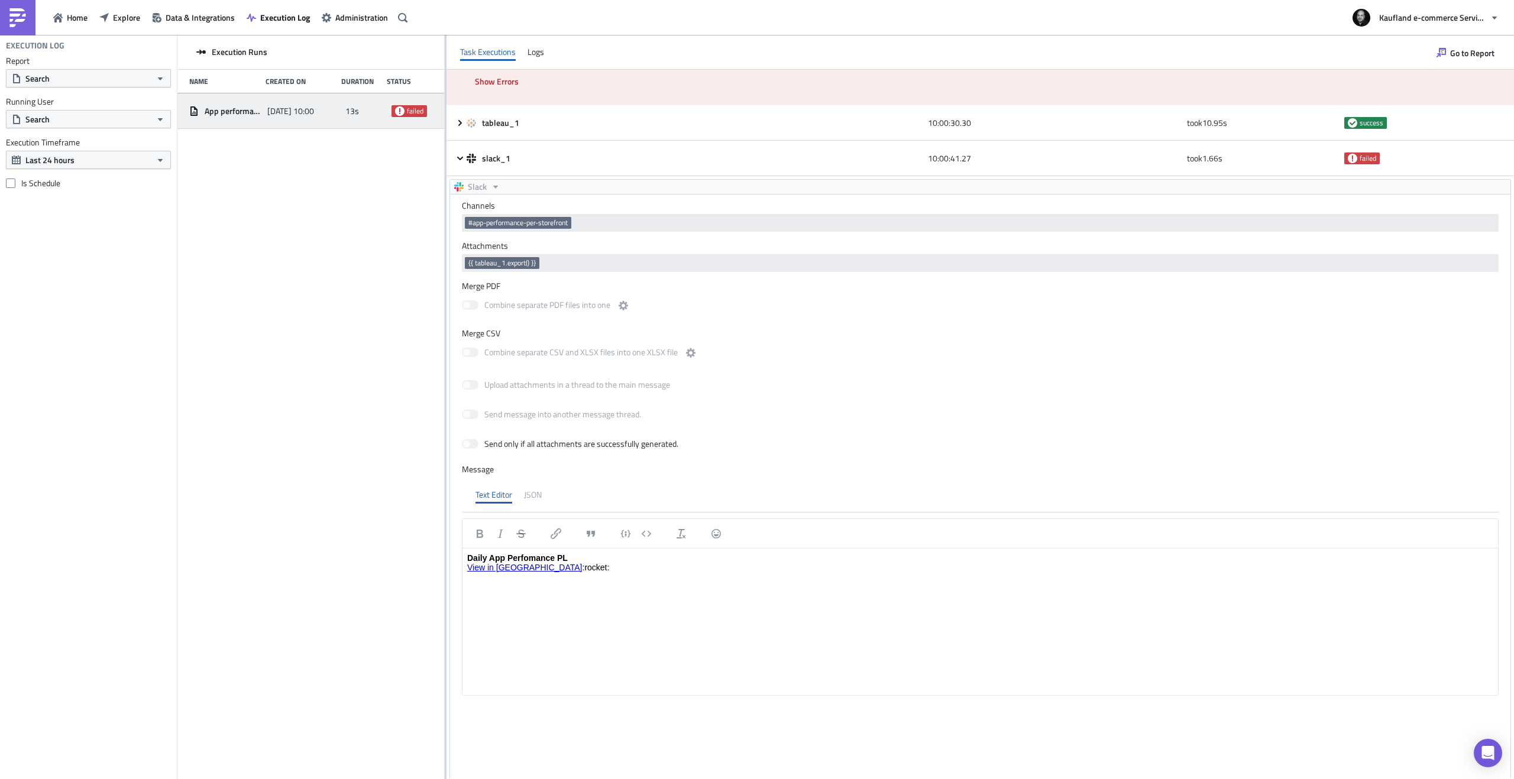
scroll to position [38, 0]
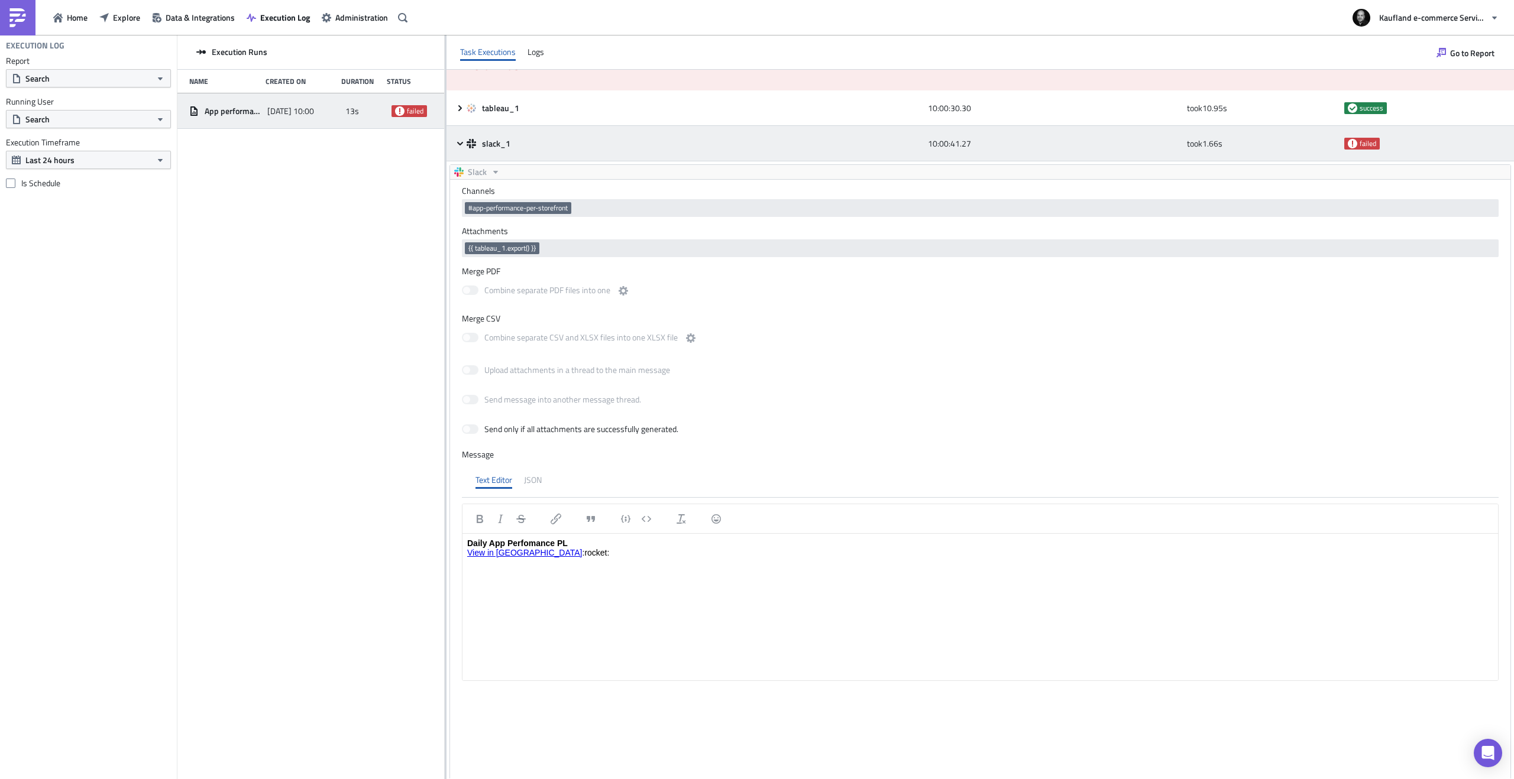
click at [1349, 145] on icon at bounding box center [1352, 142] width 9 height 9
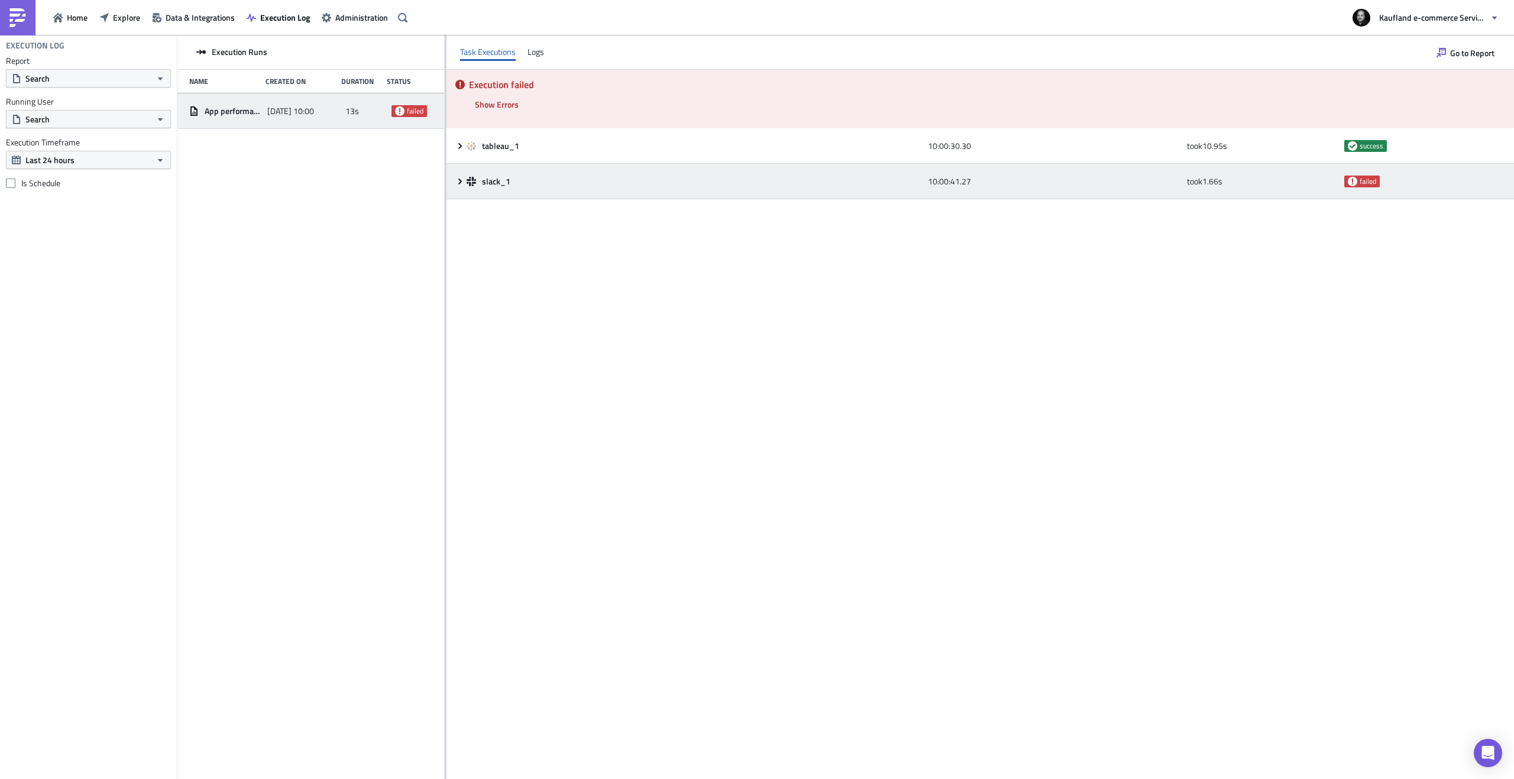
scroll to position [0, 0]
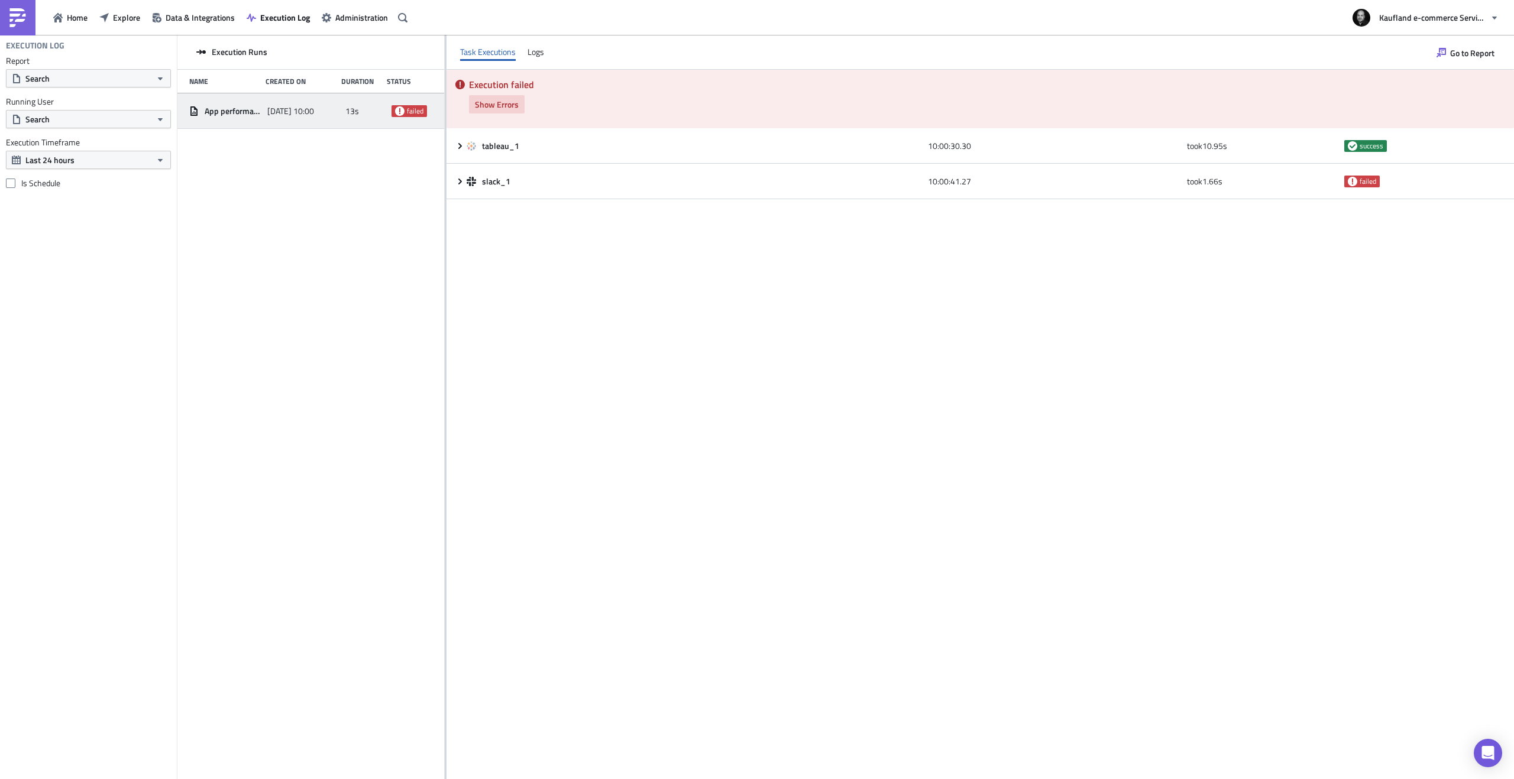
click at [503, 111] on span "Show Errors" at bounding box center [497, 104] width 44 height 12
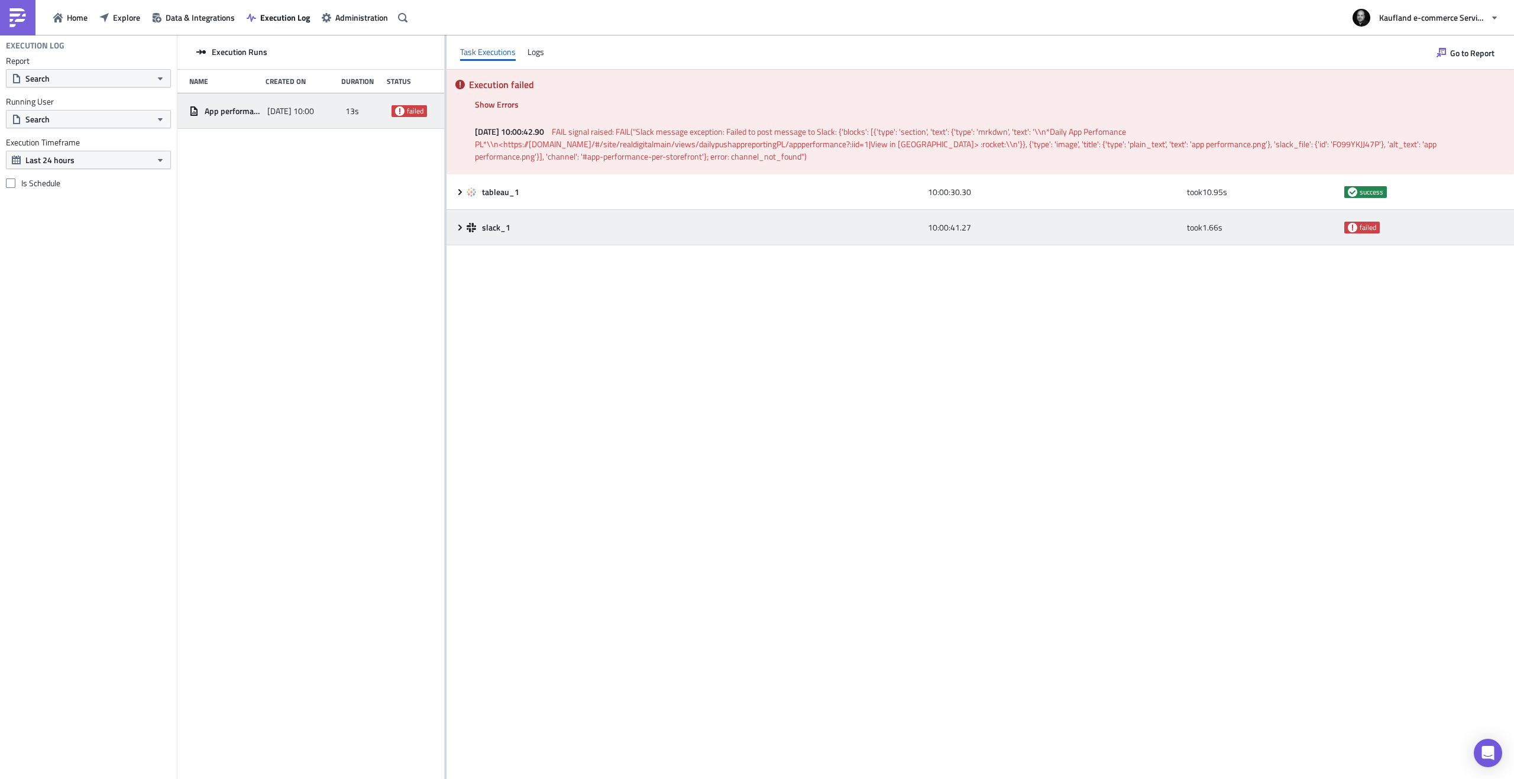
click at [457, 228] on icon at bounding box center [459, 227] width 9 height 9
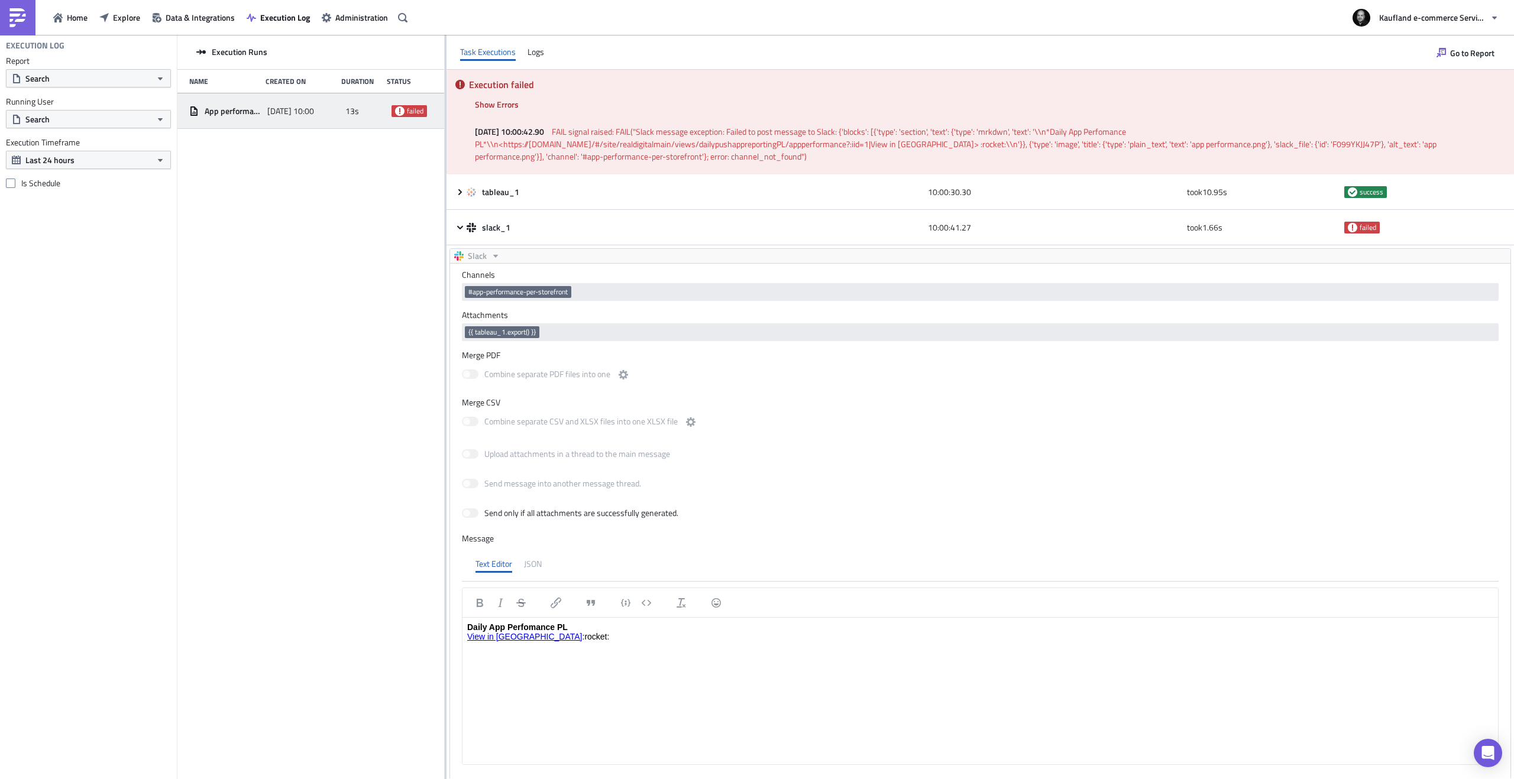
click at [271, 110] on span "2025-08-12 10:00" at bounding box center [290, 111] width 47 height 11
click at [222, 109] on span "App performance dashboard - PL" at bounding box center [233, 111] width 57 height 11
click at [526, 54] on div "Task Executions Logs" at bounding box center [979, 52] width 1067 height 35
click at [533, 53] on div "Logs" at bounding box center [535, 52] width 17 height 18
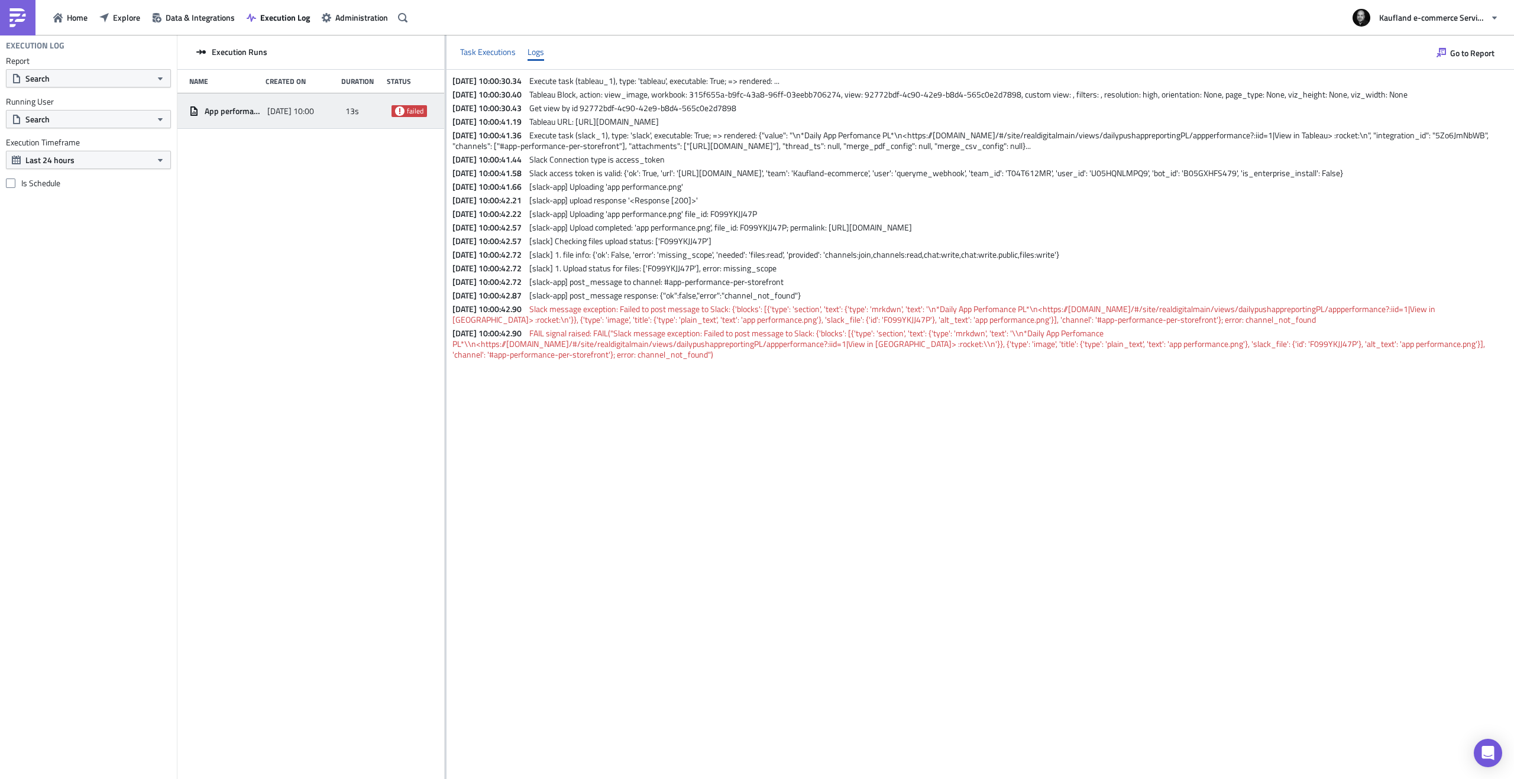
click at [484, 57] on div "Task Executions" at bounding box center [488, 52] width 56 height 18
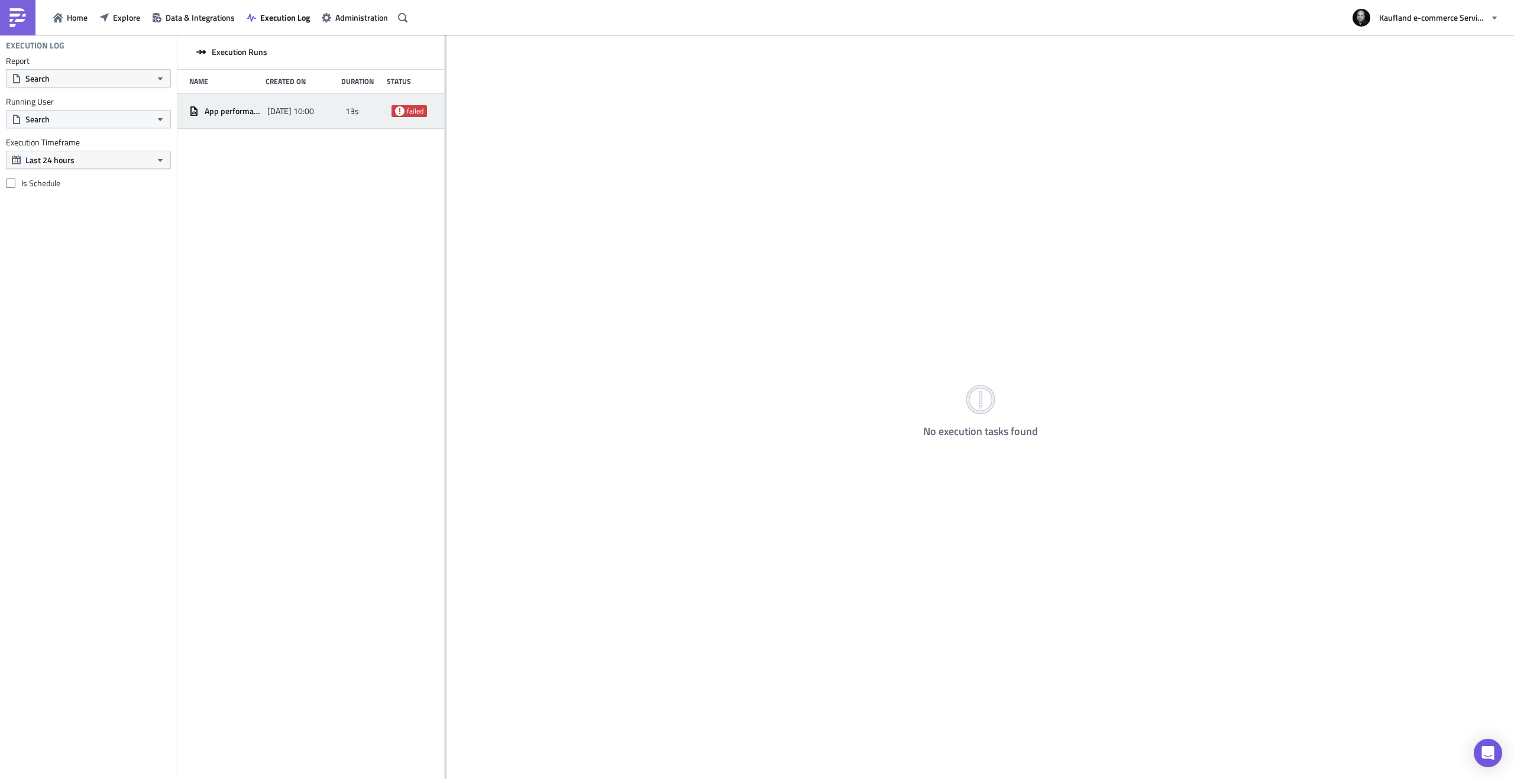
click at [293, 113] on span "[DATE] 10:00" at bounding box center [290, 111] width 47 height 11
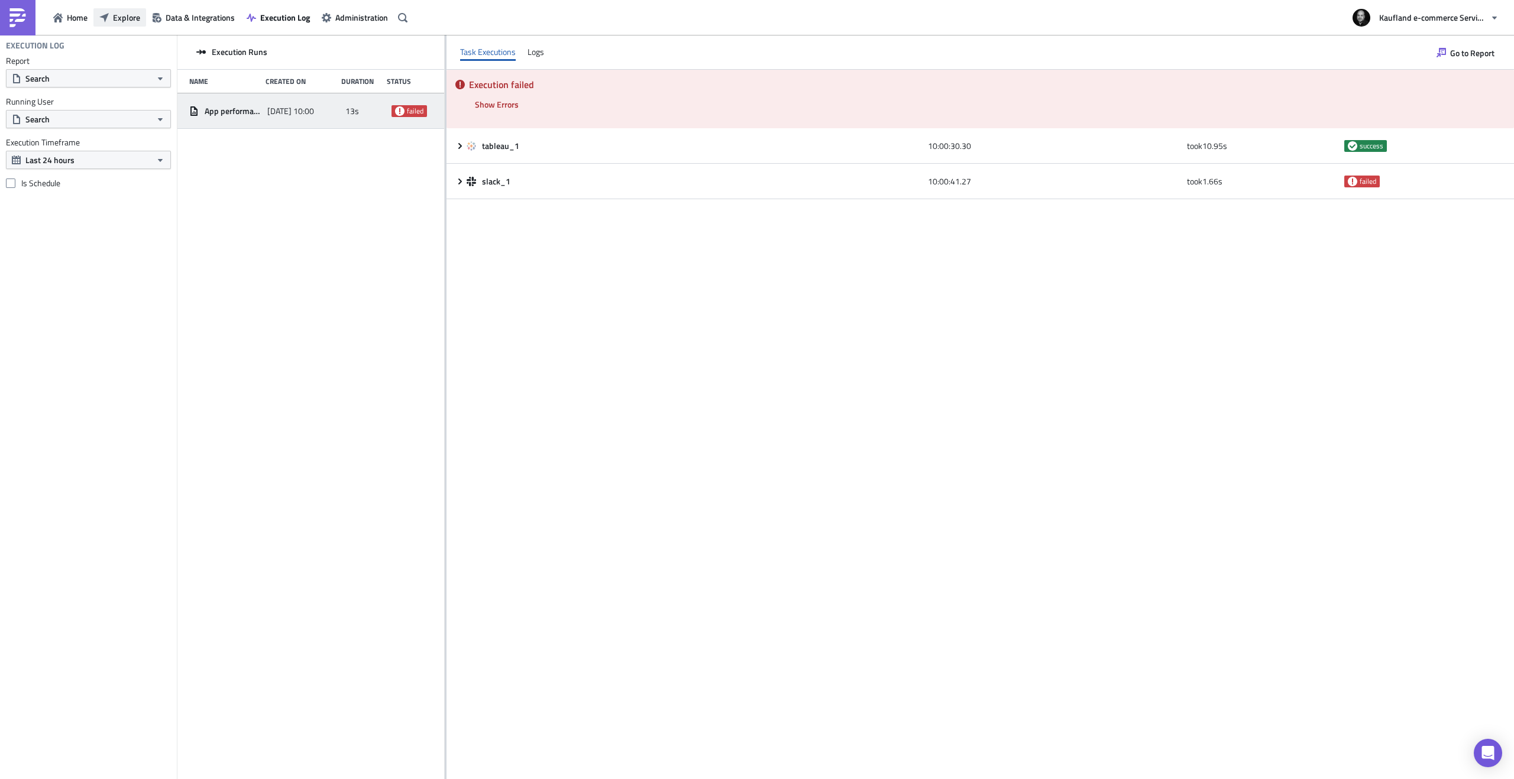
click at [106, 22] on icon "button" at bounding box center [103, 17] width 9 height 9
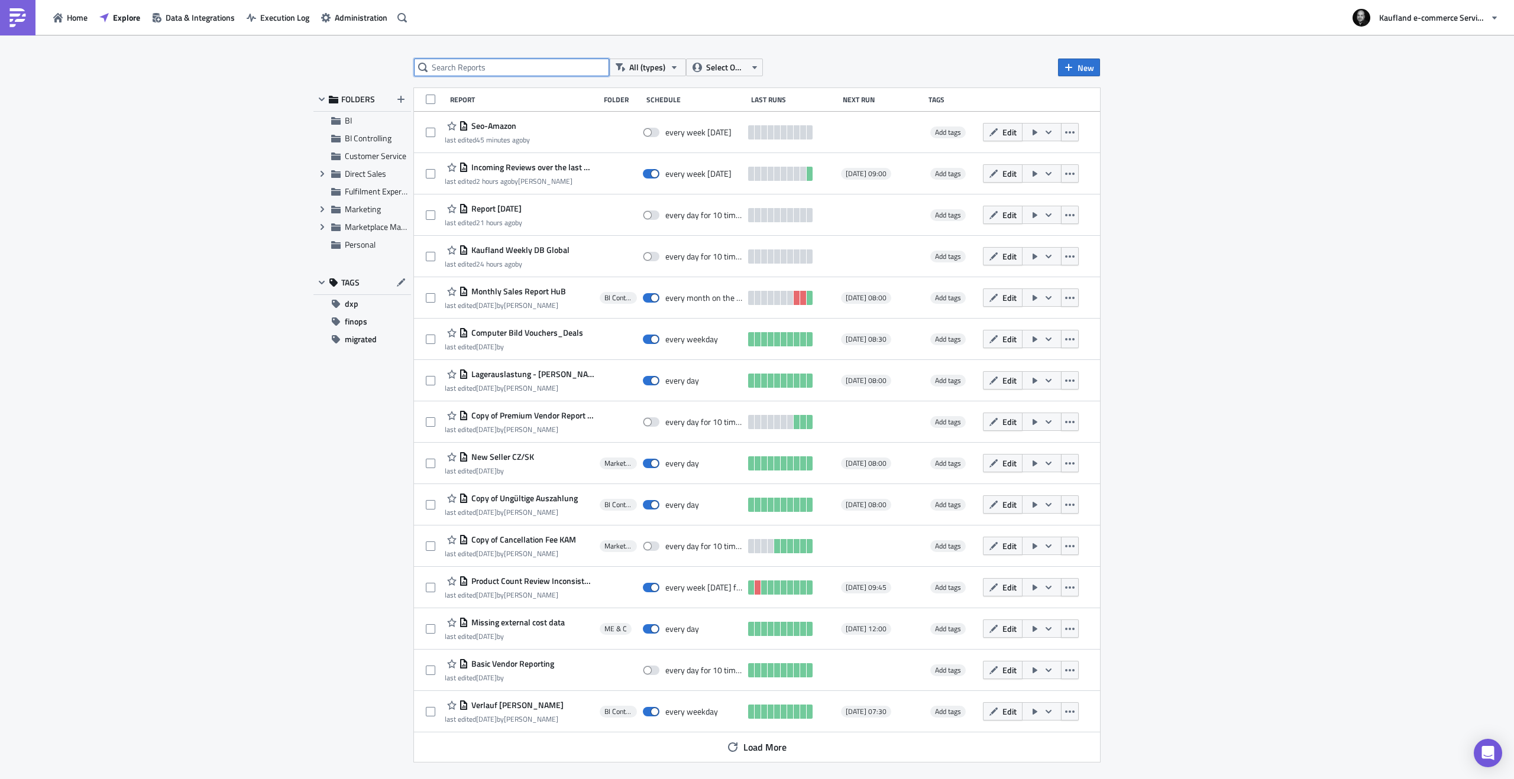
click at [537, 65] on input "text" at bounding box center [511, 68] width 195 height 18
type input "app performance"
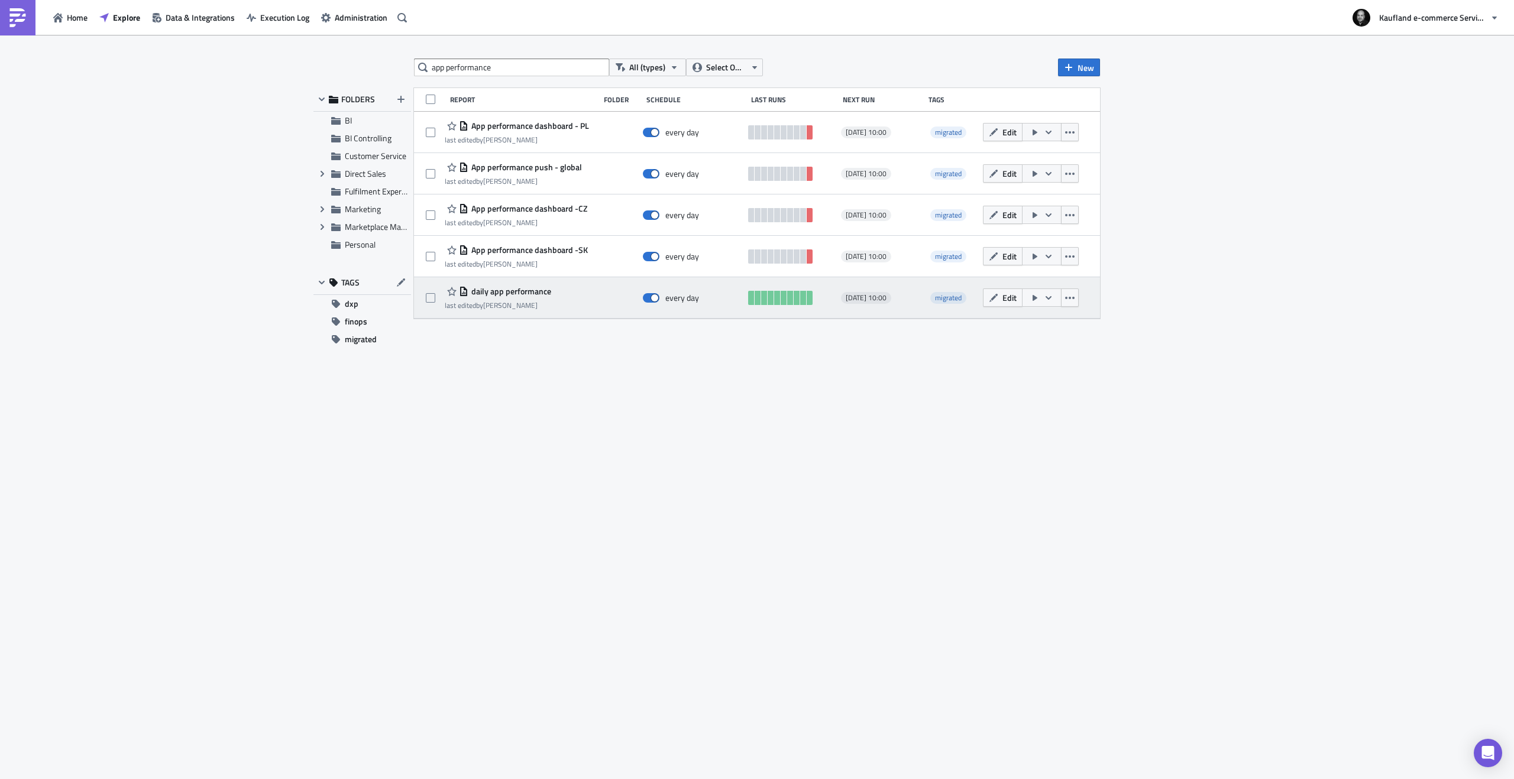
click at [548, 292] on span "daily app performance" at bounding box center [509, 291] width 83 height 11
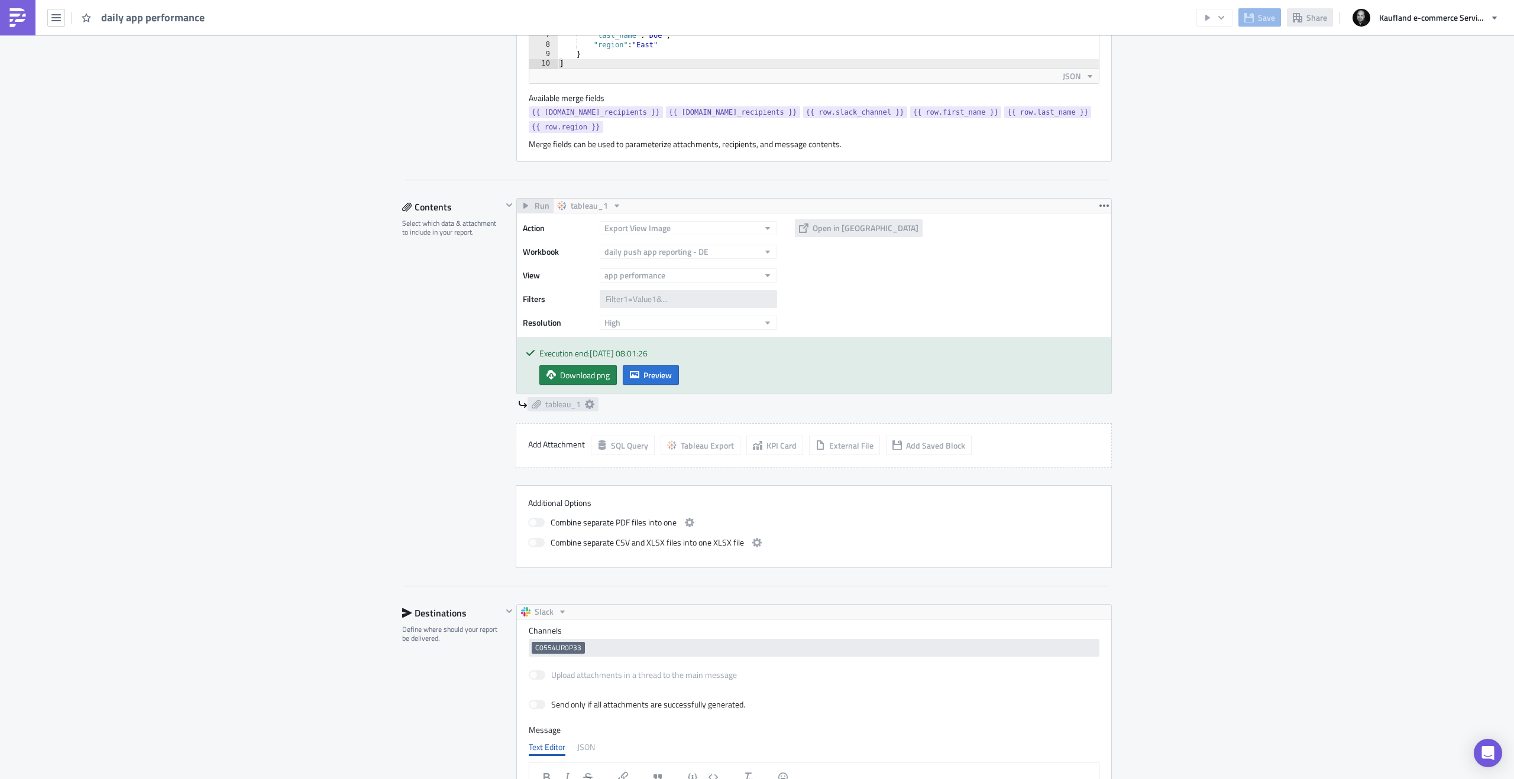
scroll to position [707, 0]
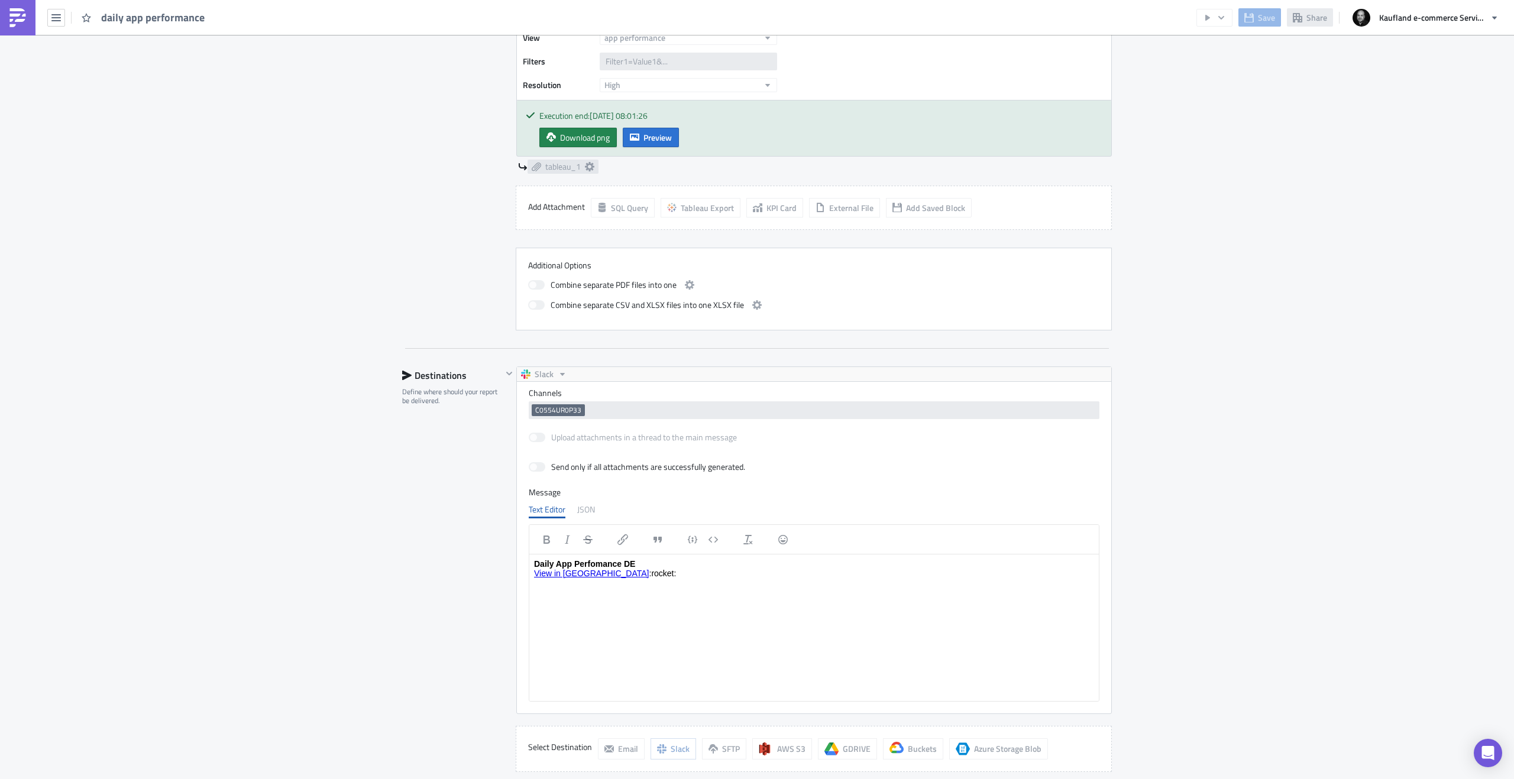
click at [562, 414] on span "C0554UR0P33" at bounding box center [558, 410] width 46 height 9
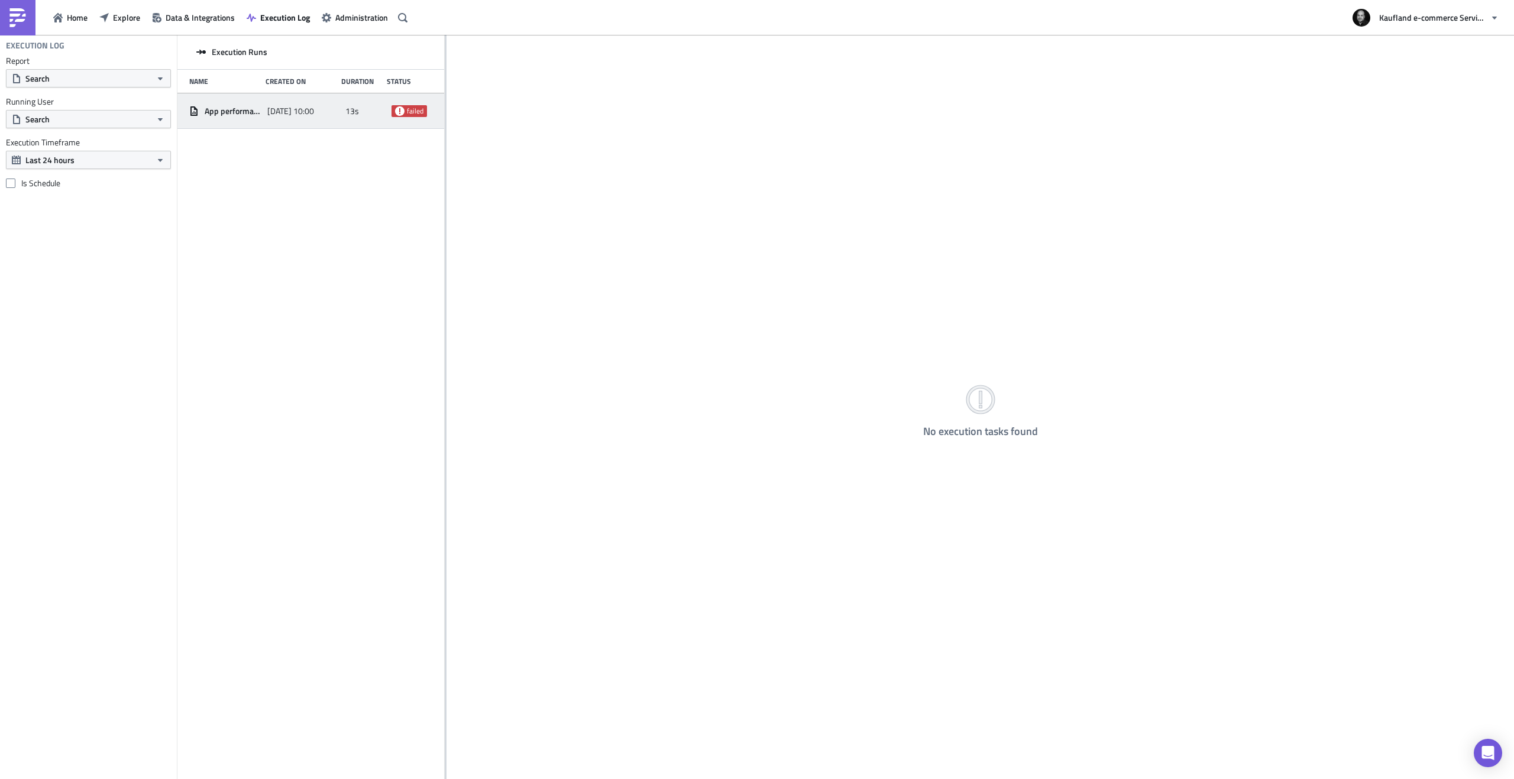
click at [396, 111] on icon at bounding box center [399, 110] width 9 height 9
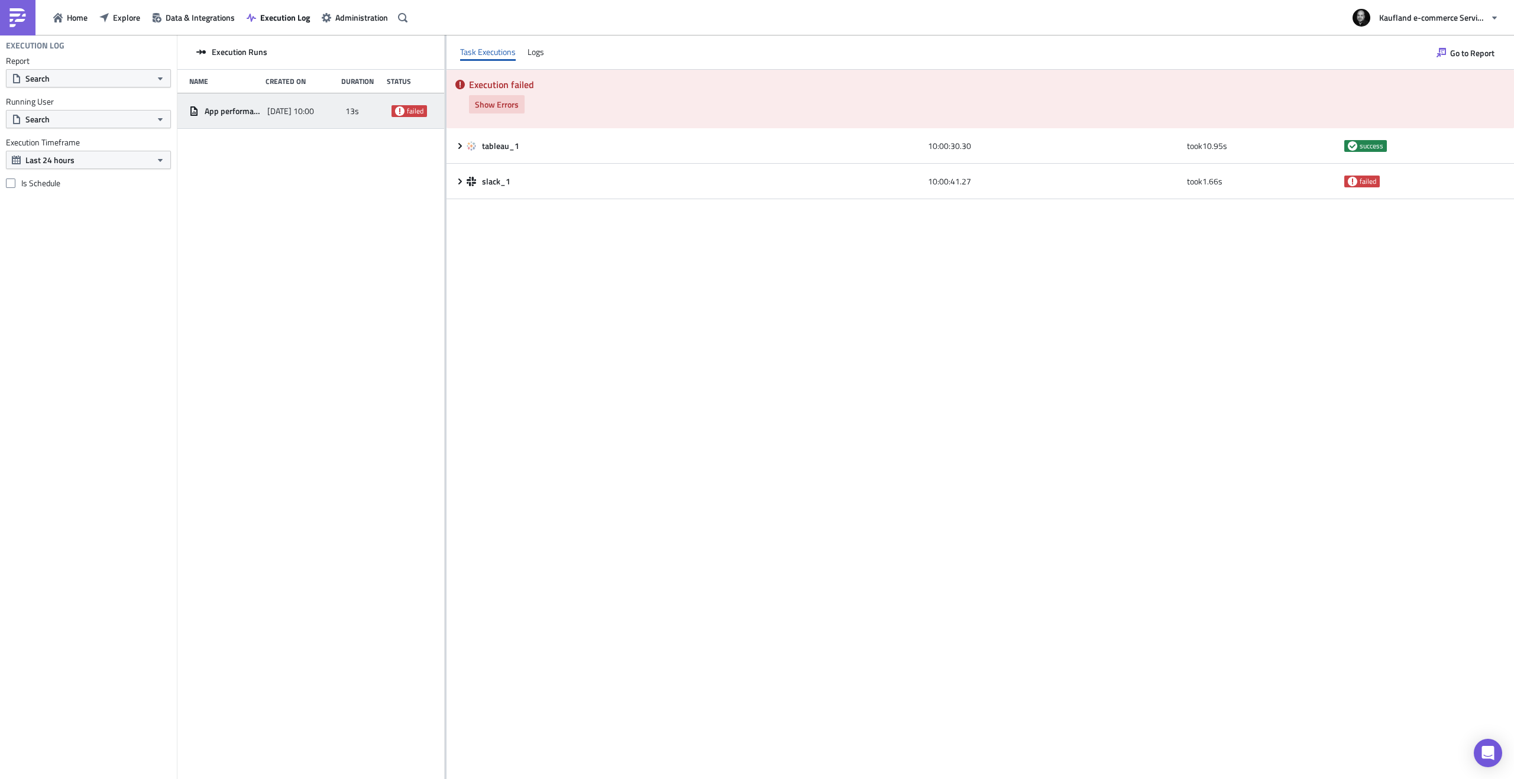
click at [487, 104] on span "Show Errors" at bounding box center [497, 104] width 44 height 12
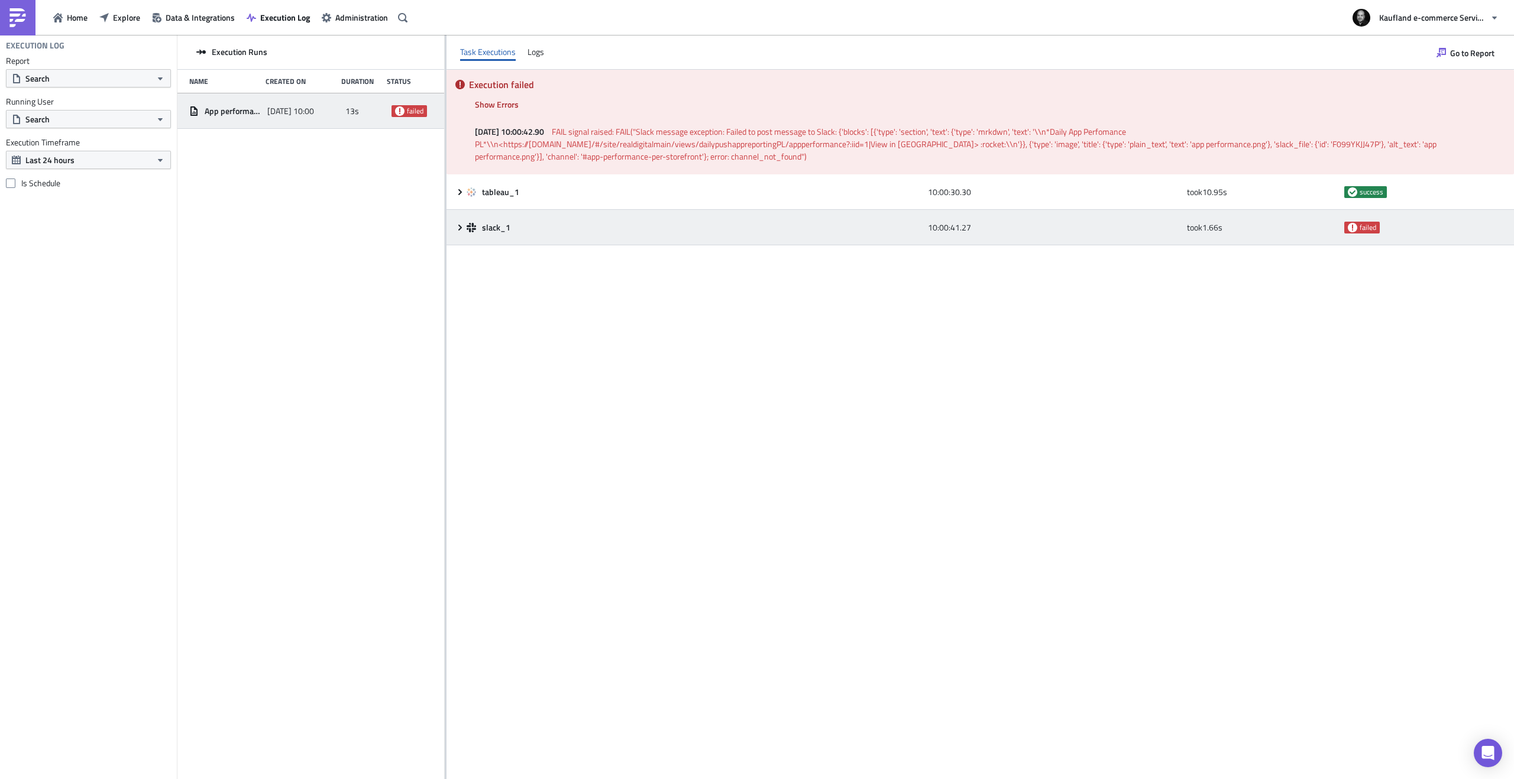
click at [467, 237] on div "slack_1" at bounding box center [694, 227] width 455 height 21
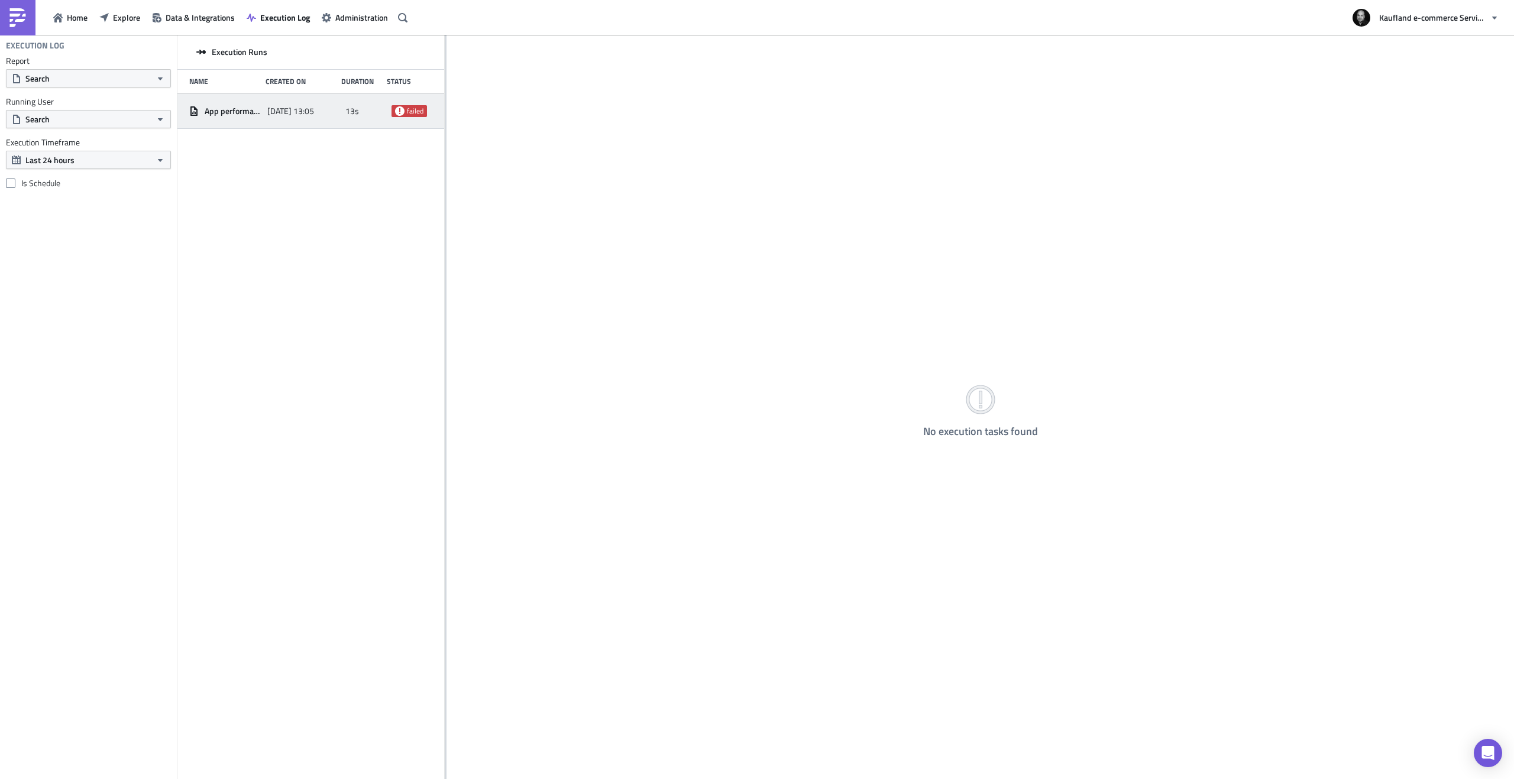
click at [358, 115] on span "13s" at bounding box center [352, 111] width 14 height 11
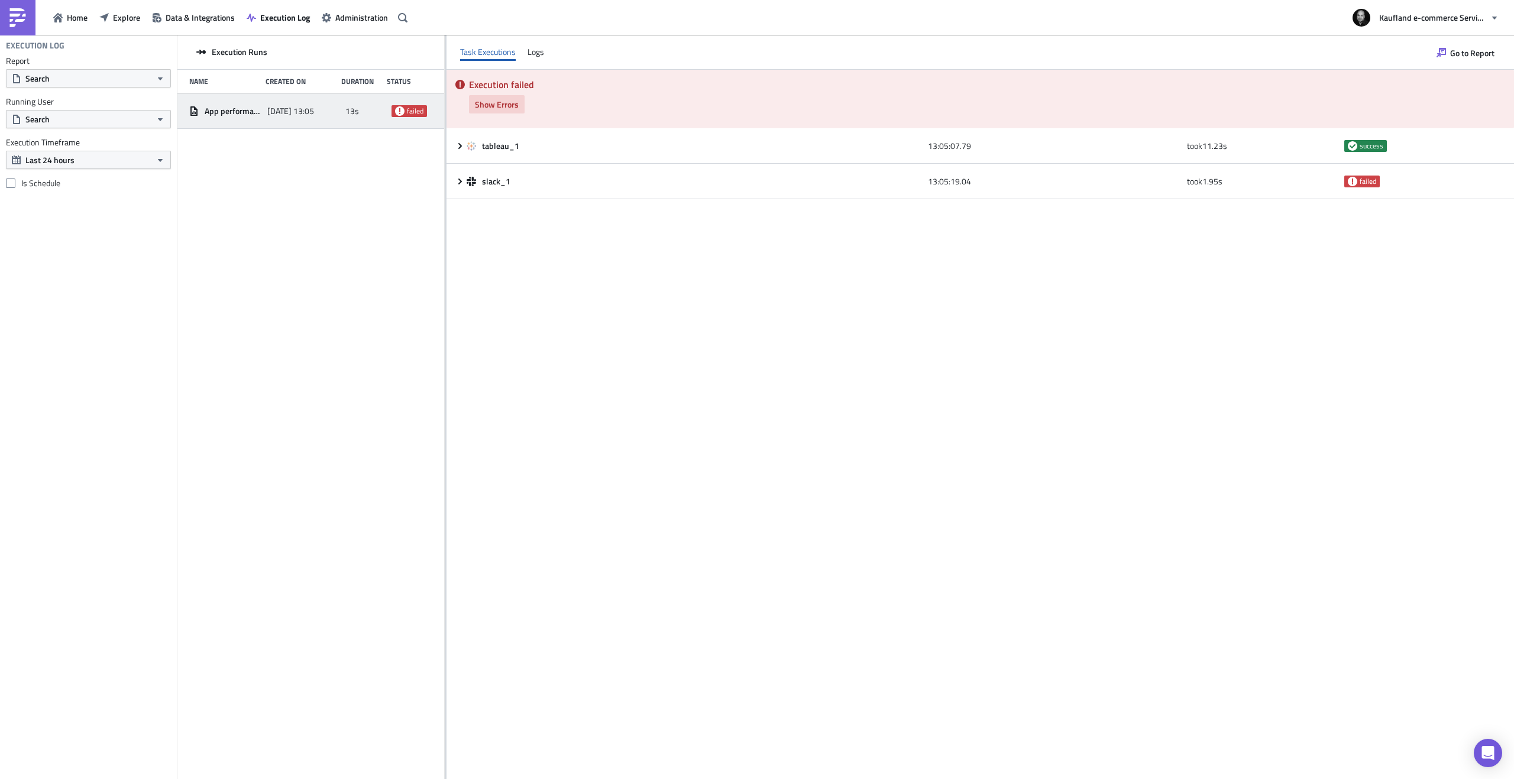
click at [495, 112] on button "Show Errors" at bounding box center [497, 104] width 56 height 18
